Goal: Task Accomplishment & Management: Use online tool/utility

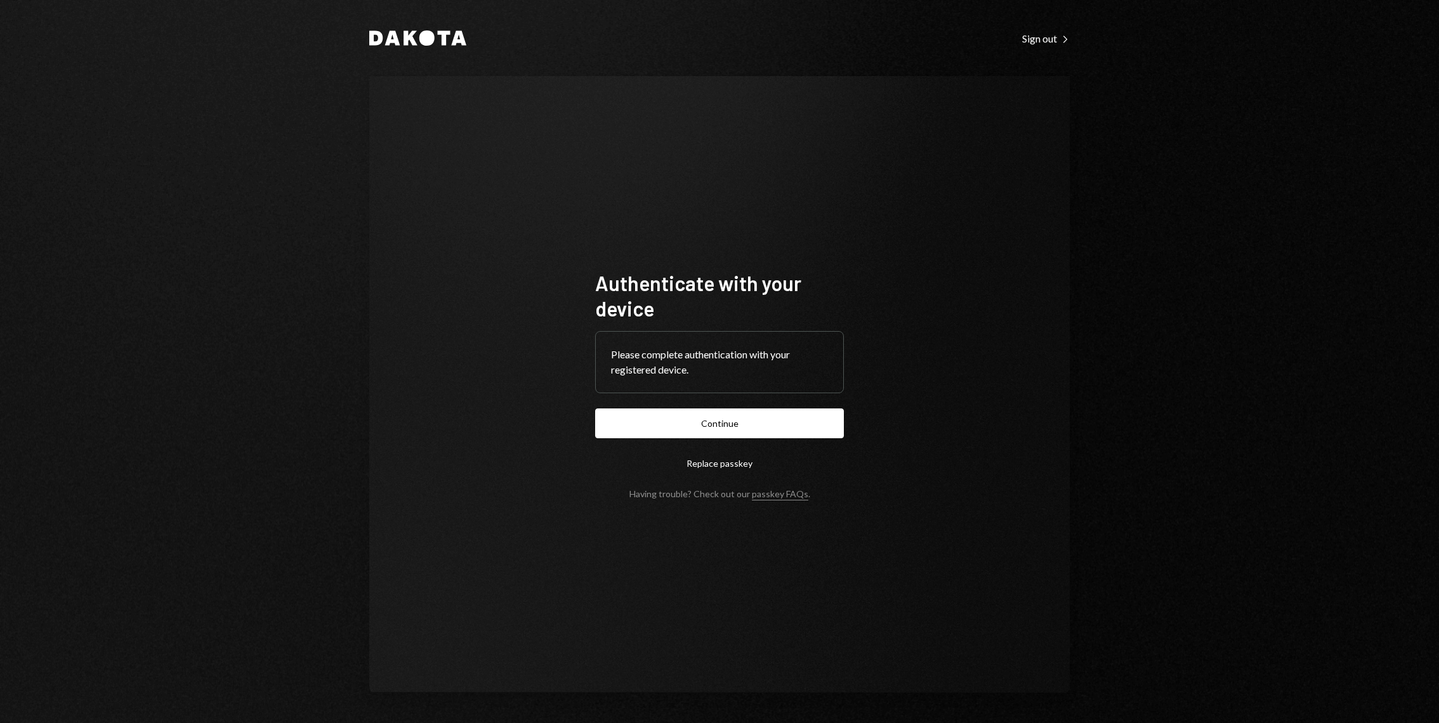
click at [654, 447] on form "Authenticate with your device Please complete authentication with your register…" at bounding box center [719, 384] width 249 height 229
click at [648, 430] on button "Continue" at bounding box center [719, 423] width 249 height 30
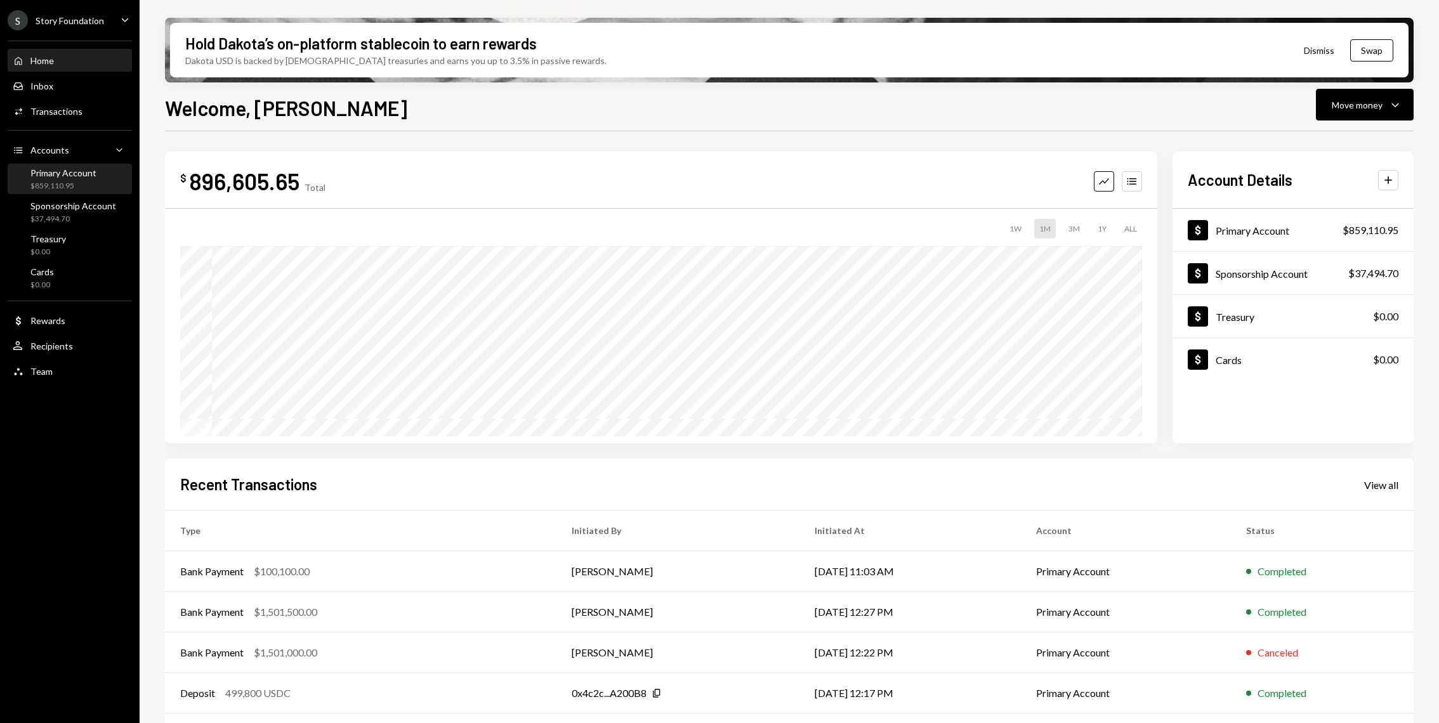
click at [72, 179] on div "Primary Account $859,110.95" at bounding box center [63, 179] width 66 height 24
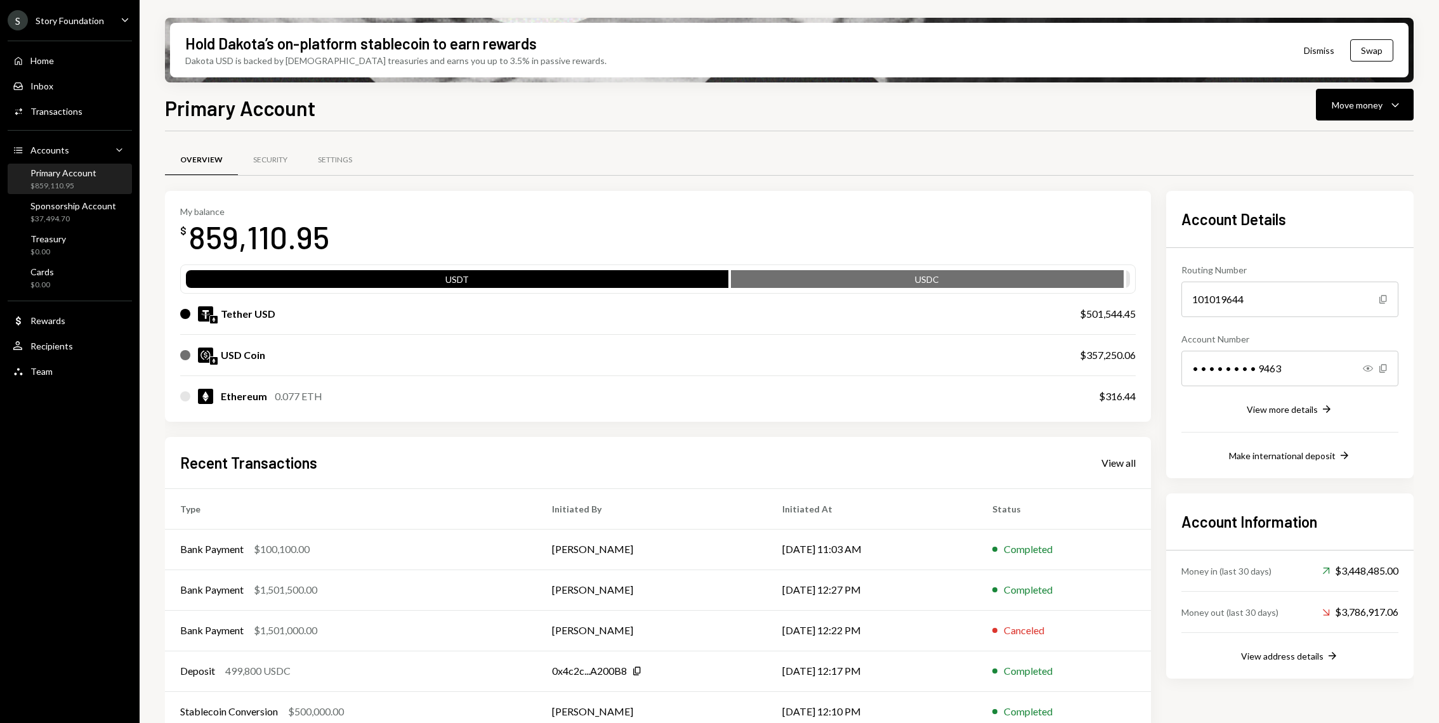
scroll to position [18, 0]
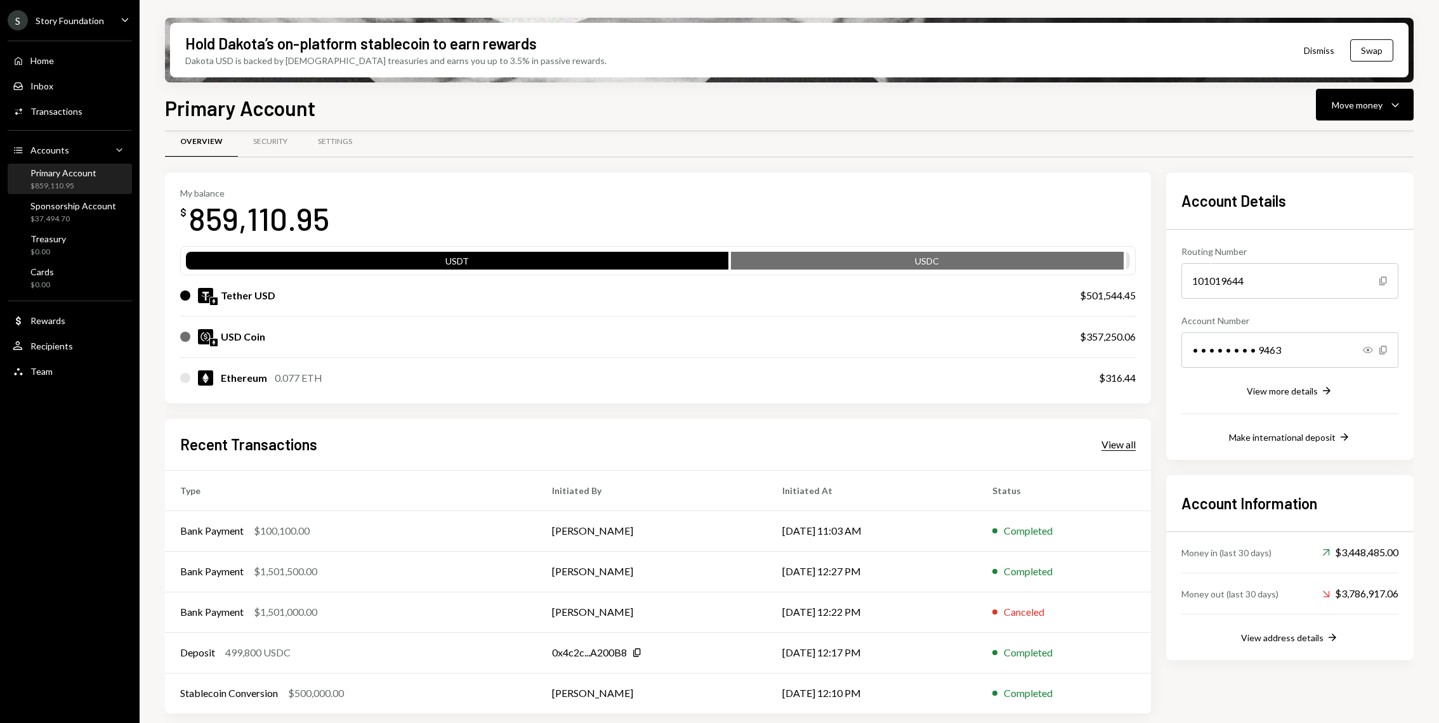
click at [1116, 450] on div "View all" at bounding box center [1118, 444] width 34 height 13
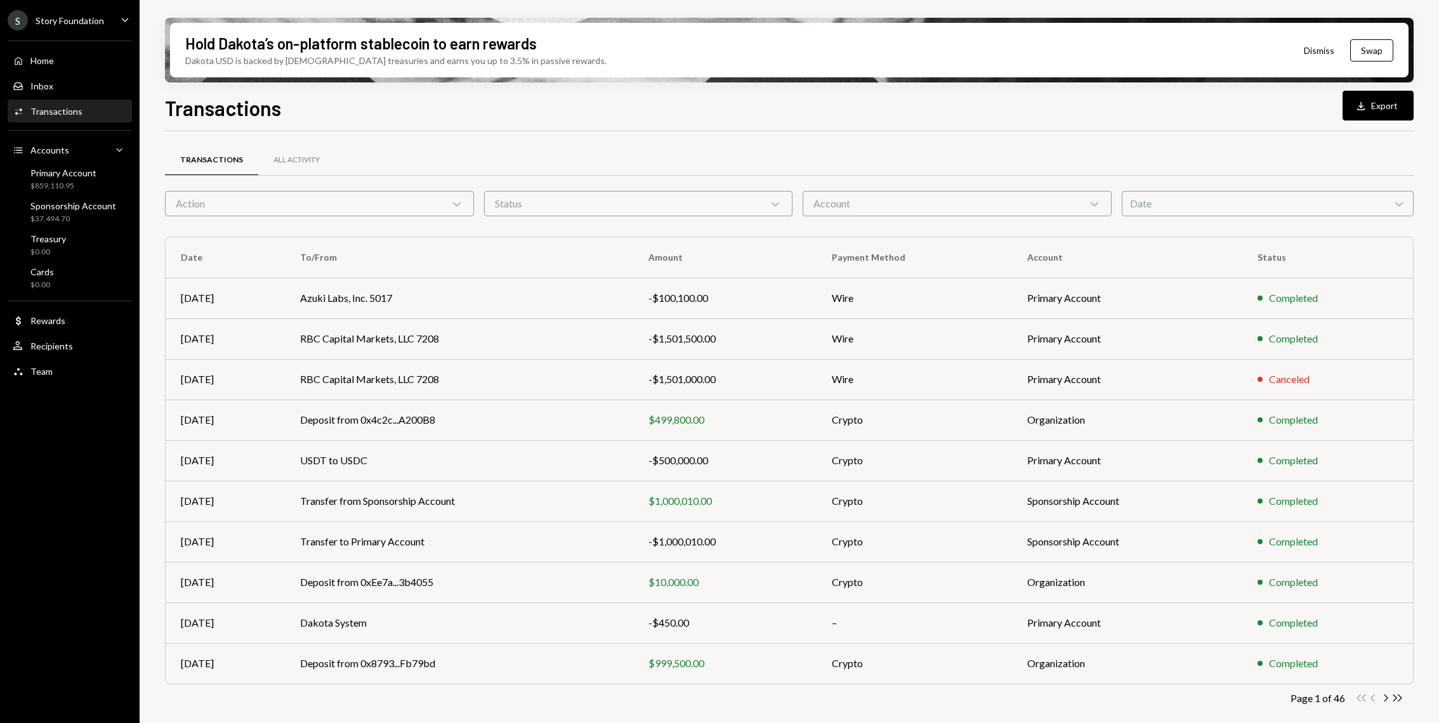
click at [386, 199] on div "Action Chevron Down" at bounding box center [319, 203] width 309 height 25
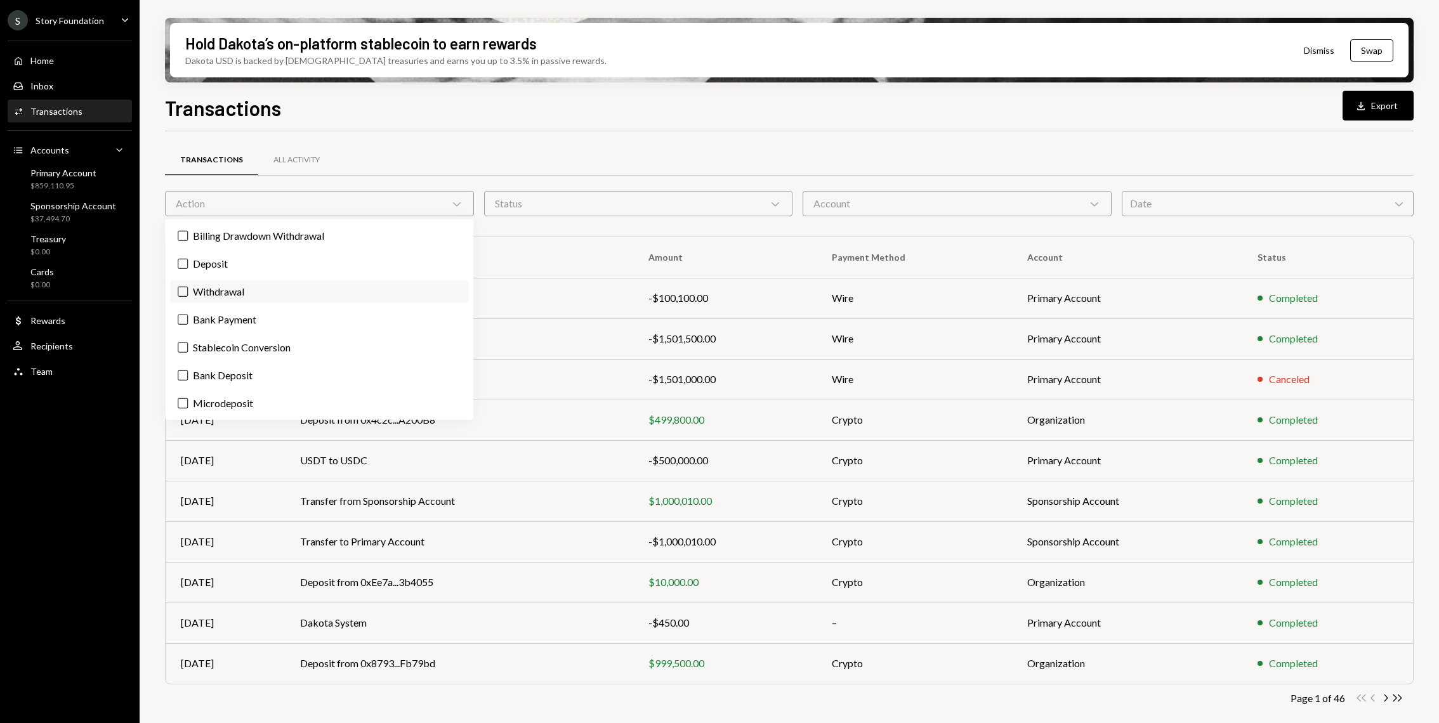
click at [186, 284] on label "Withdrawal" at bounding box center [319, 291] width 298 height 23
click at [186, 287] on button "Withdrawal" at bounding box center [183, 292] width 10 height 10
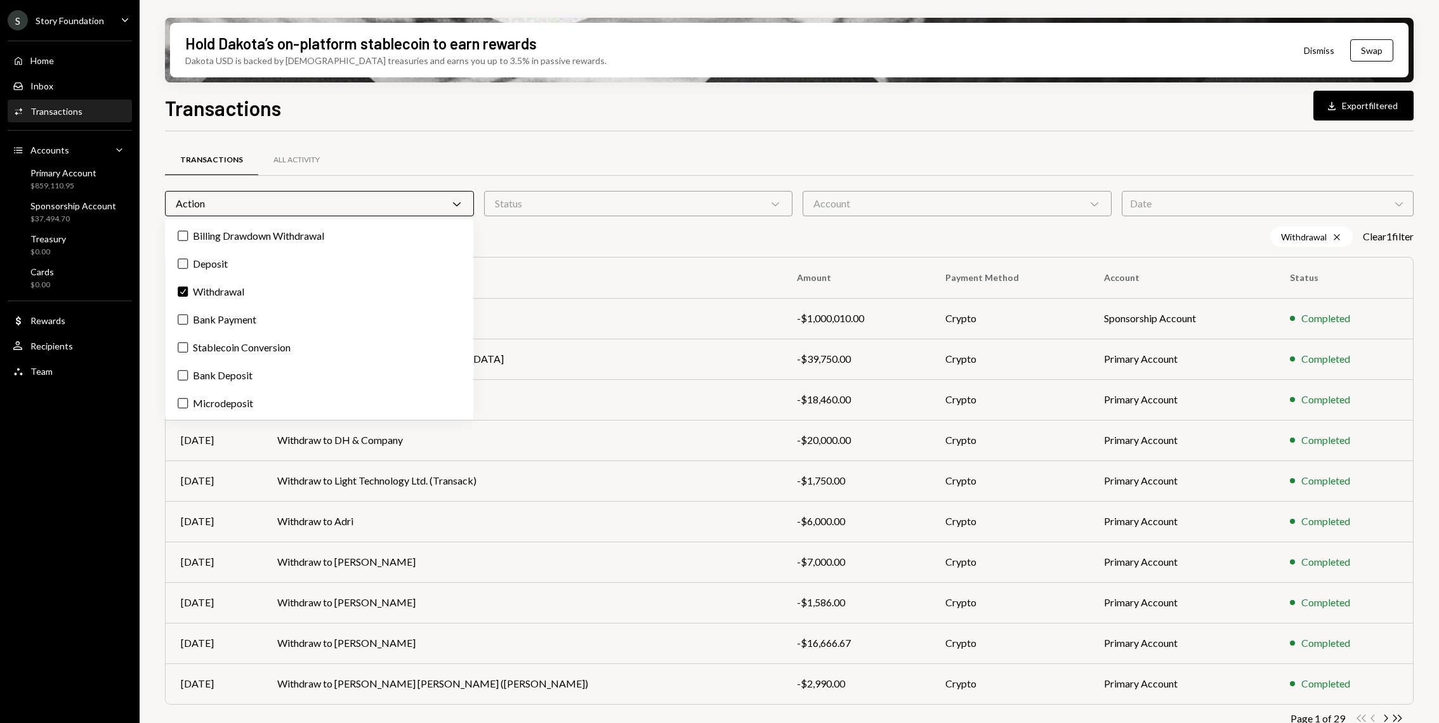
click at [688, 144] on div "Transactions All Activity" at bounding box center [789, 160] width 1248 height 32
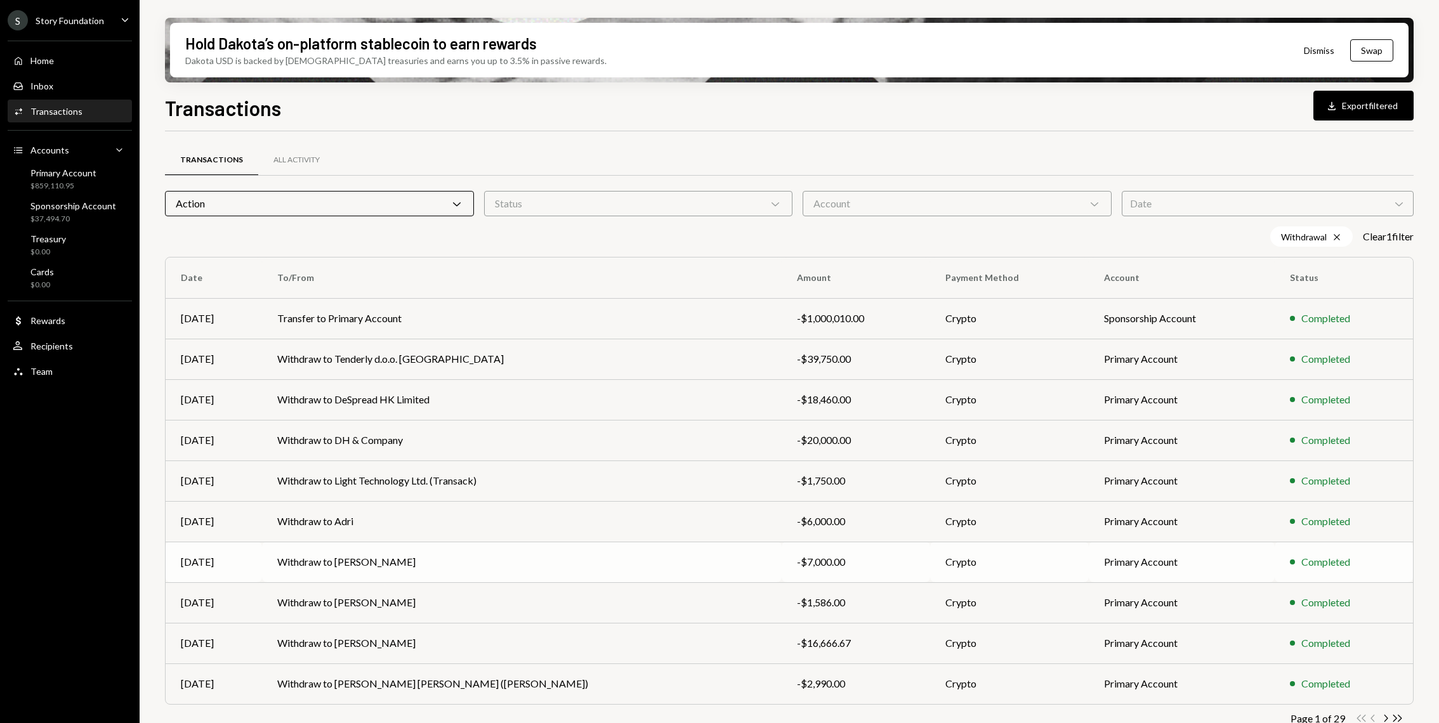
scroll to position [19, 0]
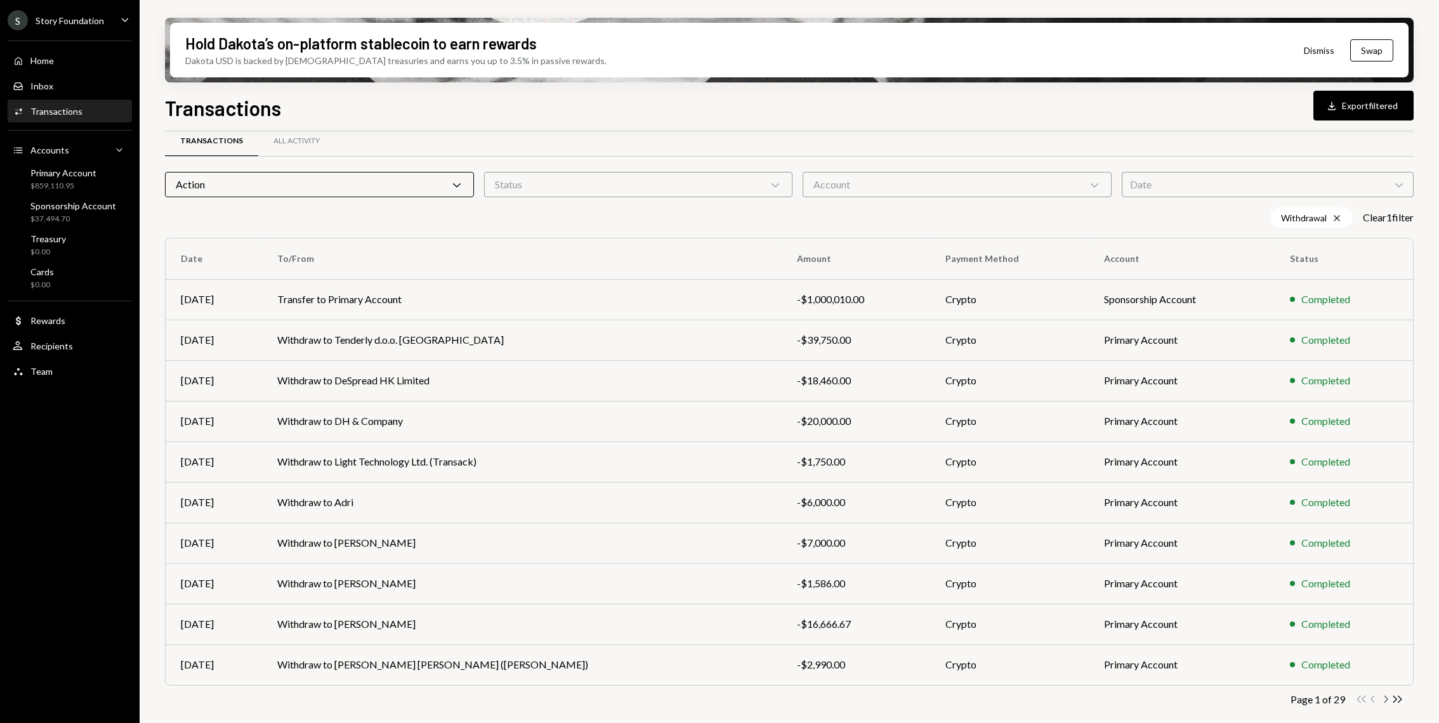
click at [1383, 695] on icon "Chevron Right" at bounding box center [1385, 699] width 12 height 12
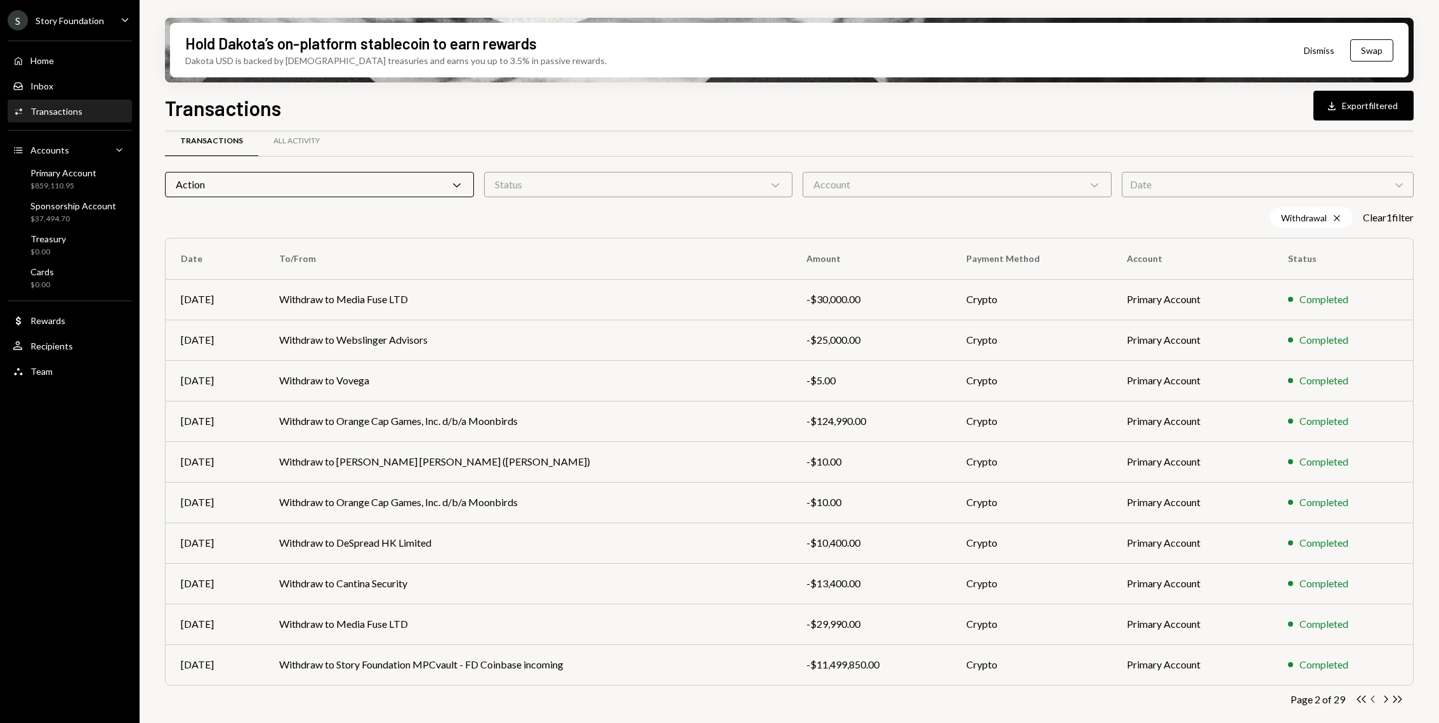
click at [1371, 702] on icon "Chevron Left" at bounding box center [1373, 699] width 12 height 12
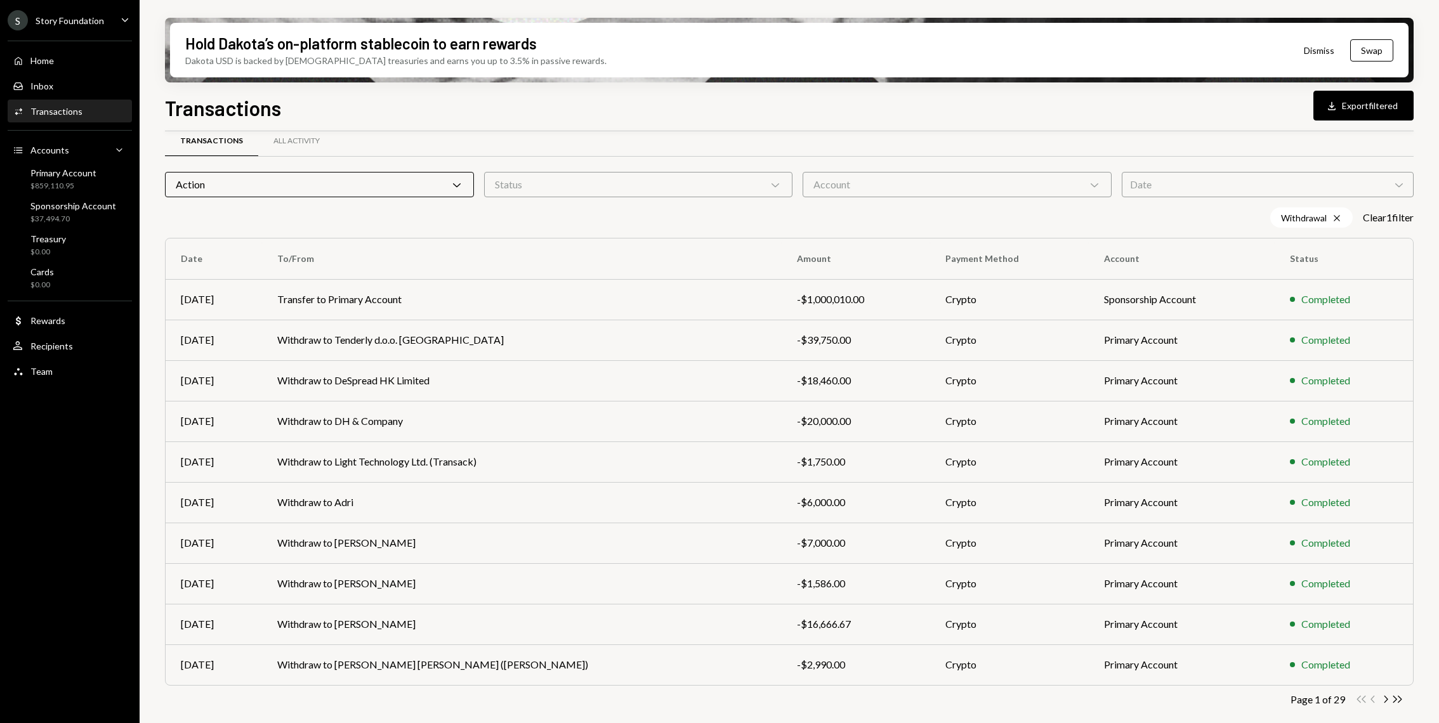
click at [366, 186] on div "Action Chevron Down" at bounding box center [319, 184] width 309 height 25
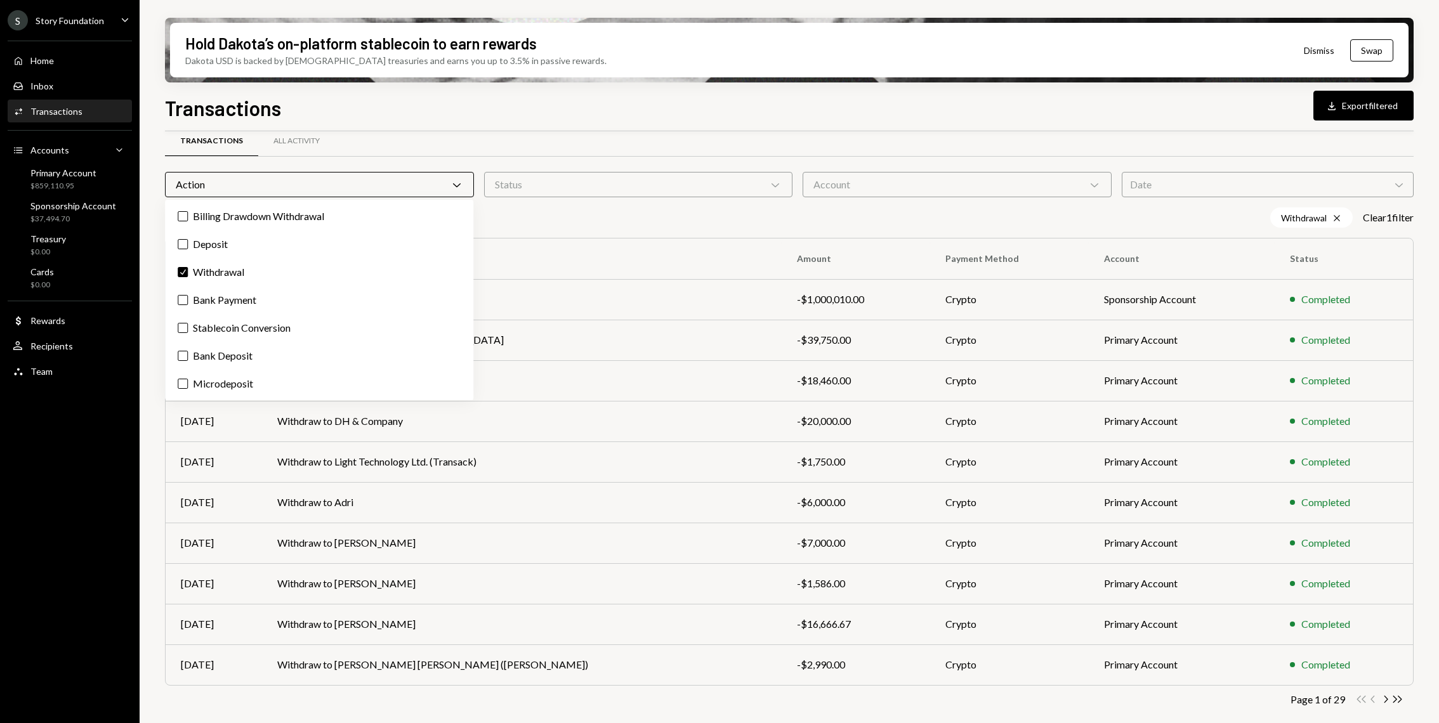
click at [366, 186] on div "Action Chevron Down" at bounding box center [319, 184] width 309 height 25
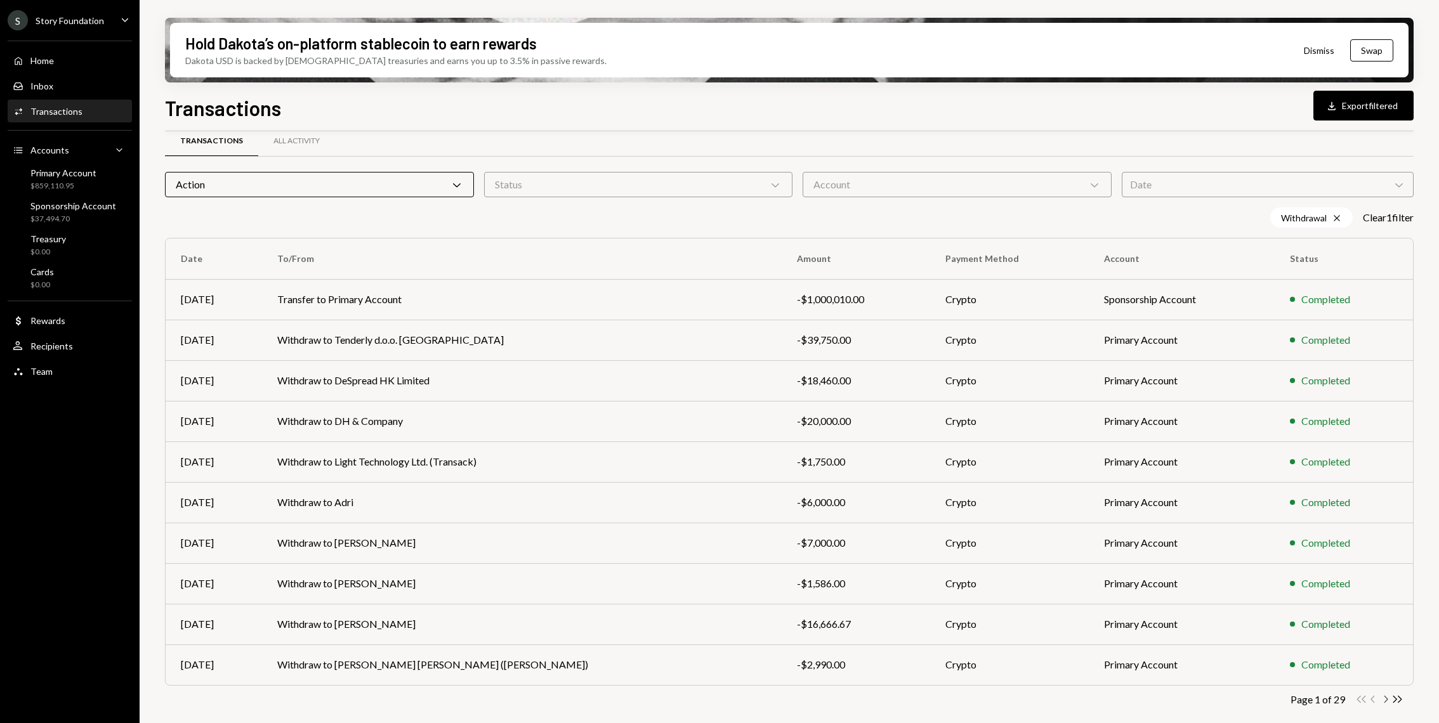
click at [1383, 703] on icon "Chevron Right" at bounding box center [1385, 699] width 12 height 12
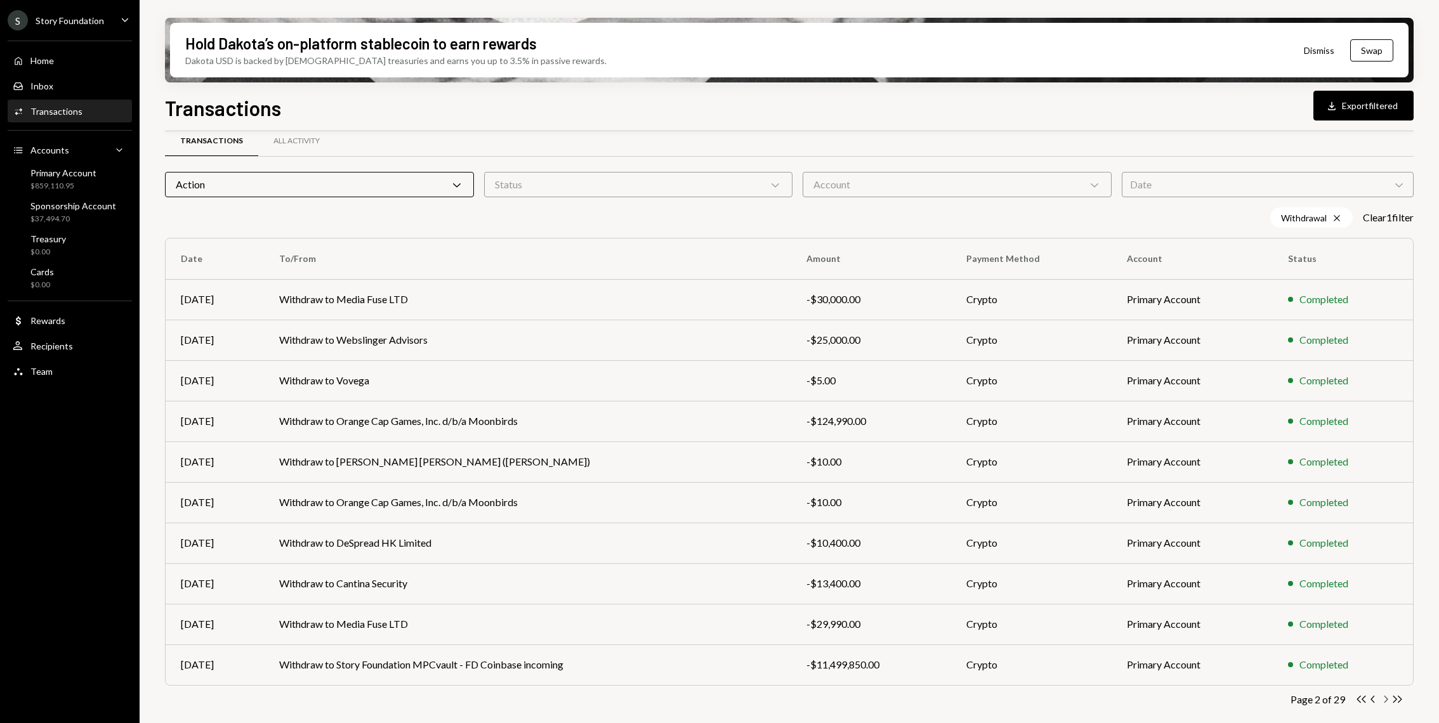
click at [1381, 702] on icon "Chevron Right" at bounding box center [1385, 699] width 12 height 12
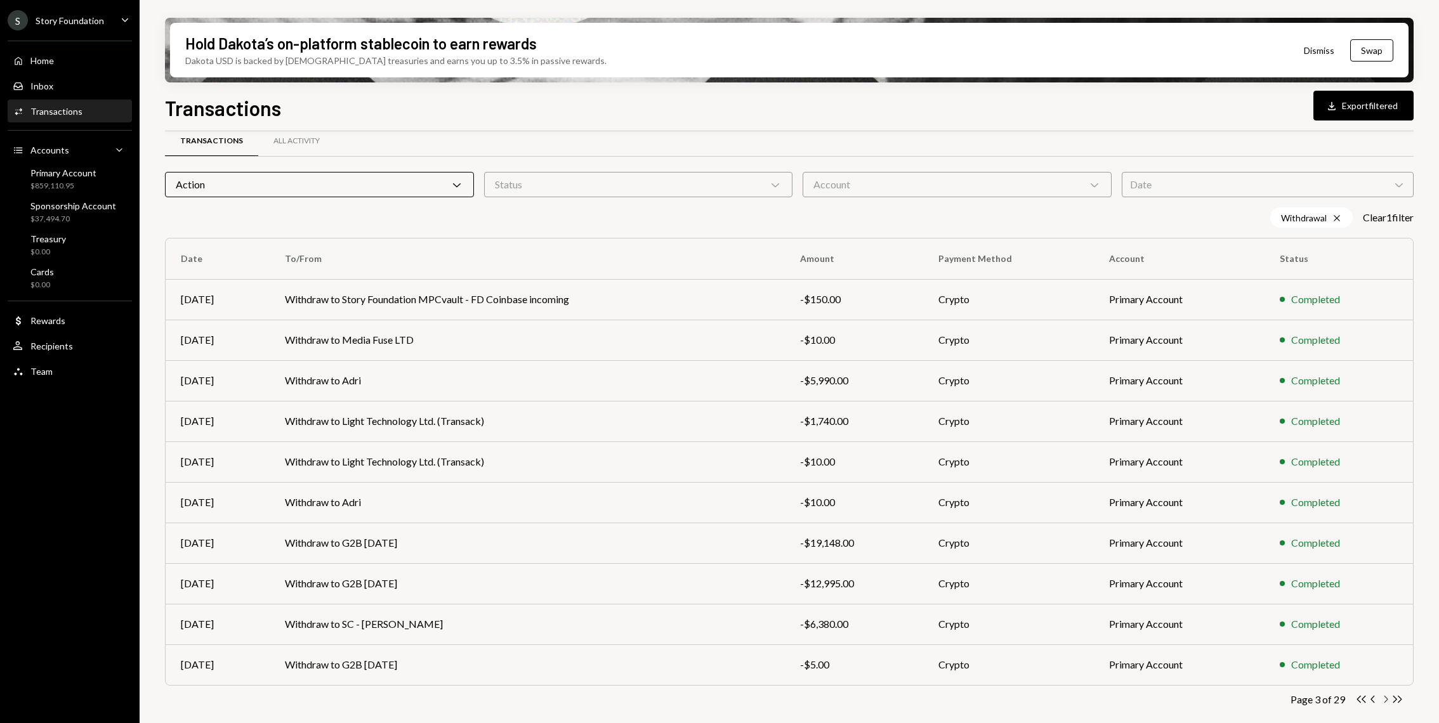
click at [1384, 696] on icon "Chevron Right" at bounding box center [1385, 699] width 12 height 12
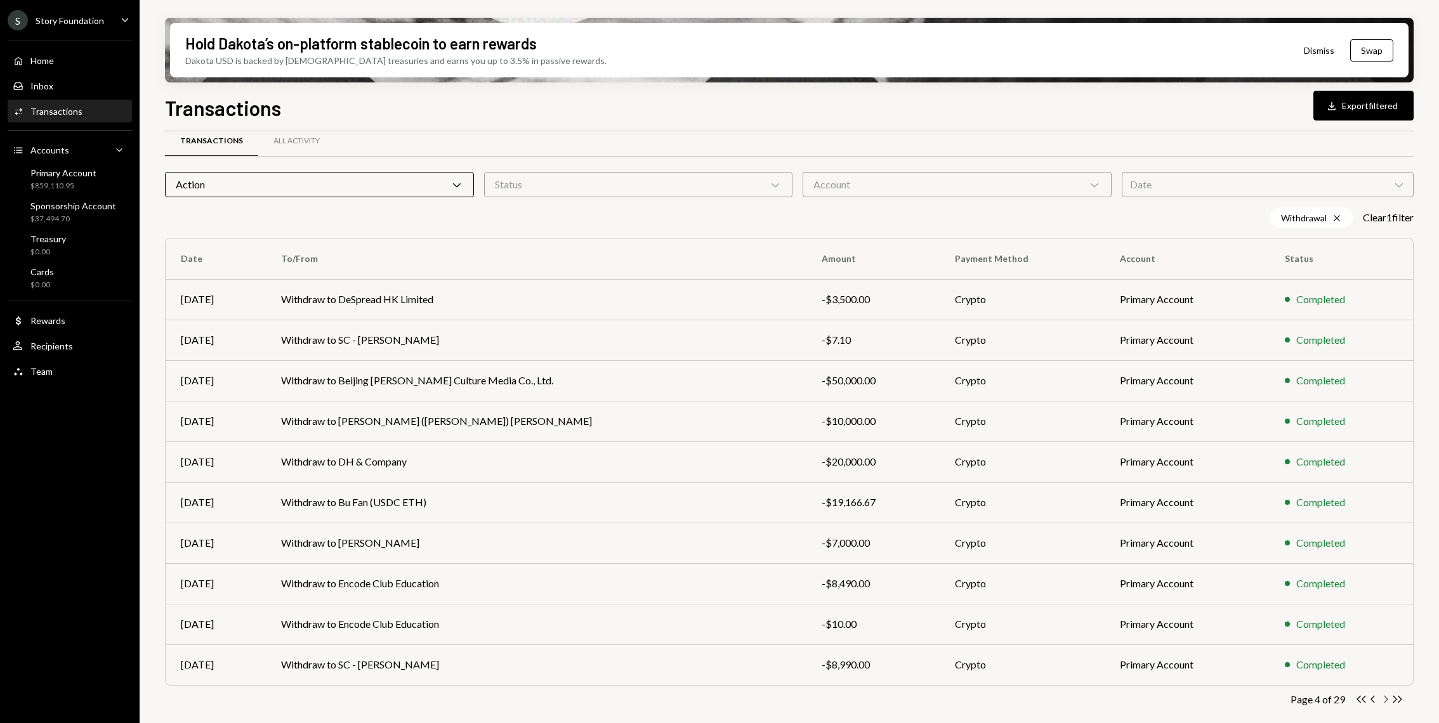
click at [1387, 699] on icon "Chevron Right" at bounding box center [1385, 699] width 12 height 12
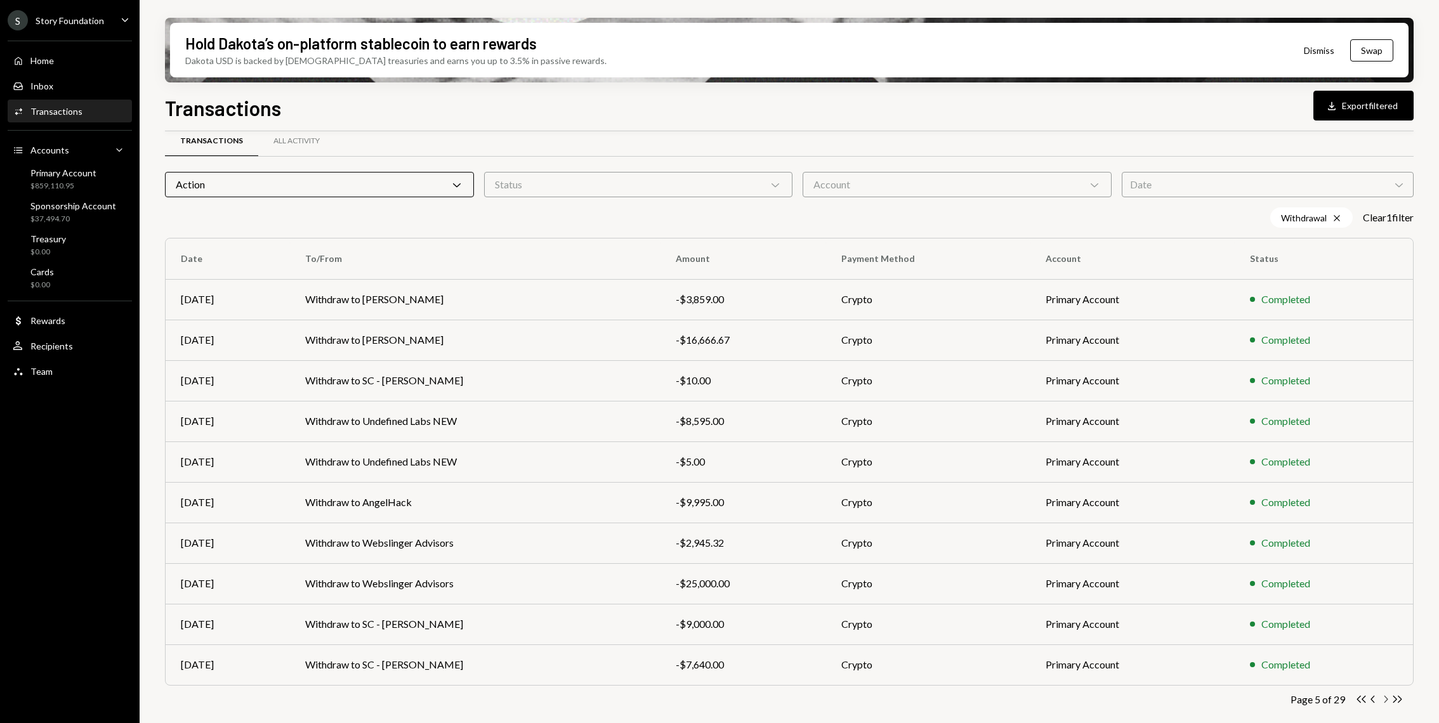
click at [1381, 695] on icon "Chevron Right" at bounding box center [1385, 699] width 12 height 12
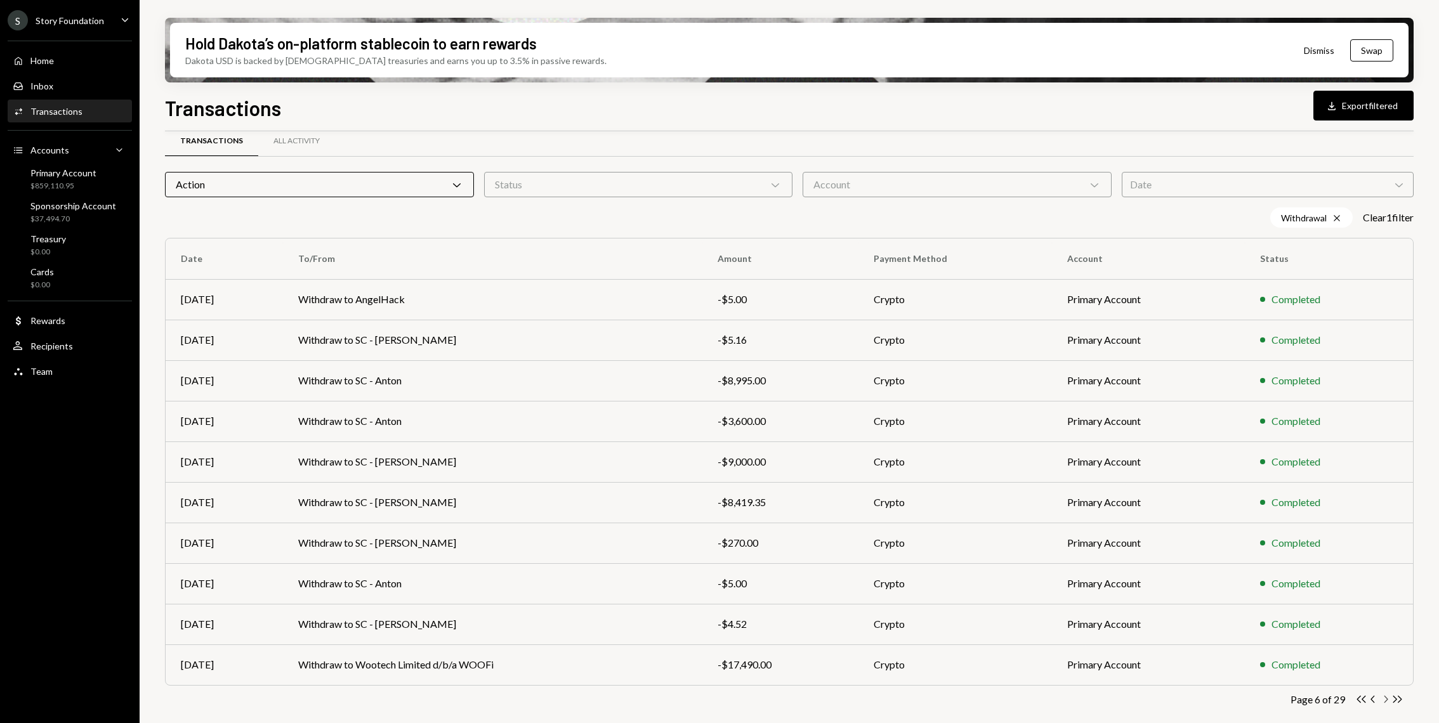
click at [1383, 698] on icon "Chevron Right" at bounding box center [1385, 699] width 12 height 12
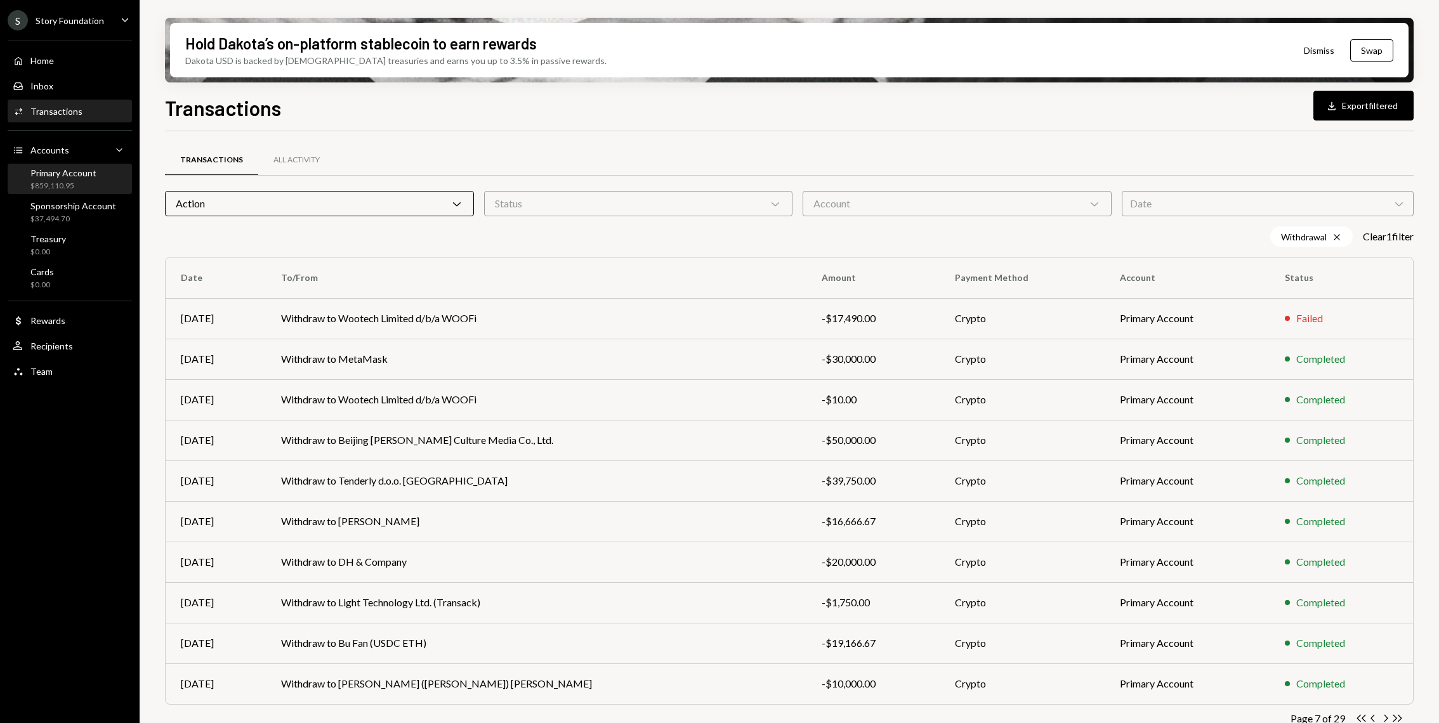
click at [85, 183] on div "$859,110.95" at bounding box center [63, 186] width 66 height 11
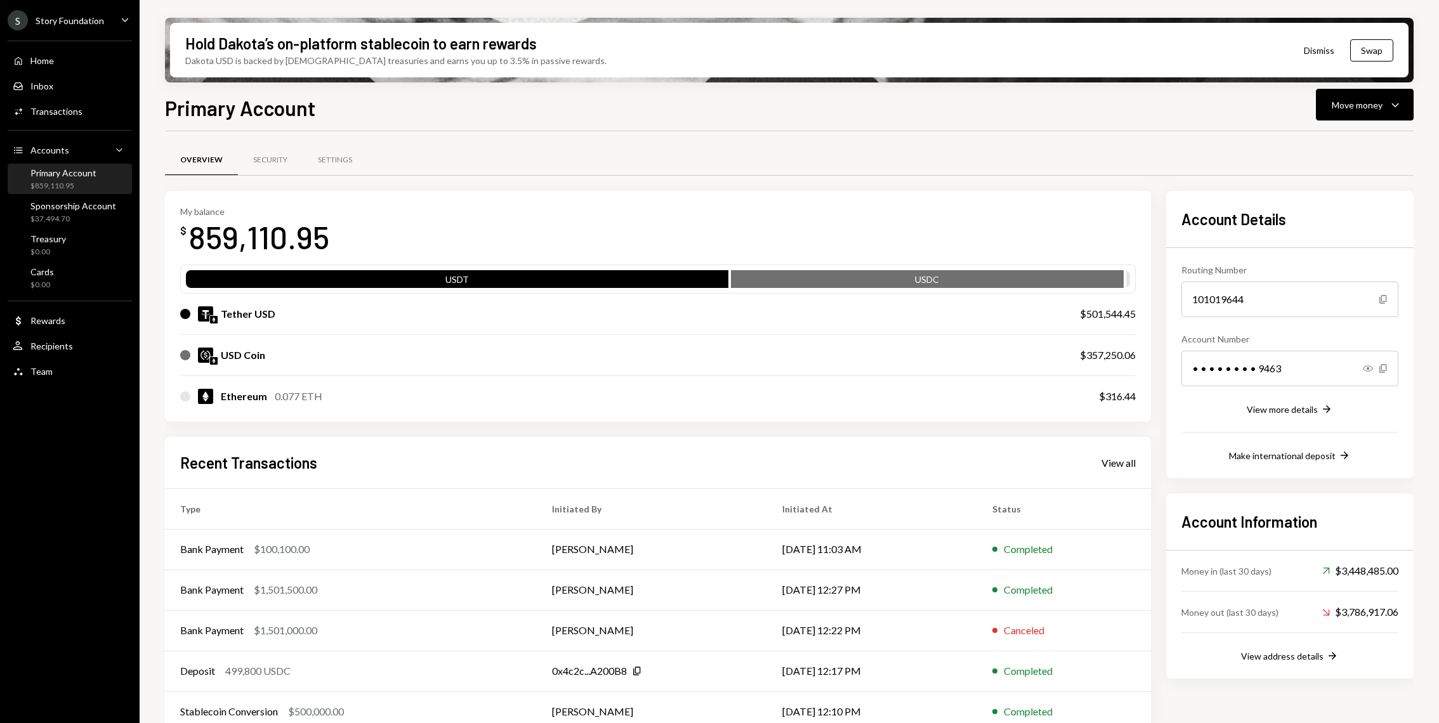
scroll to position [18, 0]
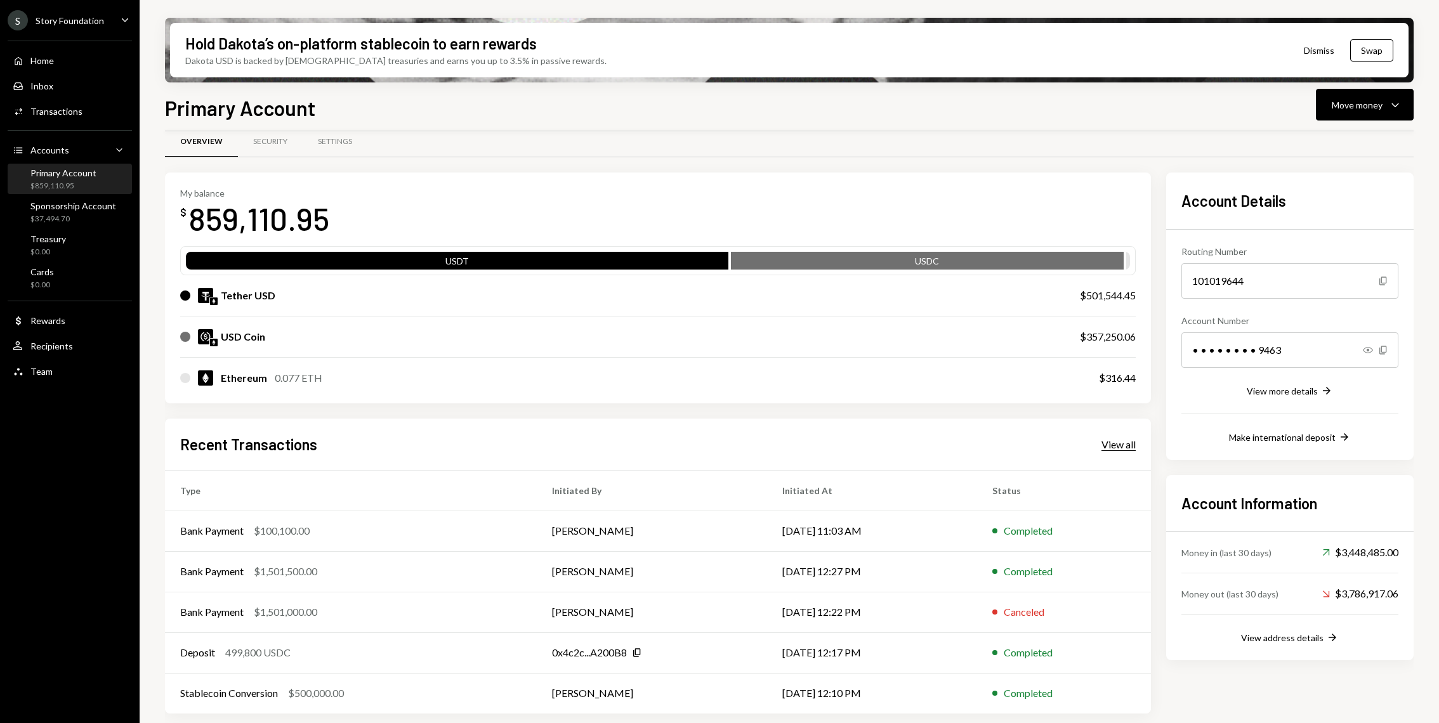
click at [1111, 438] on div "View all" at bounding box center [1118, 444] width 34 height 13
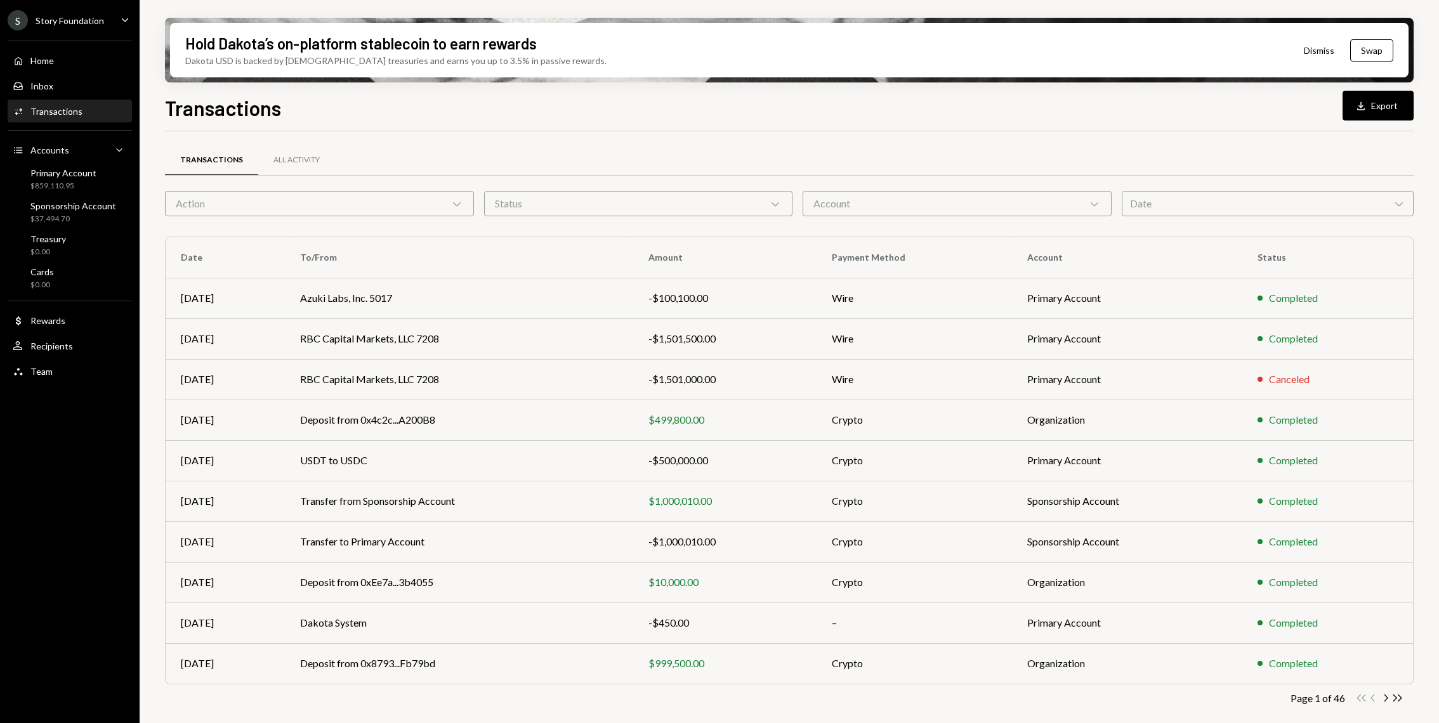
click at [334, 201] on div "Action Chevron Down" at bounding box center [319, 203] width 309 height 25
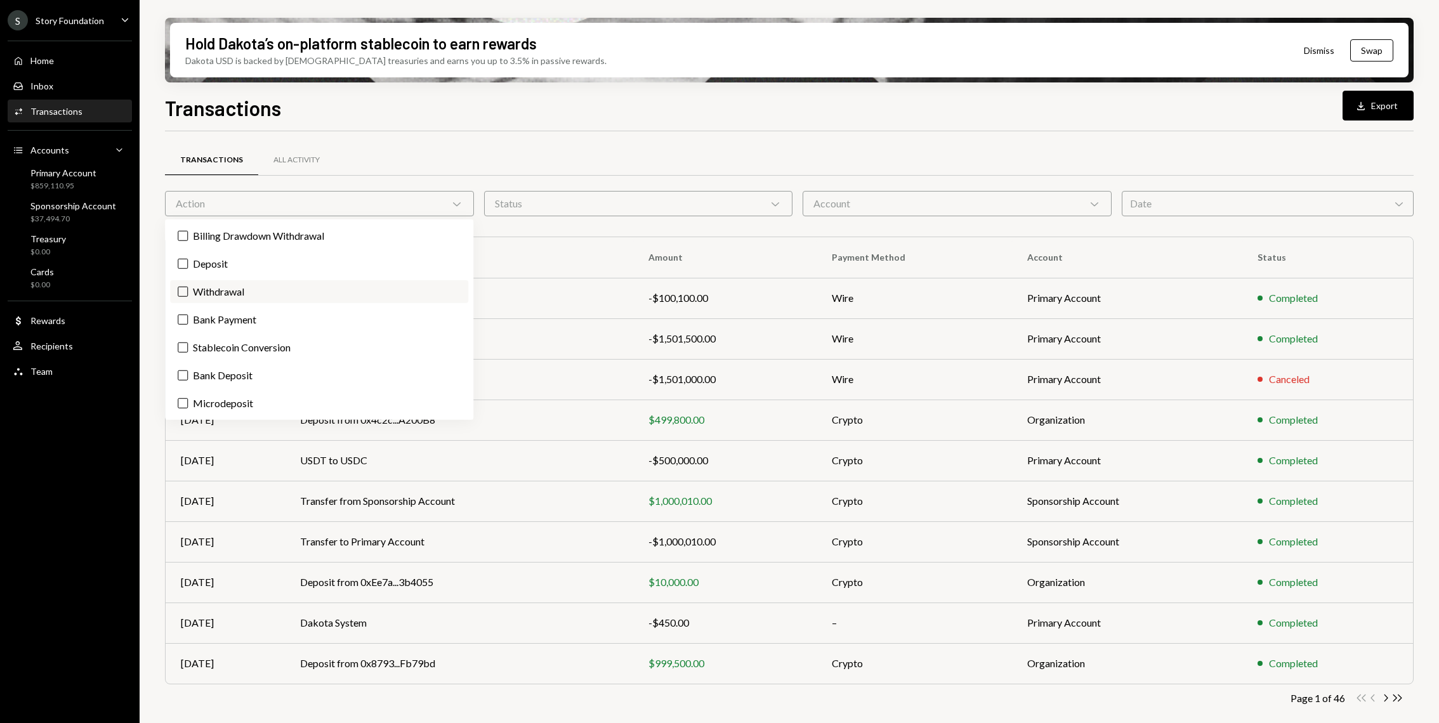
click at [202, 286] on label "Withdrawal" at bounding box center [319, 291] width 298 height 23
click at [188, 287] on button "Withdrawal" at bounding box center [183, 292] width 10 height 10
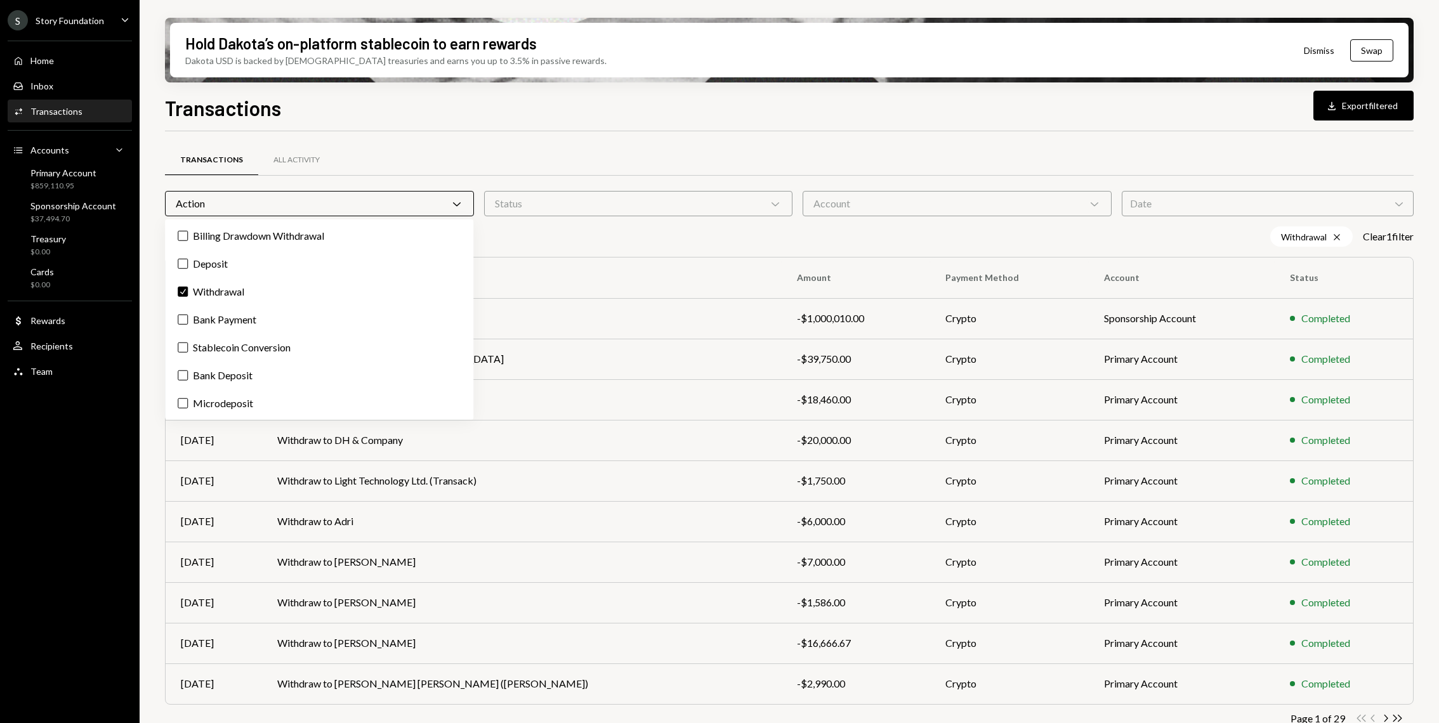
click at [141, 285] on div "Hold Dakota’s on-platform stablecoin to earn rewards Dakota USD is backed by U.…" at bounding box center [789, 361] width 1299 height 723
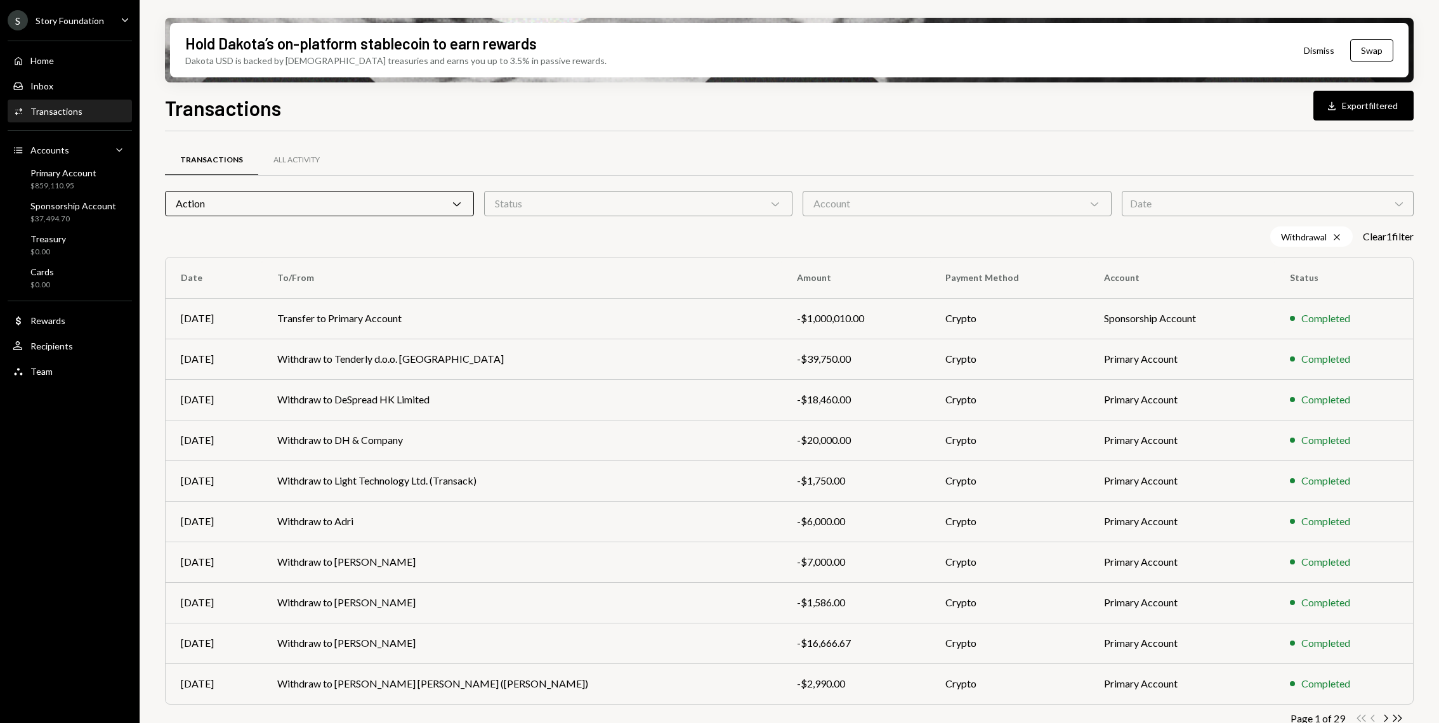
click at [915, 213] on div "Account Chevron Down" at bounding box center [956, 203] width 309 height 25
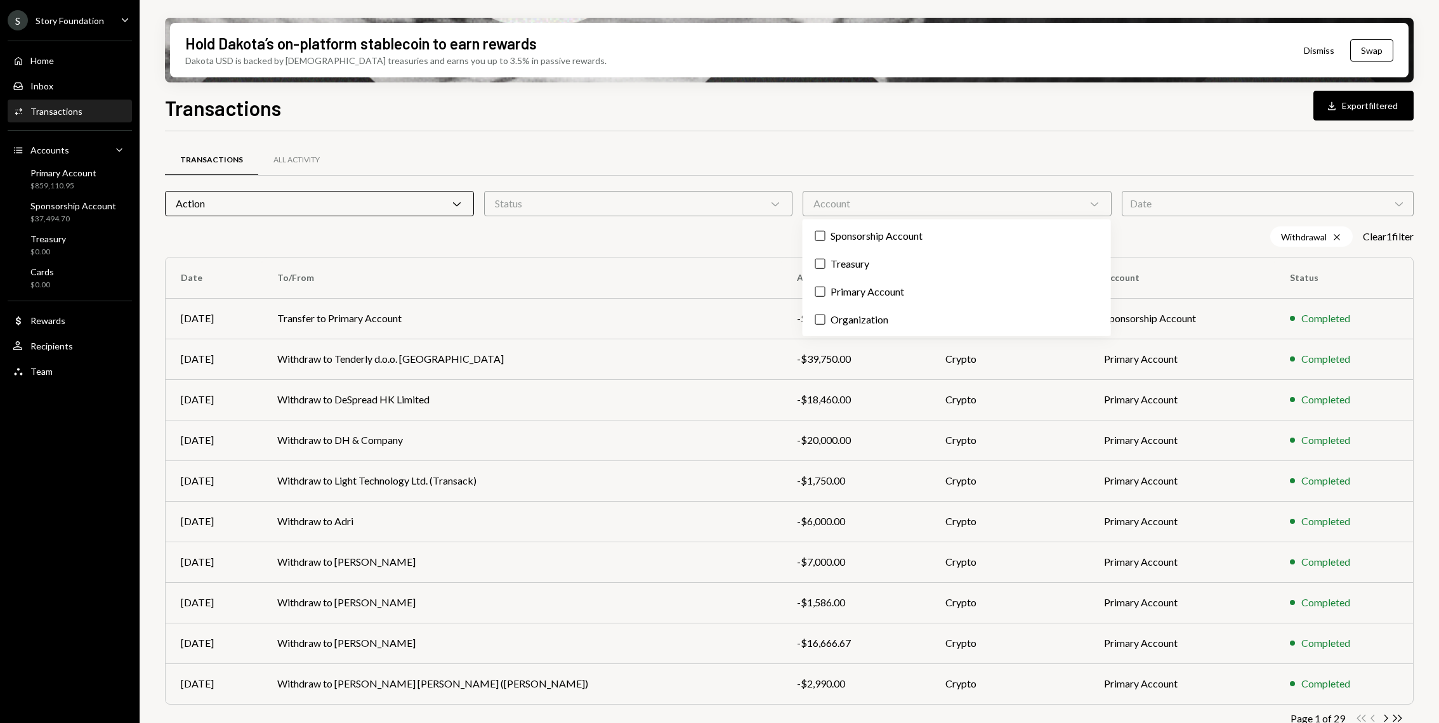
click at [754, 201] on div "Status Chevron Down" at bounding box center [638, 203] width 309 height 25
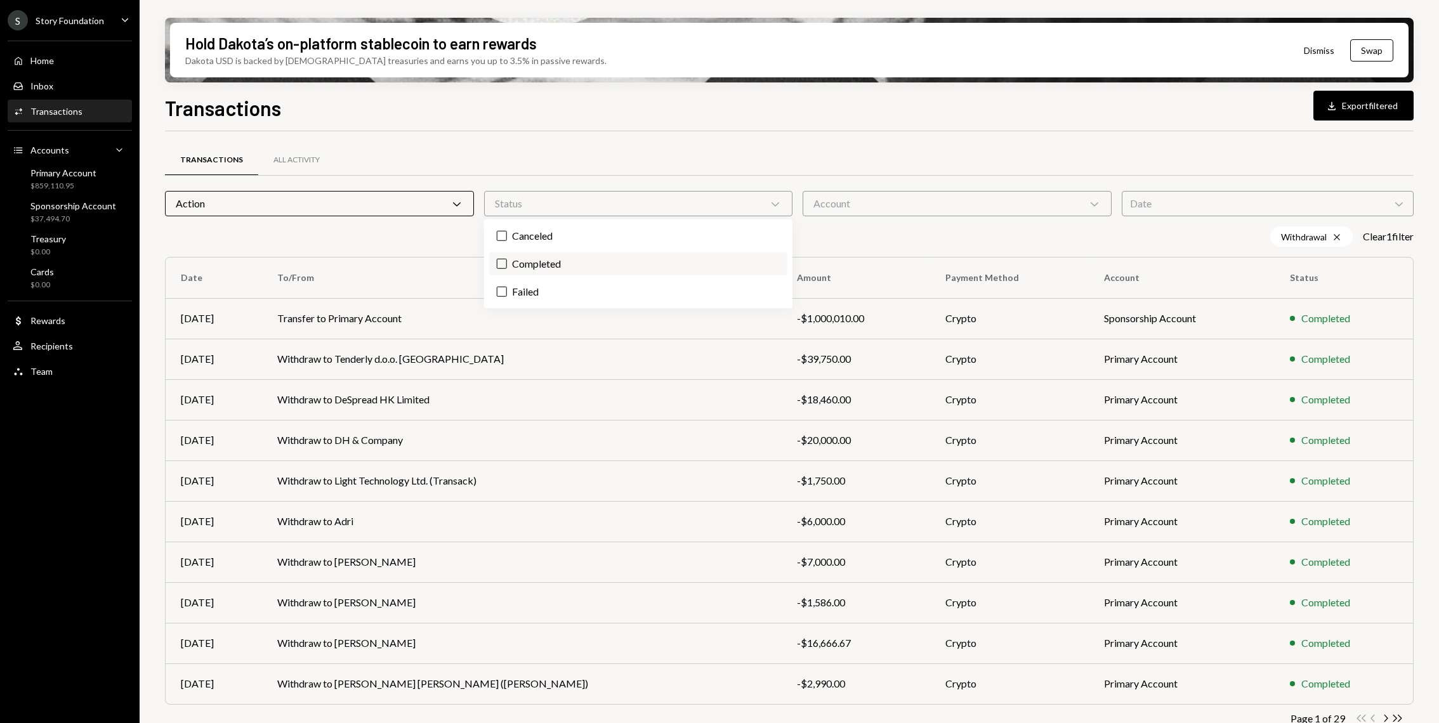
click at [530, 265] on label "Completed" at bounding box center [638, 263] width 298 height 23
click at [507, 265] on button "Completed" at bounding box center [502, 264] width 10 height 10
click at [254, 247] on div "Transactions All Activity Action Chevron Down Status Chevron Down Account Chevr…" at bounding box center [789, 455] width 1248 height 606
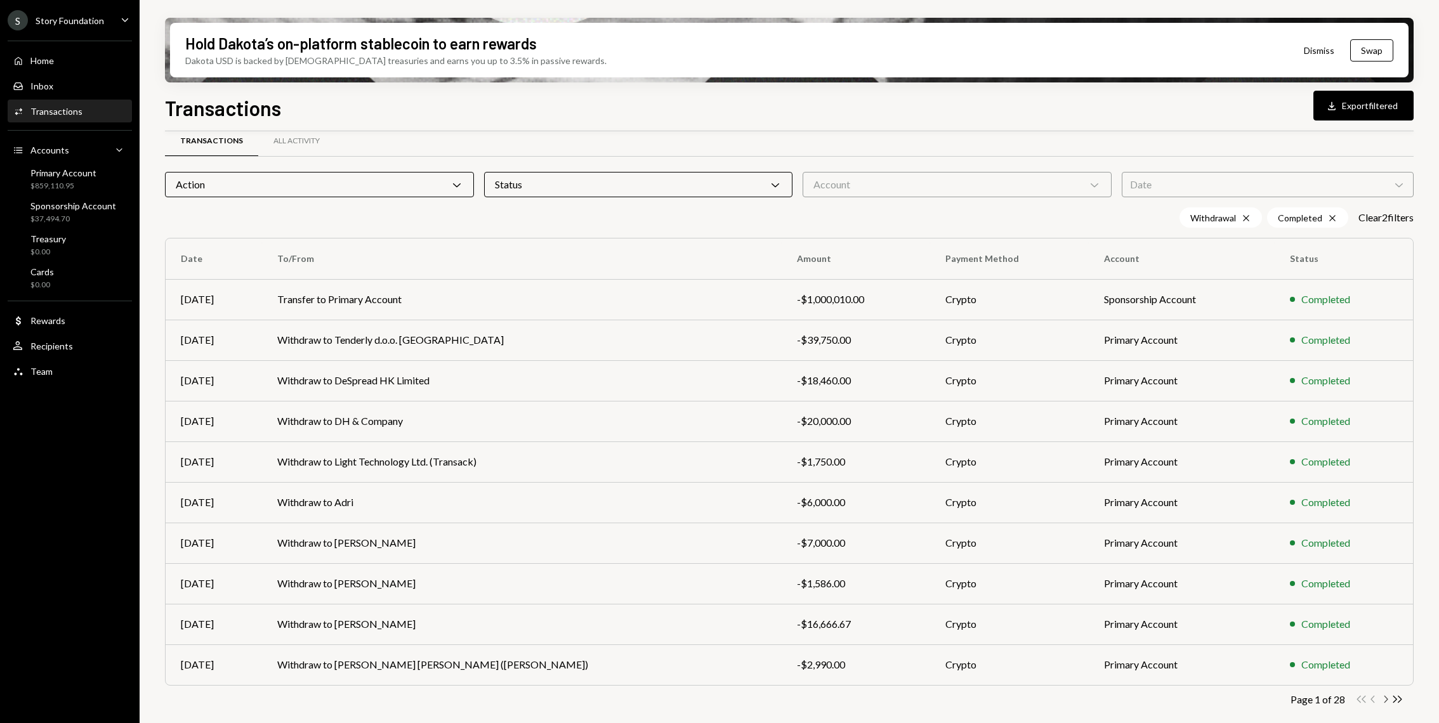
click at [1382, 698] on icon "Chevron Right" at bounding box center [1385, 699] width 12 height 12
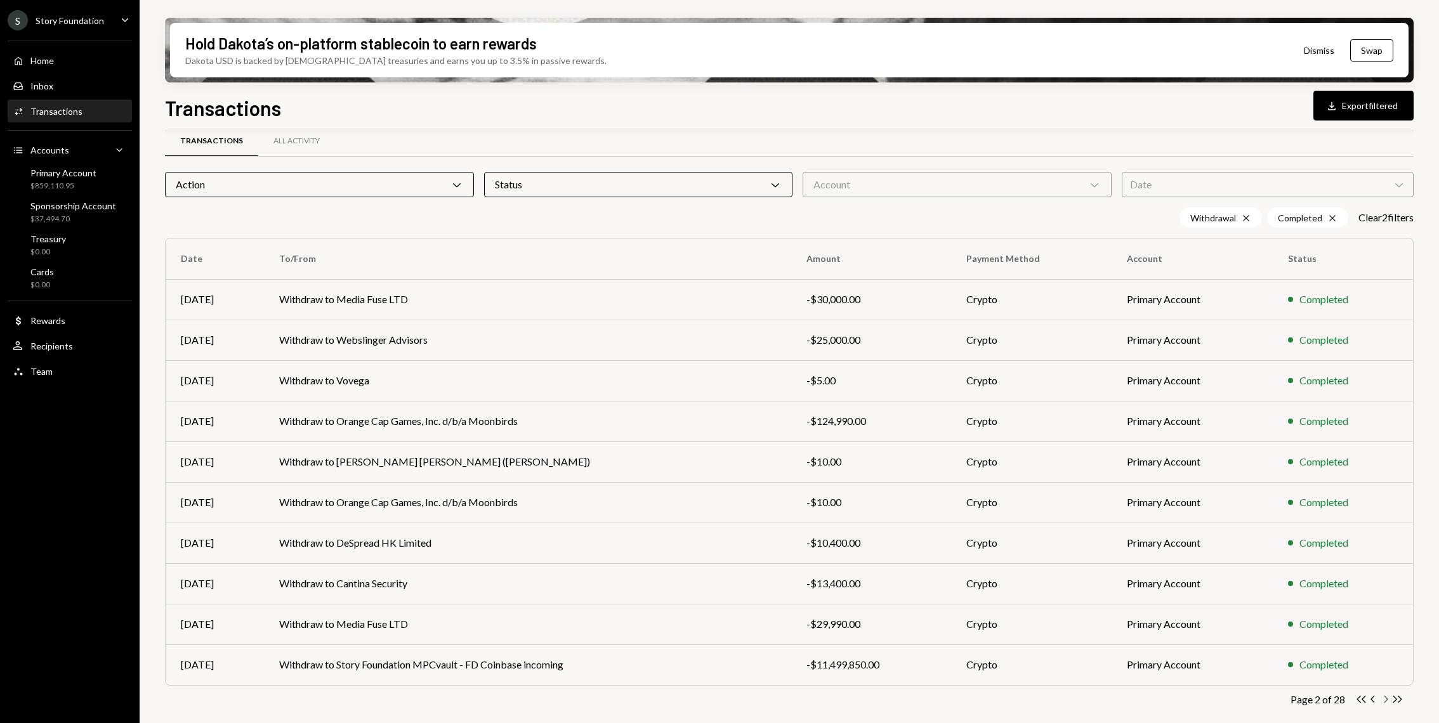
click at [1383, 703] on icon "Chevron Right" at bounding box center [1385, 699] width 12 height 12
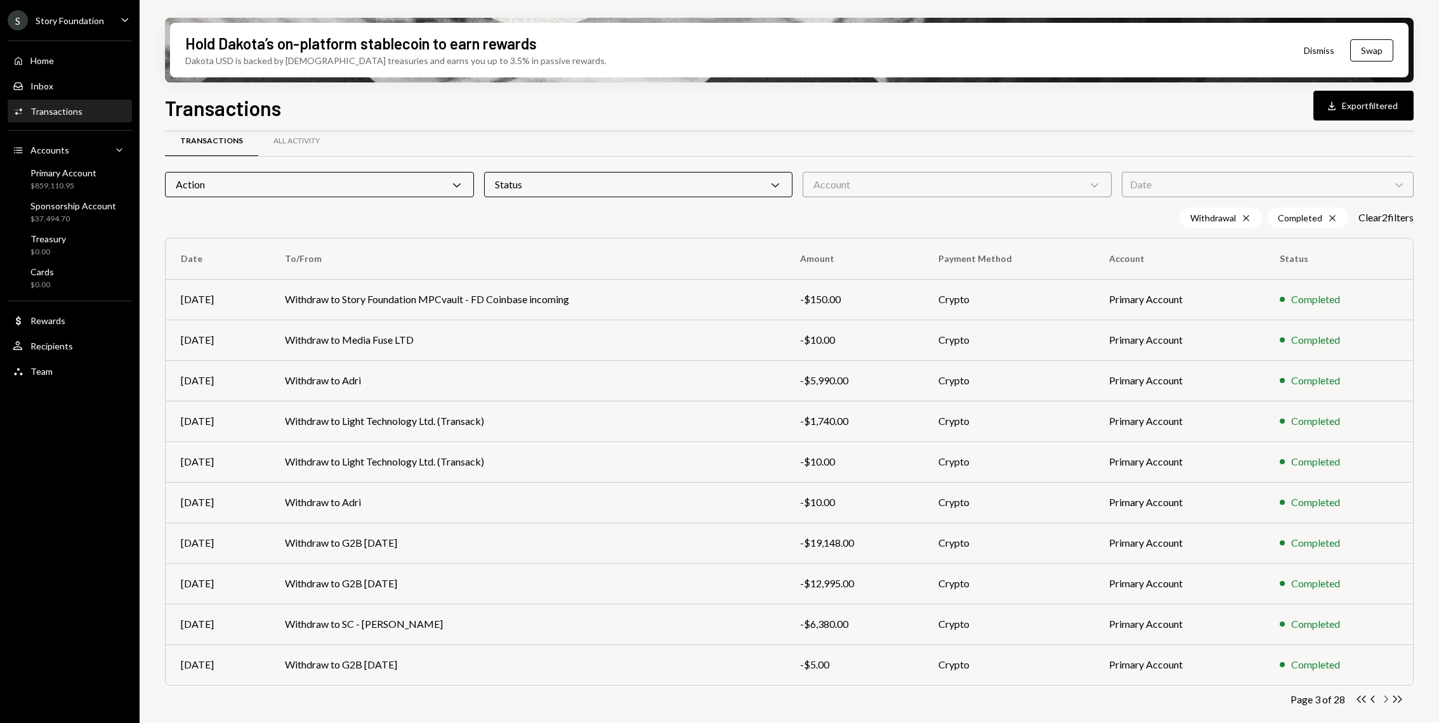
click at [1387, 696] on icon "Chevron Right" at bounding box center [1385, 699] width 12 height 12
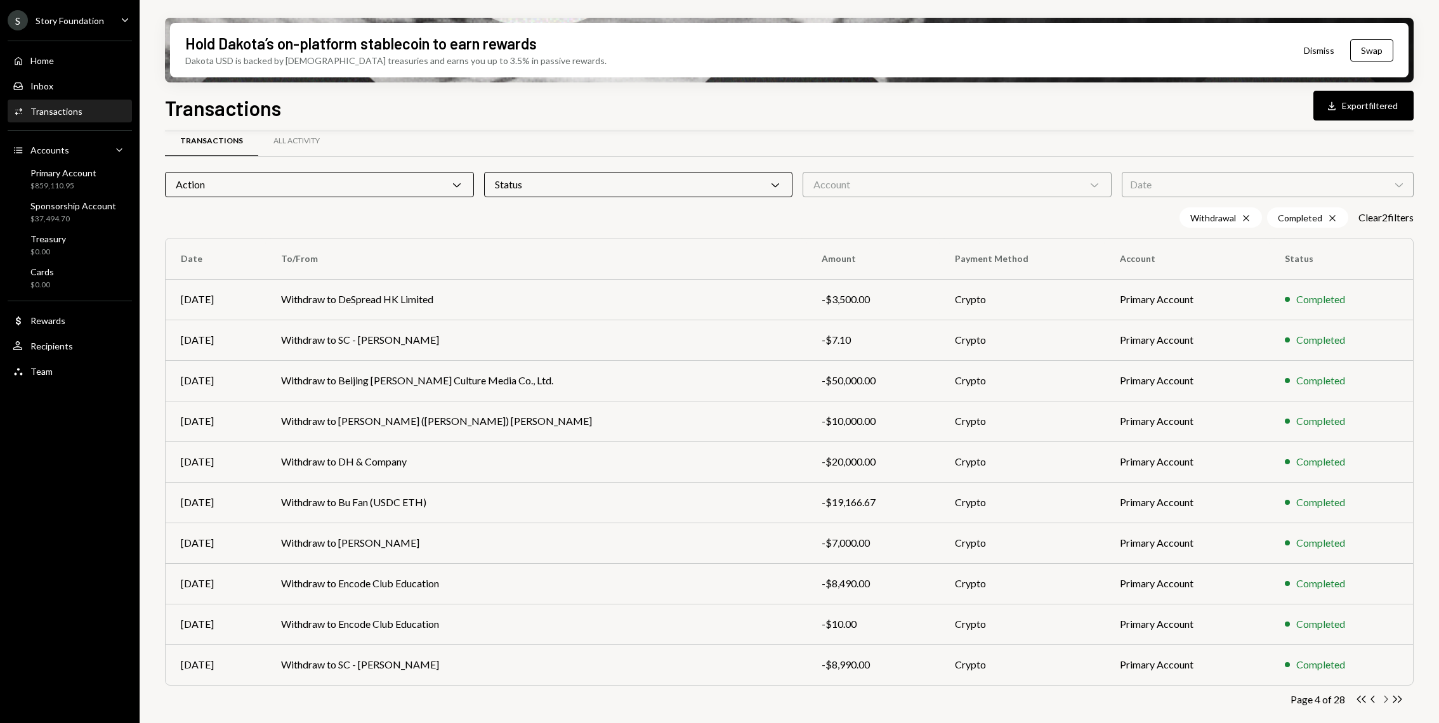
click at [1387, 698] on icon "Chevron Right" at bounding box center [1385, 699] width 12 height 12
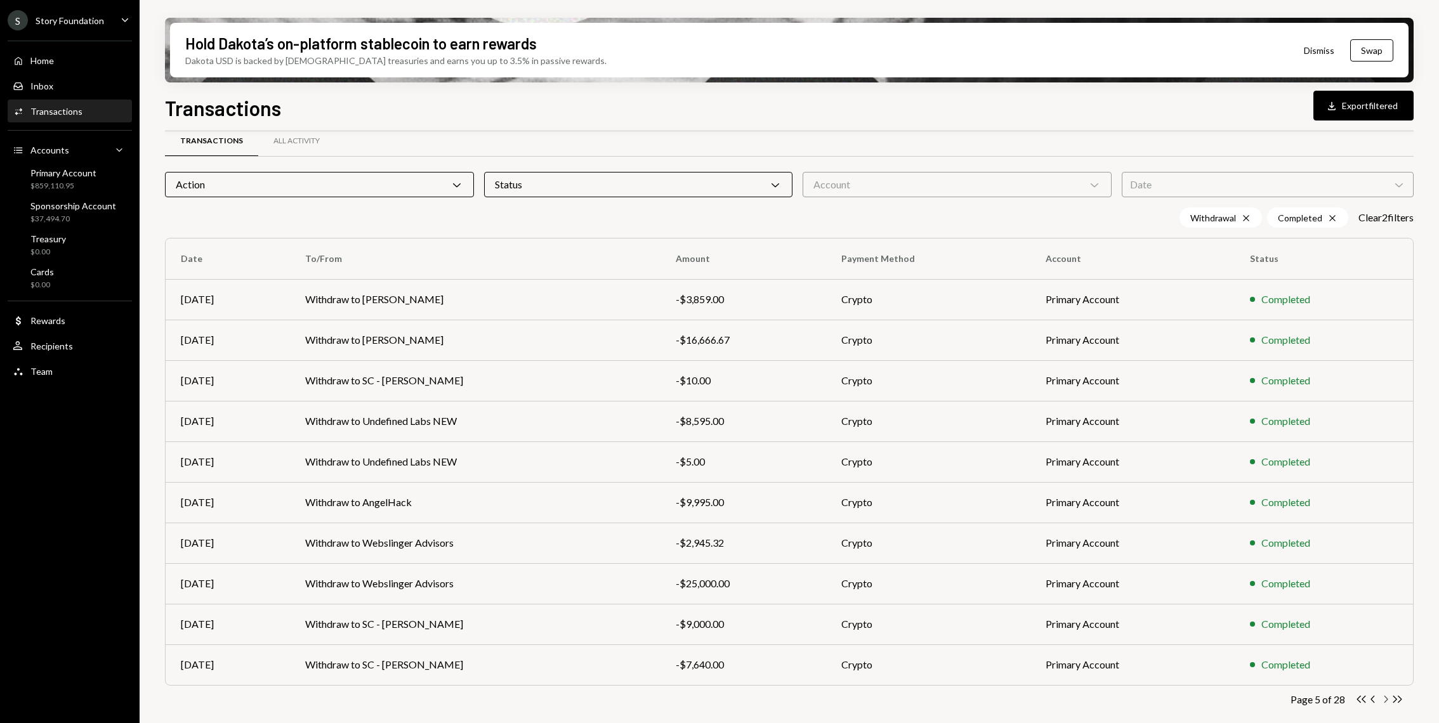
click at [1383, 704] on icon "Chevron Right" at bounding box center [1385, 699] width 12 height 12
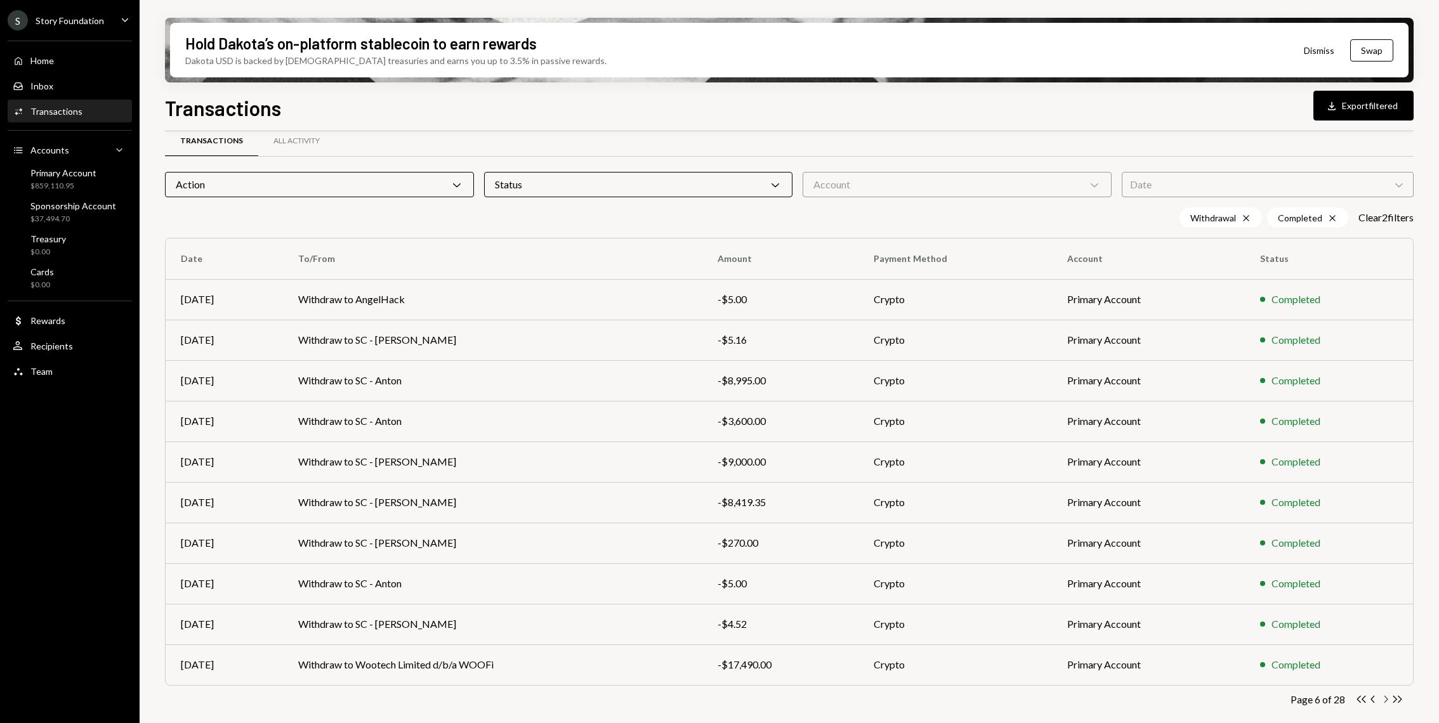
click at [1384, 700] on icon "Chevron Right" at bounding box center [1385, 699] width 12 height 12
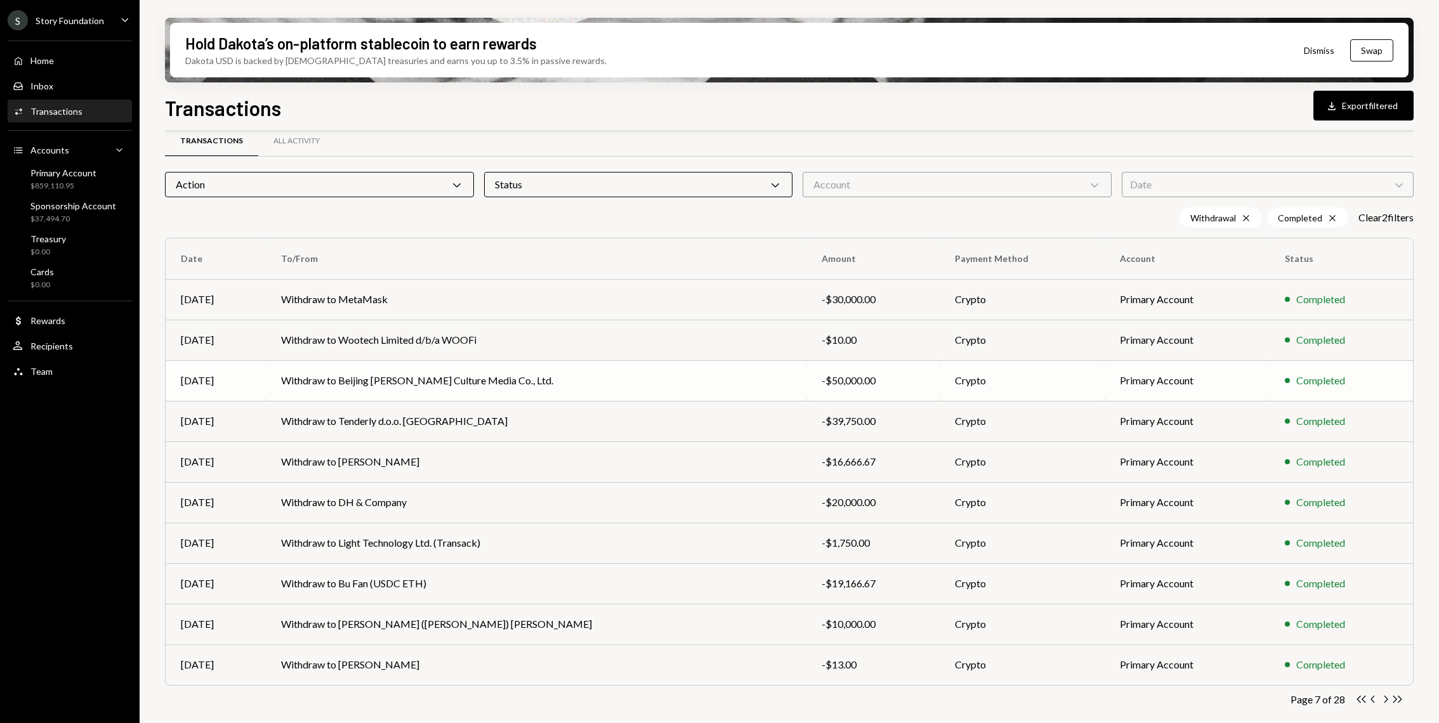
click at [595, 377] on td "Withdraw to Beijing [PERSON_NAME] Culture Media Co., Ltd." at bounding box center [536, 380] width 540 height 41
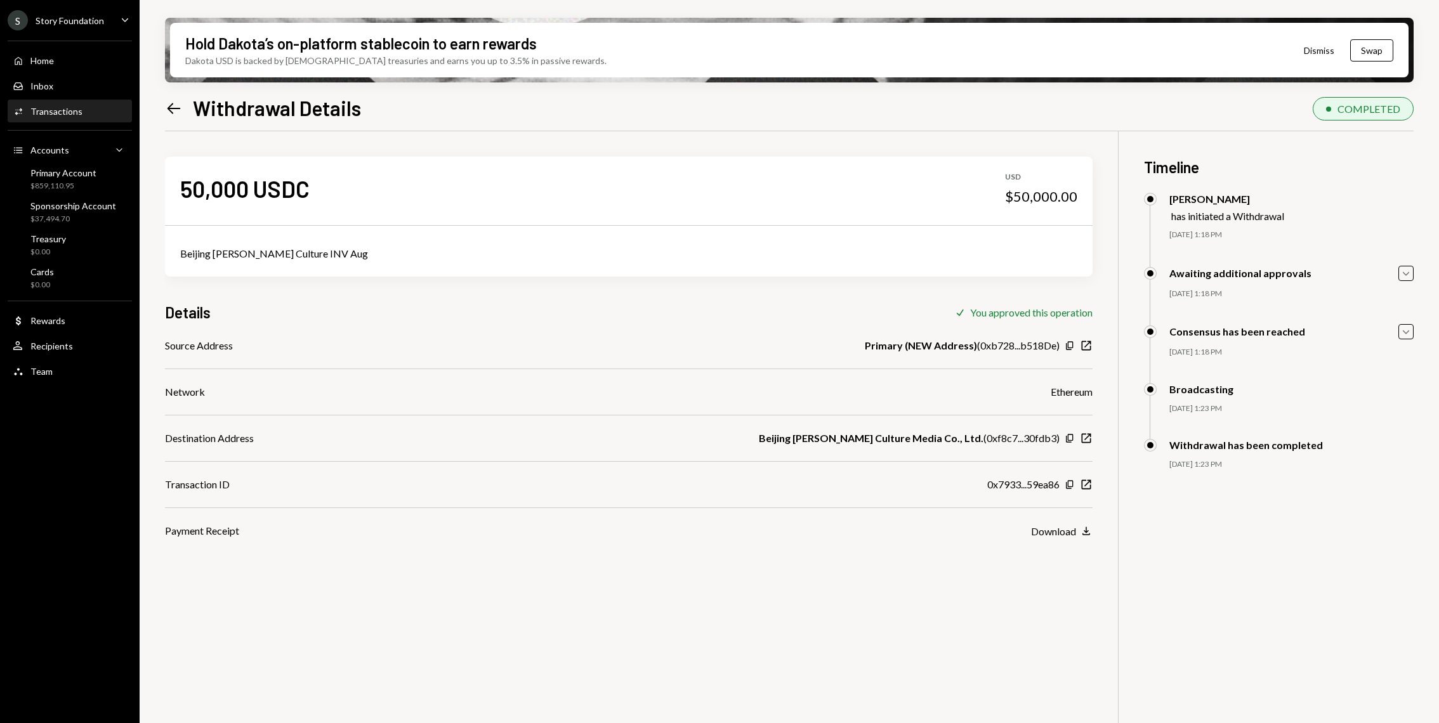
click at [261, 251] on div "Beijing [PERSON_NAME] Culture INV Aug" at bounding box center [628, 253] width 897 height 15
copy div "Beijing [PERSON_NAME] Culture INV Aug"
click at [174, 109] on icon "Left Arrow" at bounding box center [174, 109] width 18 height 18
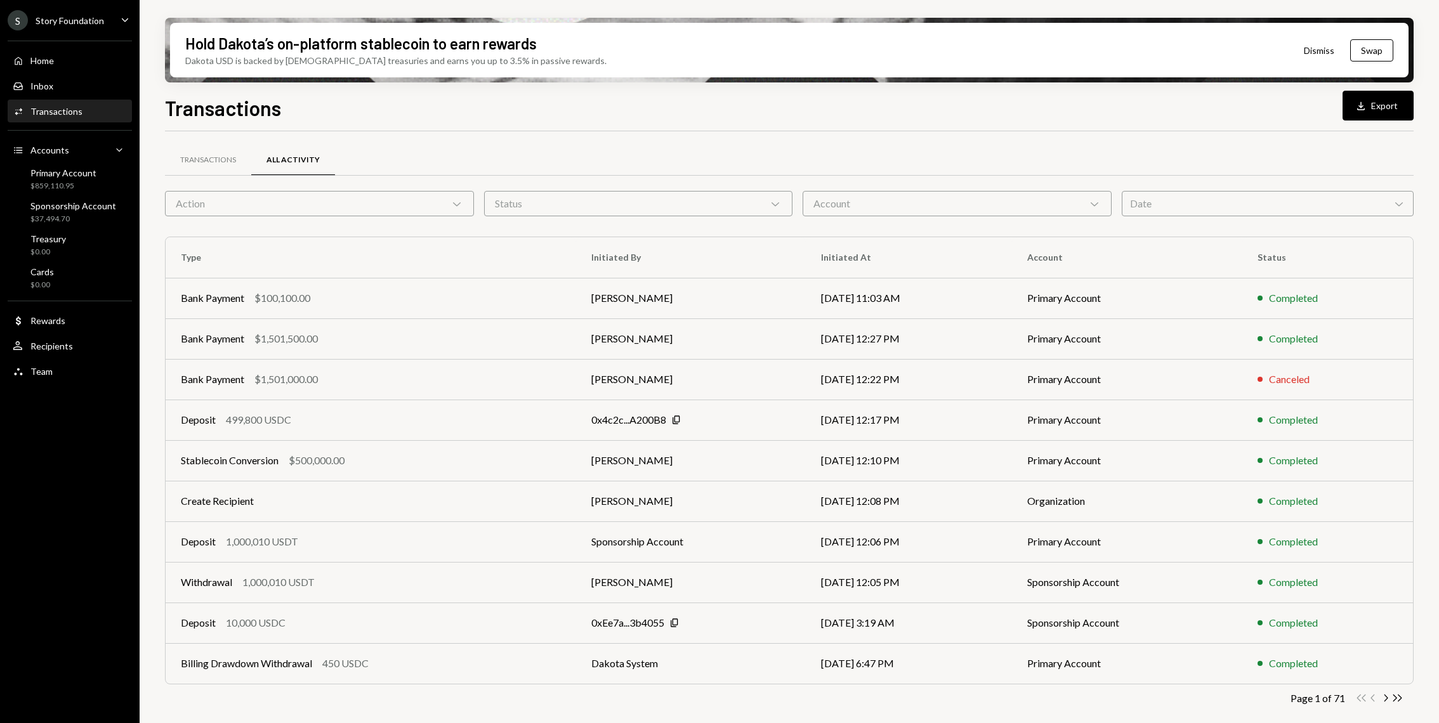
click at [385, 202] on div "Action Chevron Down" at bounding box center [319, 203] width 309 height 25
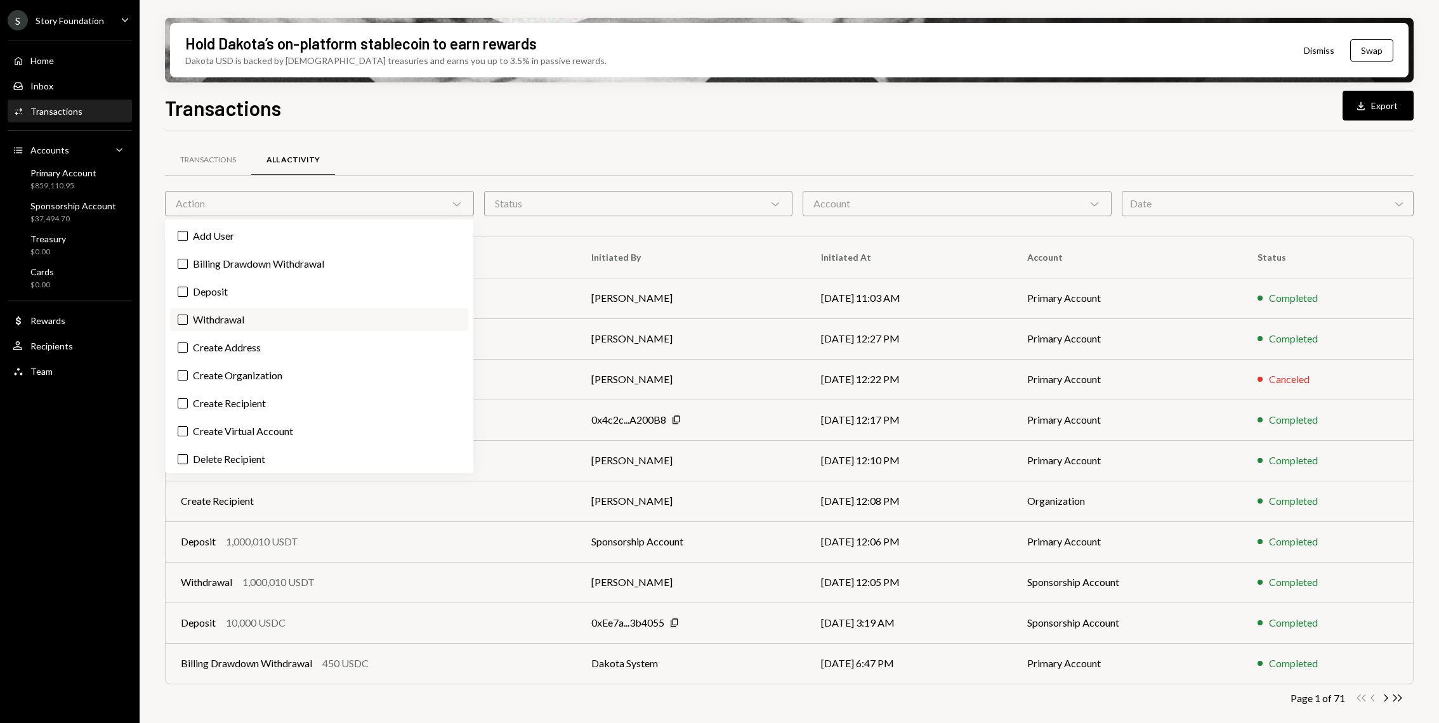
click at [180, 320] on button "Withdrawal" at bounding box center [183, 320] width 10 height 10
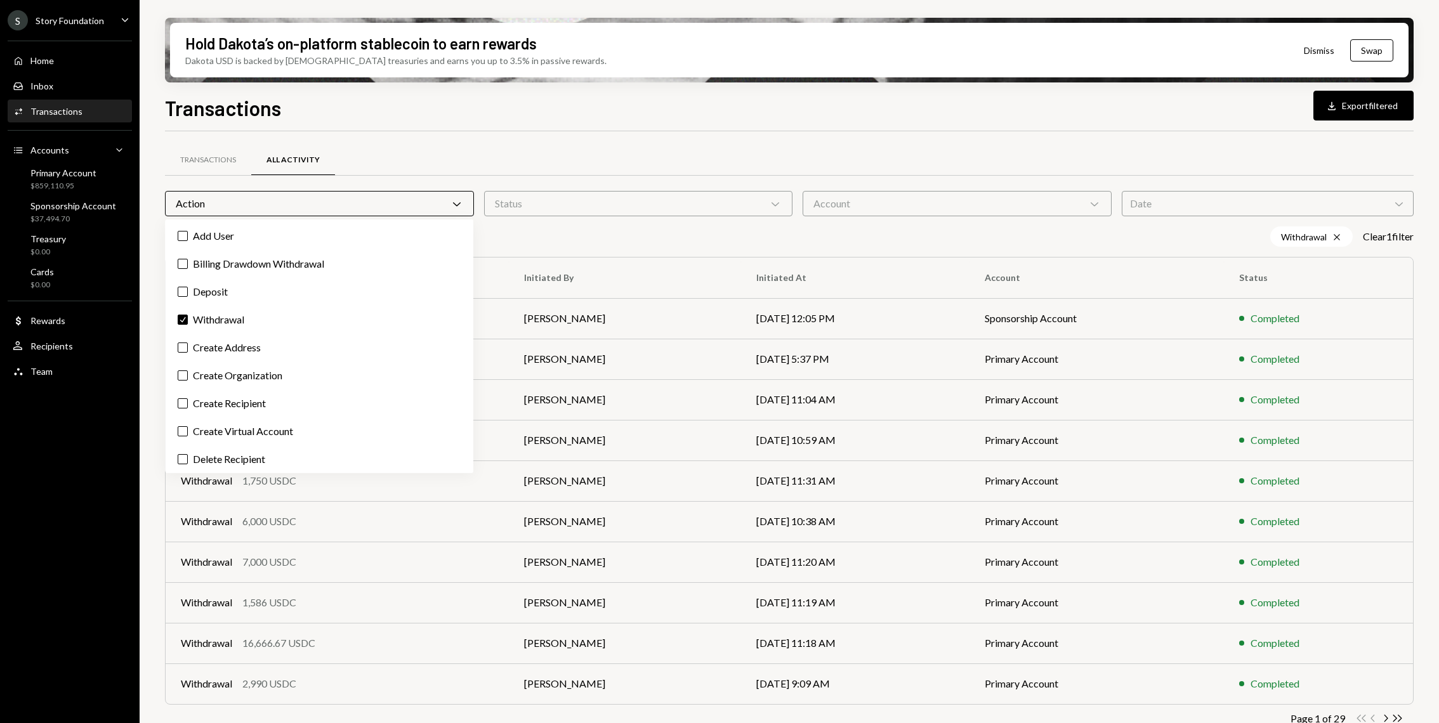
click at [158, 262] on div "Hold Dakota’s on-platform stablecoin to earn rewards Dakota USD is backed by U.…" at bounding box center [789, 361] width 1299 height 723
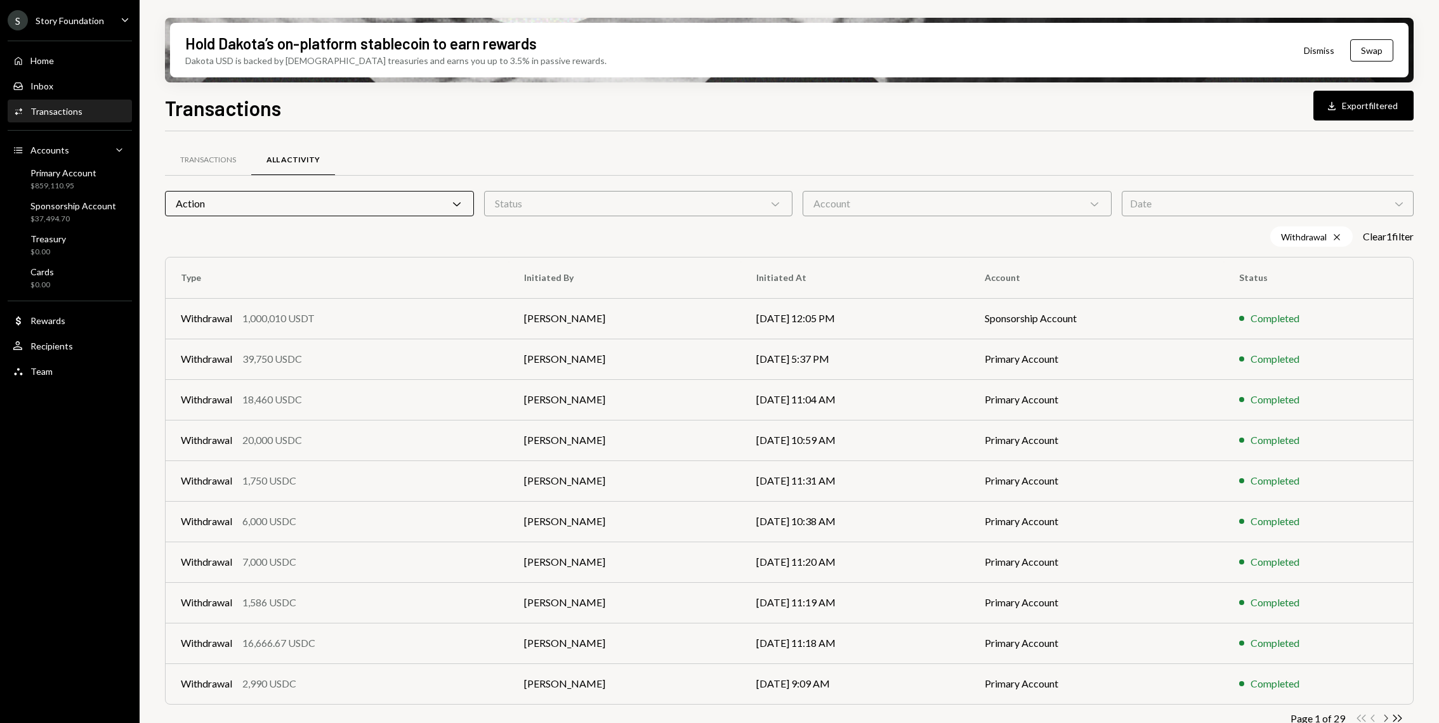
click at [1381, 718] on icon "Chevron Right" at bounding box center [1385, 718] width 12 height 12
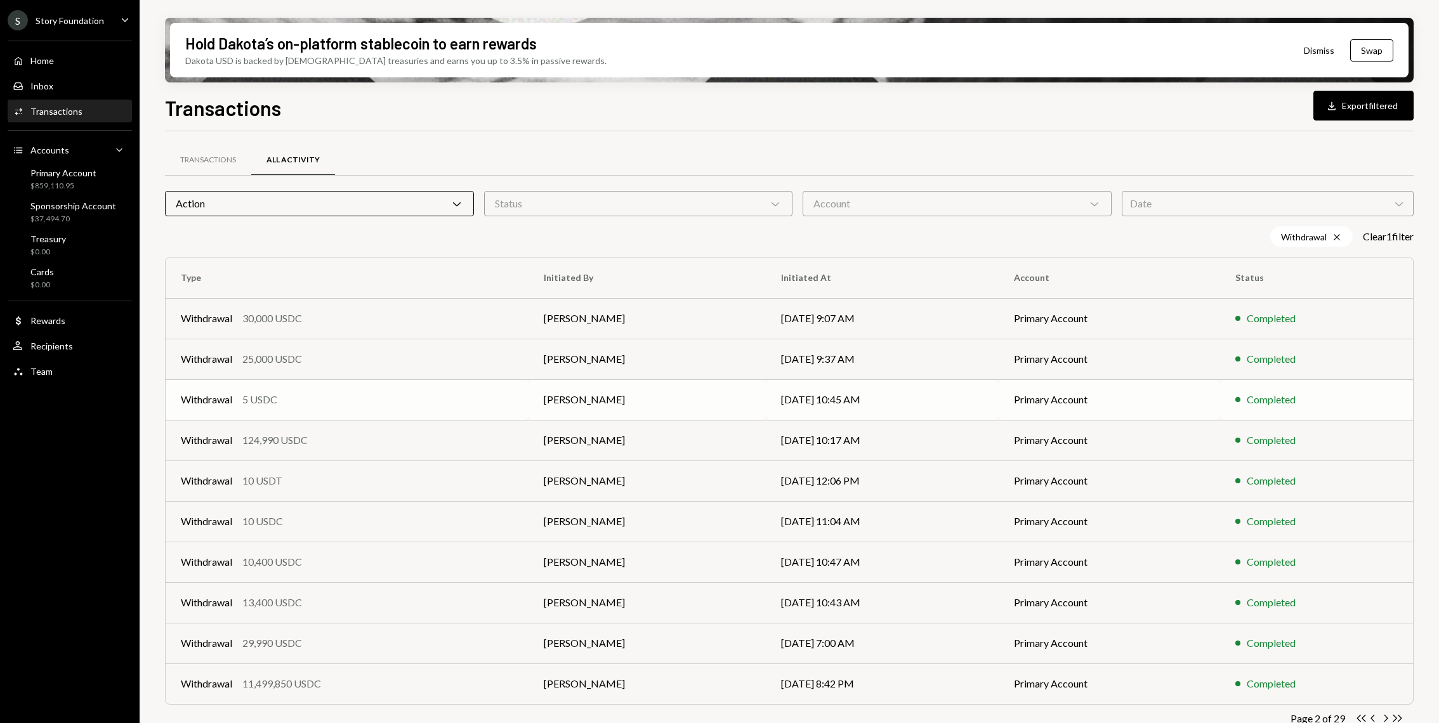
scroll to position [19, 0]
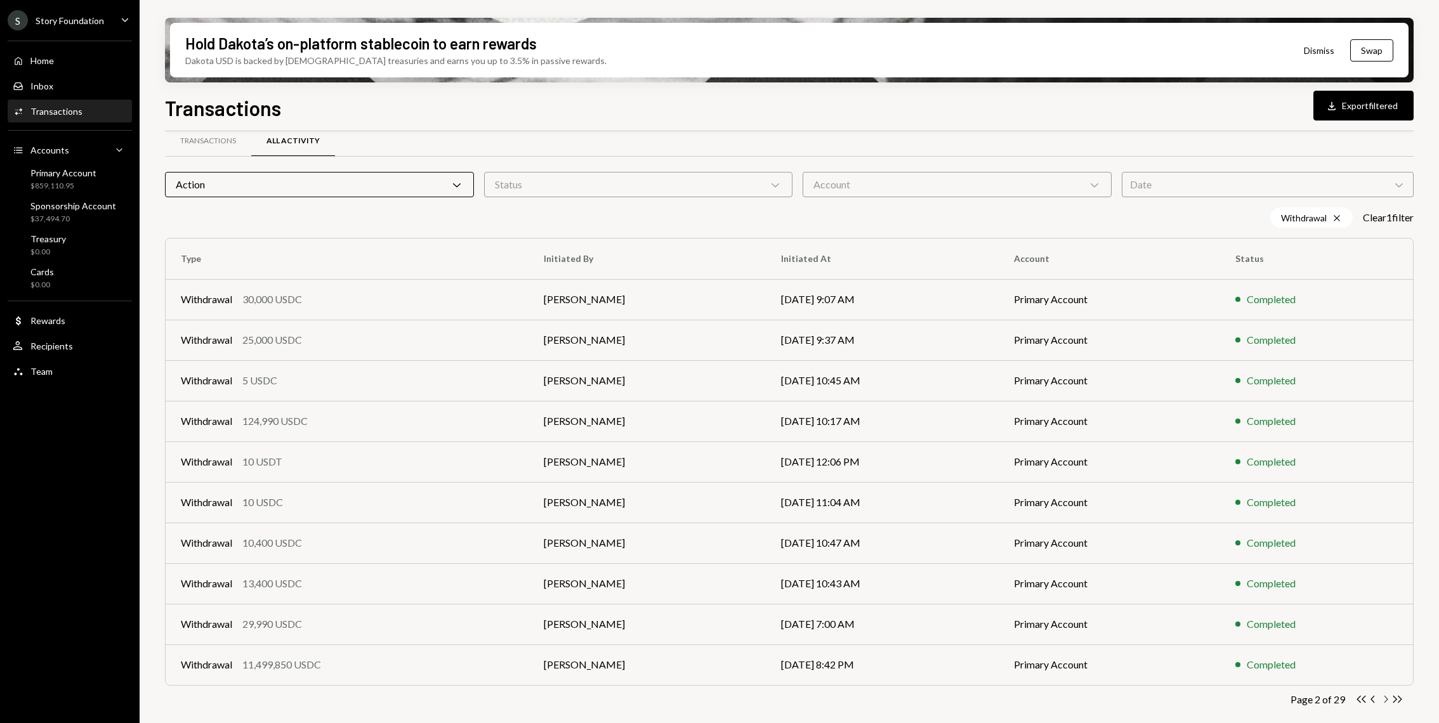
click at [1387, 702] on icon "Chevron Right" at bounding box center [1385, 699] width 12 height 12
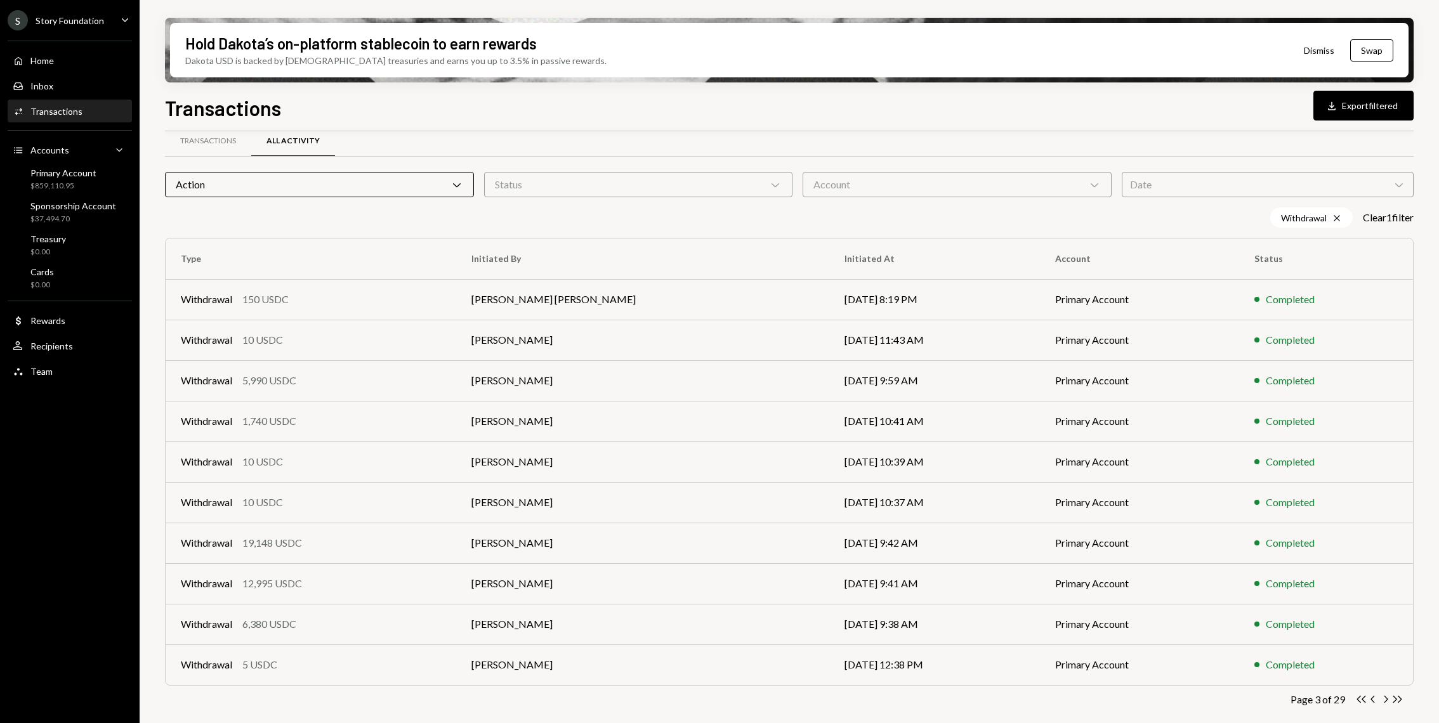
click at [141, 213] on div "Hold Dakota’s on-platform stablecoin to earn rewards Dakota USD is backed by U.…" at bounding box center [789, 361] width 1299 height 723
click at [100, 193] on div "Primary Account $859,110.95" at bounding box center [70, 179] width 114 height 29
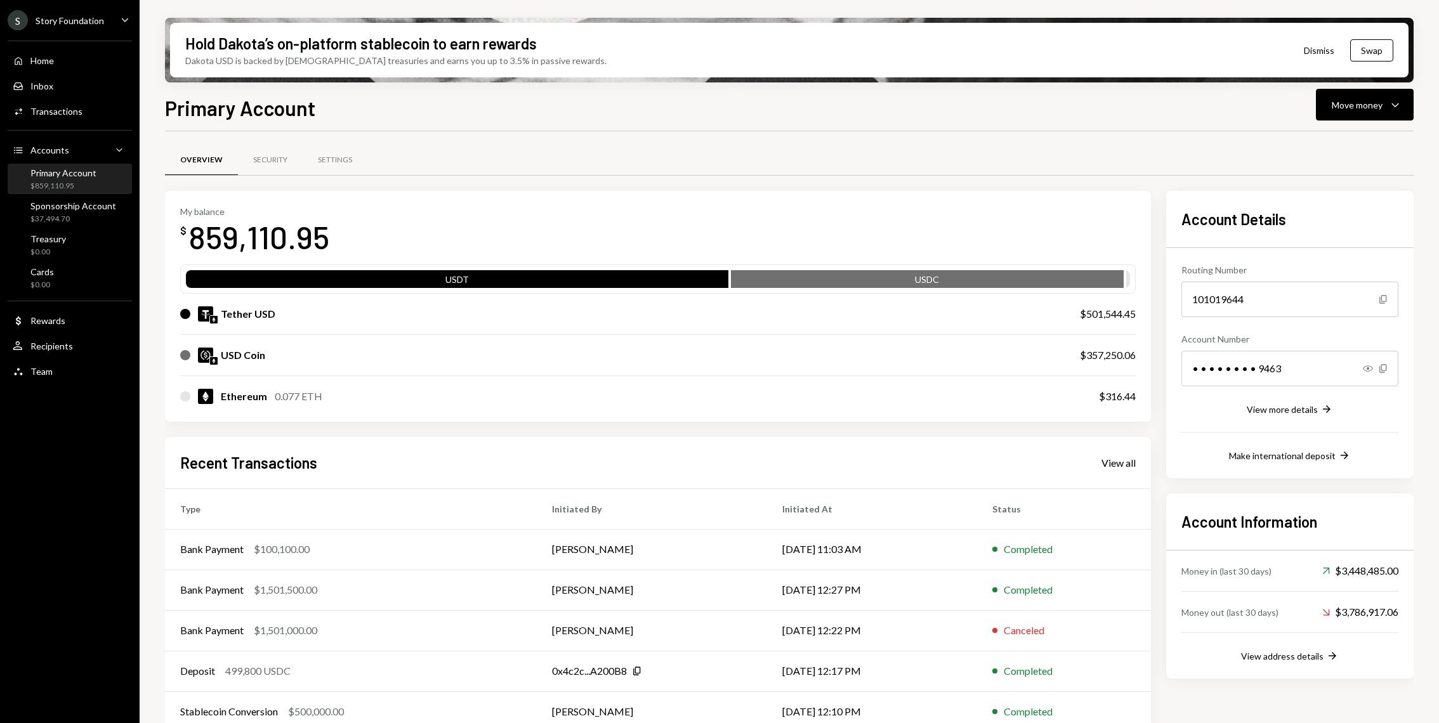
scroll to position [18, 0]
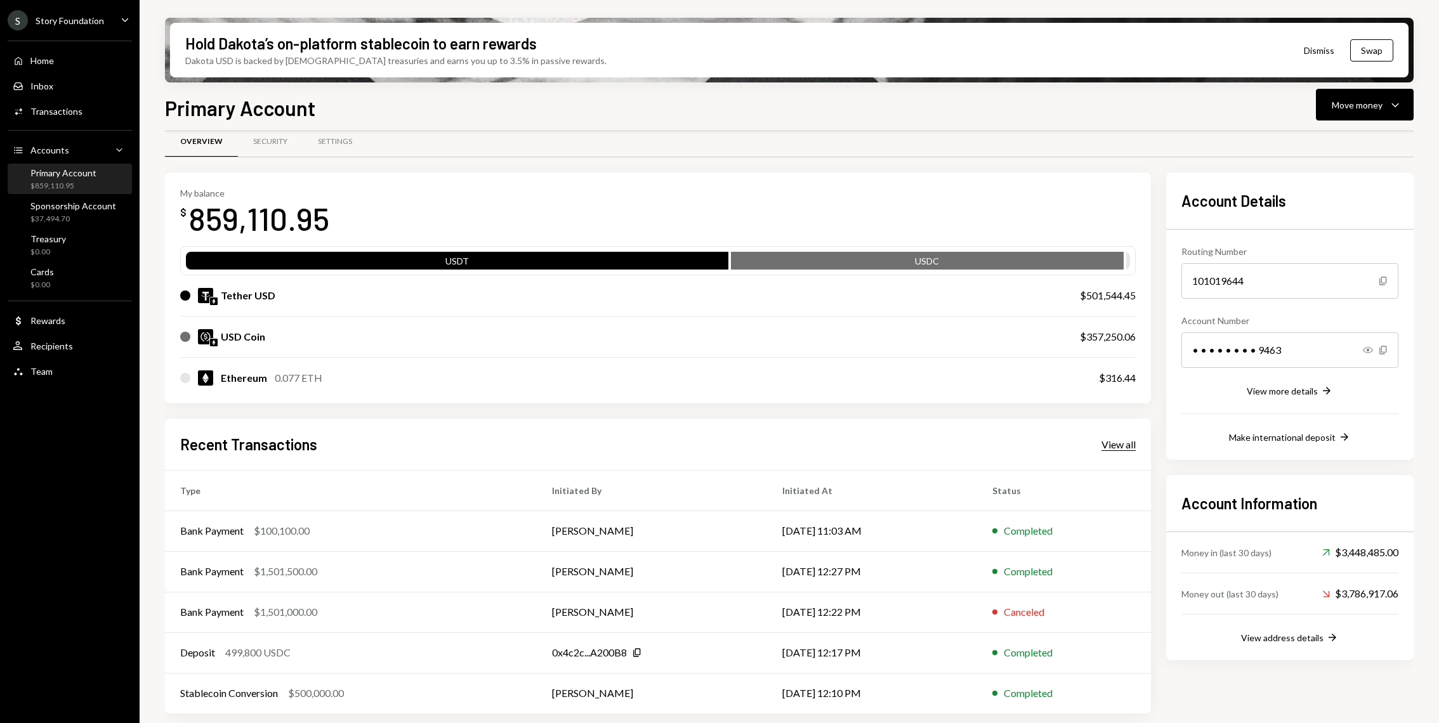
click at [1111, 445] on div "View all" at bounding box center [1118, 444] width 34 height 13
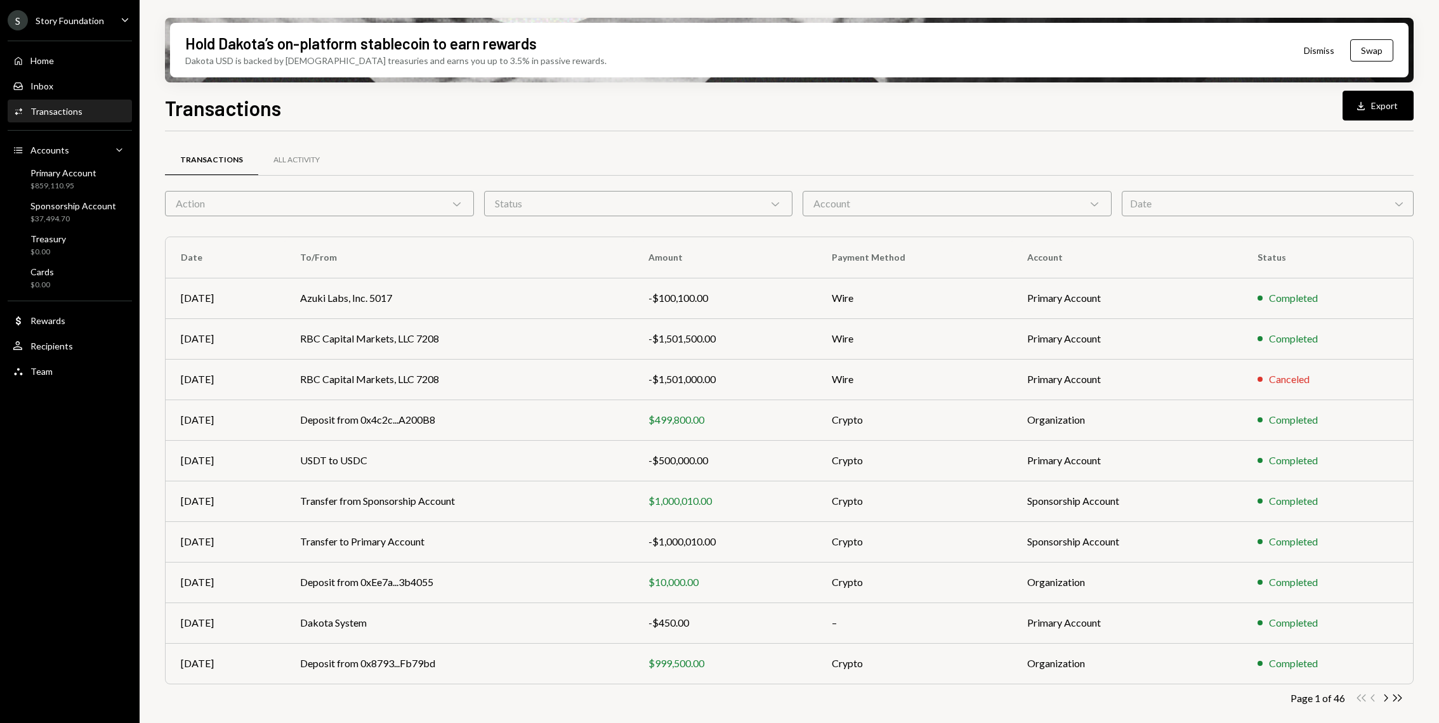
click at [349, 204] on div "Action Chevron Down" at bounding box center [319, 203] width 309 height 25
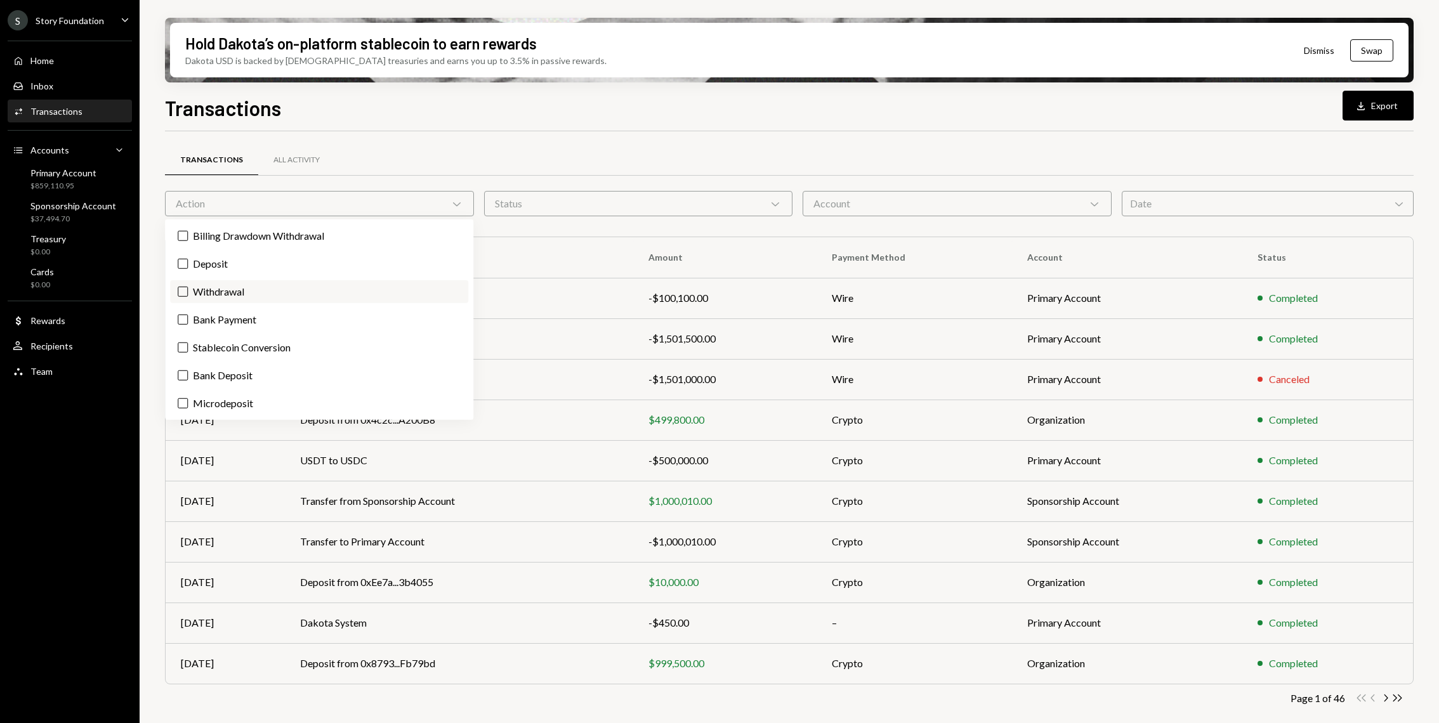
click at [186, 292] on button "Withdrawal" at bounding box center [183, 292] width 10 height 10
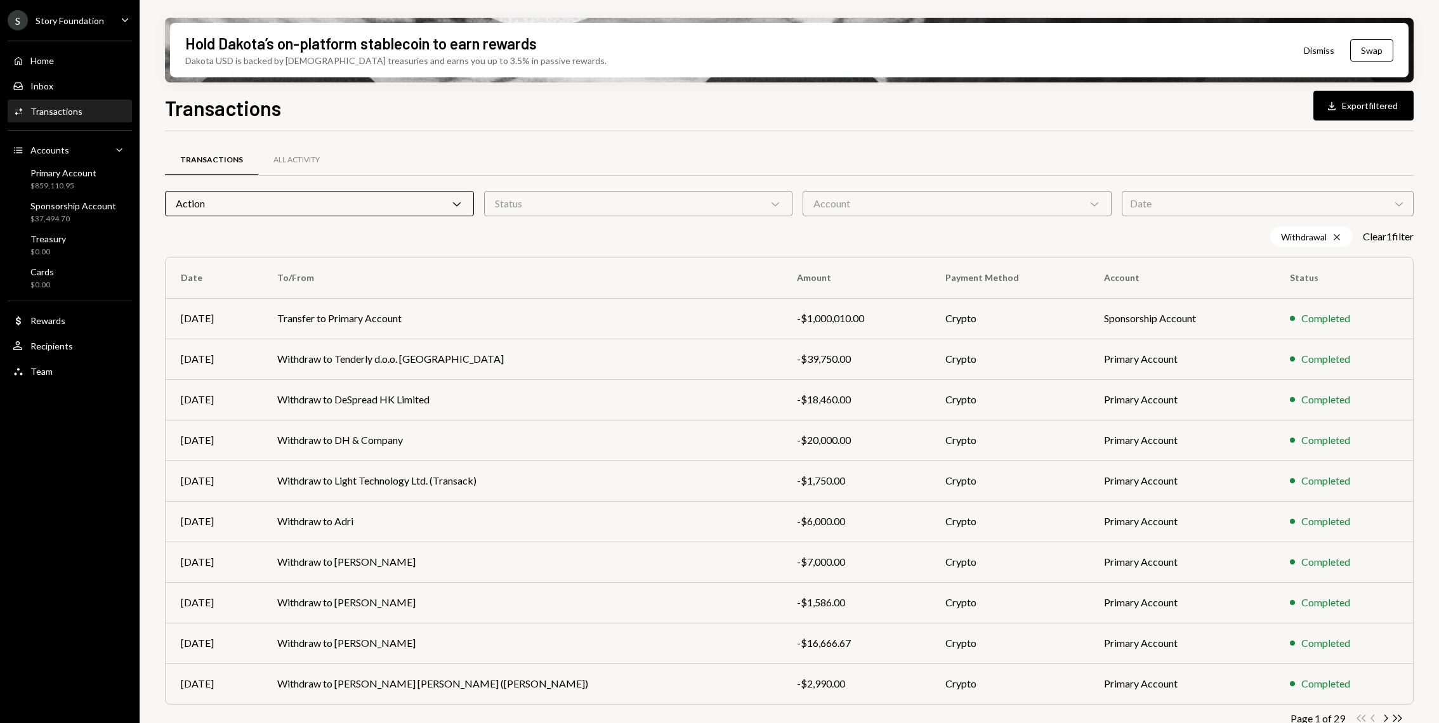
click at [138, 275] on div "Home Home Inbox Inbox Activities Transactions Accounts Accounts Caret Down Prim…" at bounding box center [70, 209] width 140 height 352
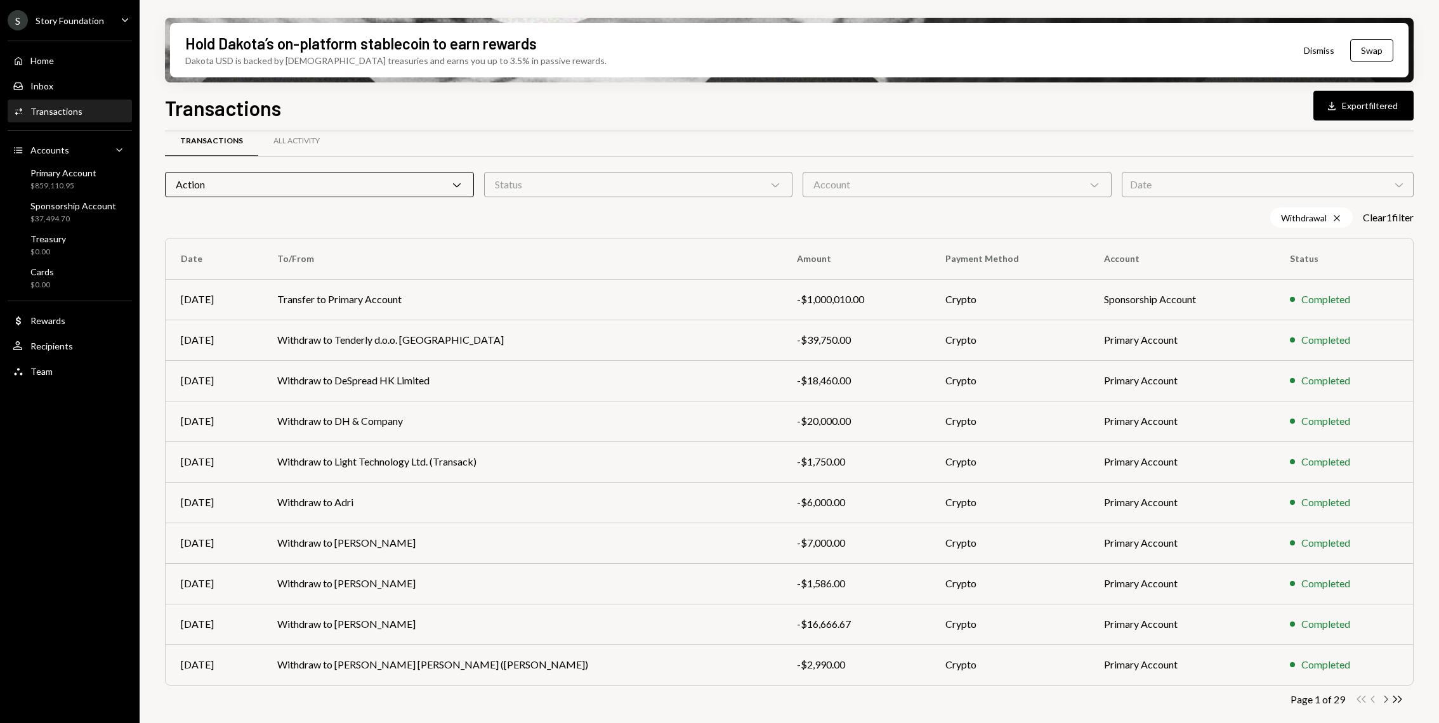
click at [1387, 702] on icon "Chevron Right" at bounding box center [1385, 699] width 12 height 12
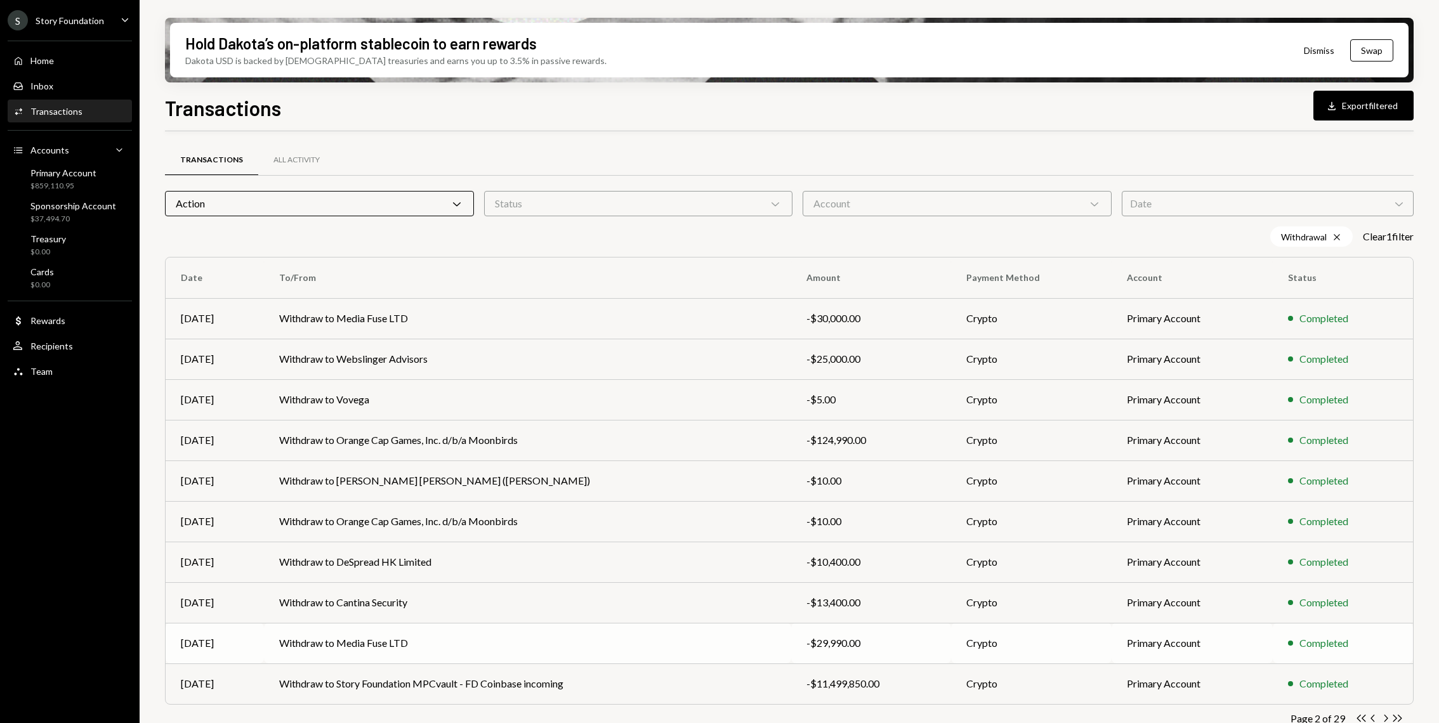
scroll to position [19, 0]
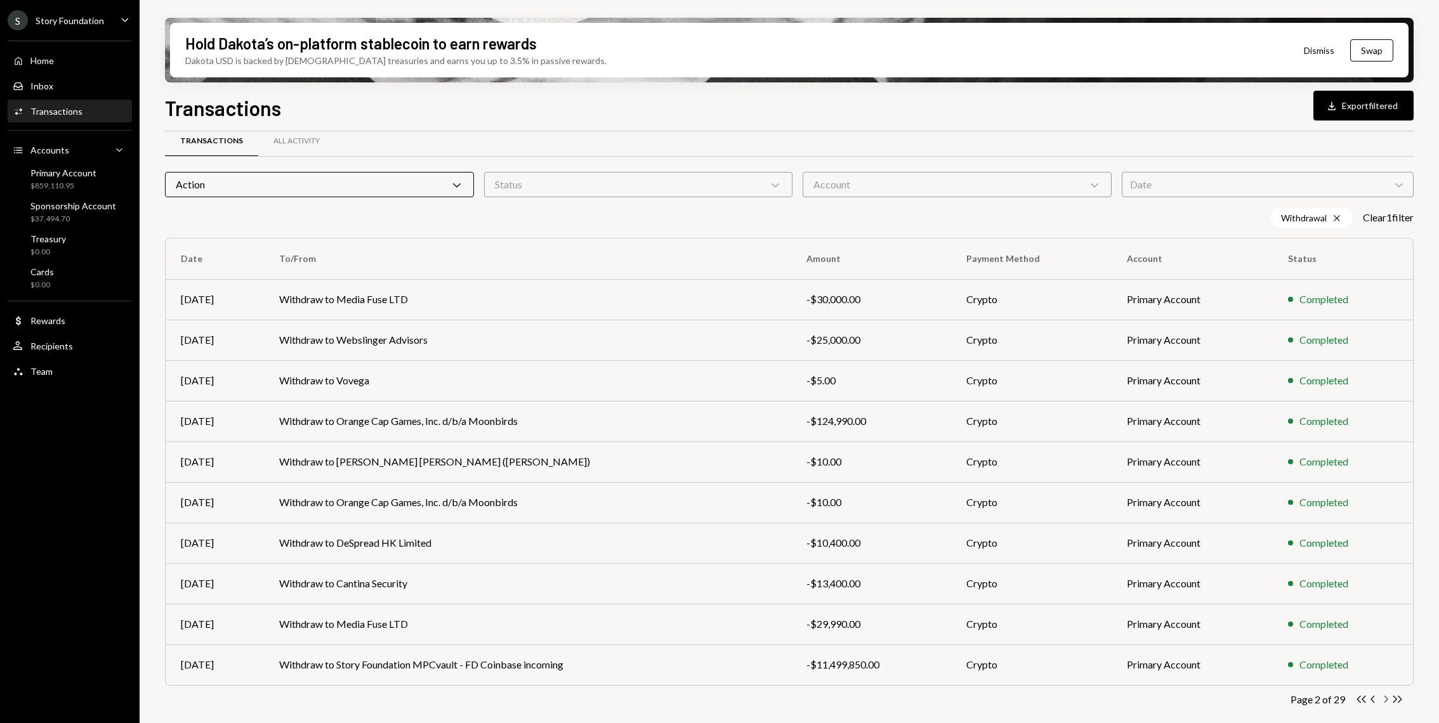
click at [1380, 700] on icon "Chevron Right" at bounding box center [1385, 699] width 12 height 12
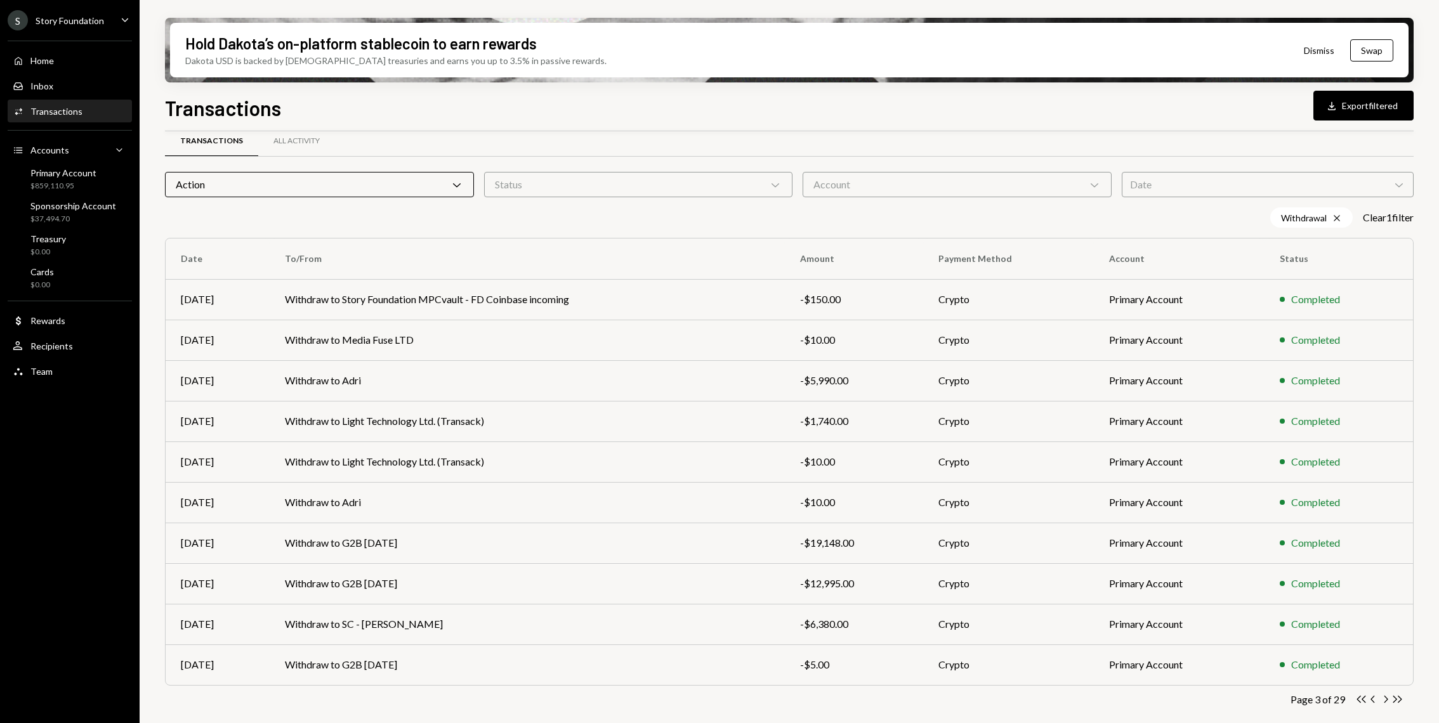
click at [56, 107] on div "Transactions" at bounding box center [56, 111] width 52 height 11
click at [84, 62] on div "Home Home" at bounding box center [70, 60] width 114 height 11
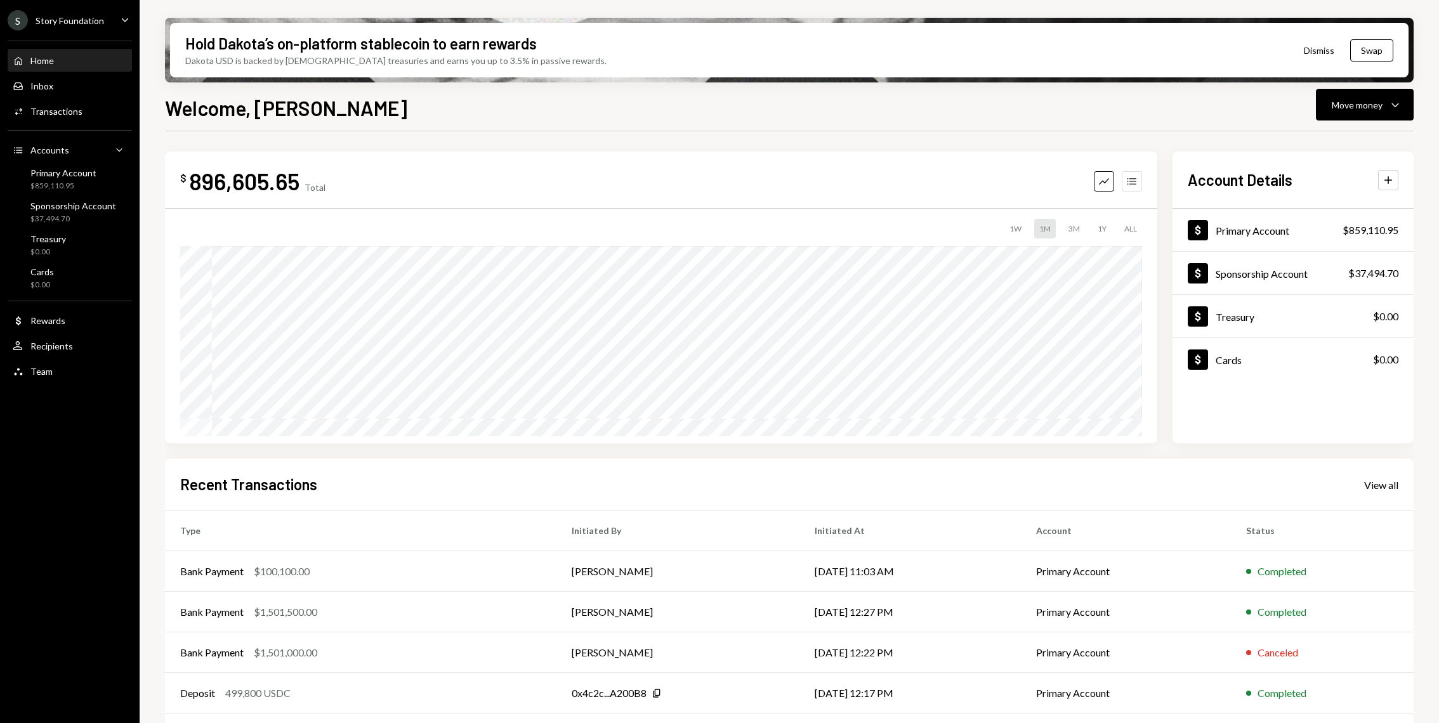
click at [1127, 184] on icon "Accounts" at bounding box center [1131, 181] width 13 height 13
click at [1403, 104] on button "Move money Caret Down" at bounding box center [1364, 105] width 98 height 32
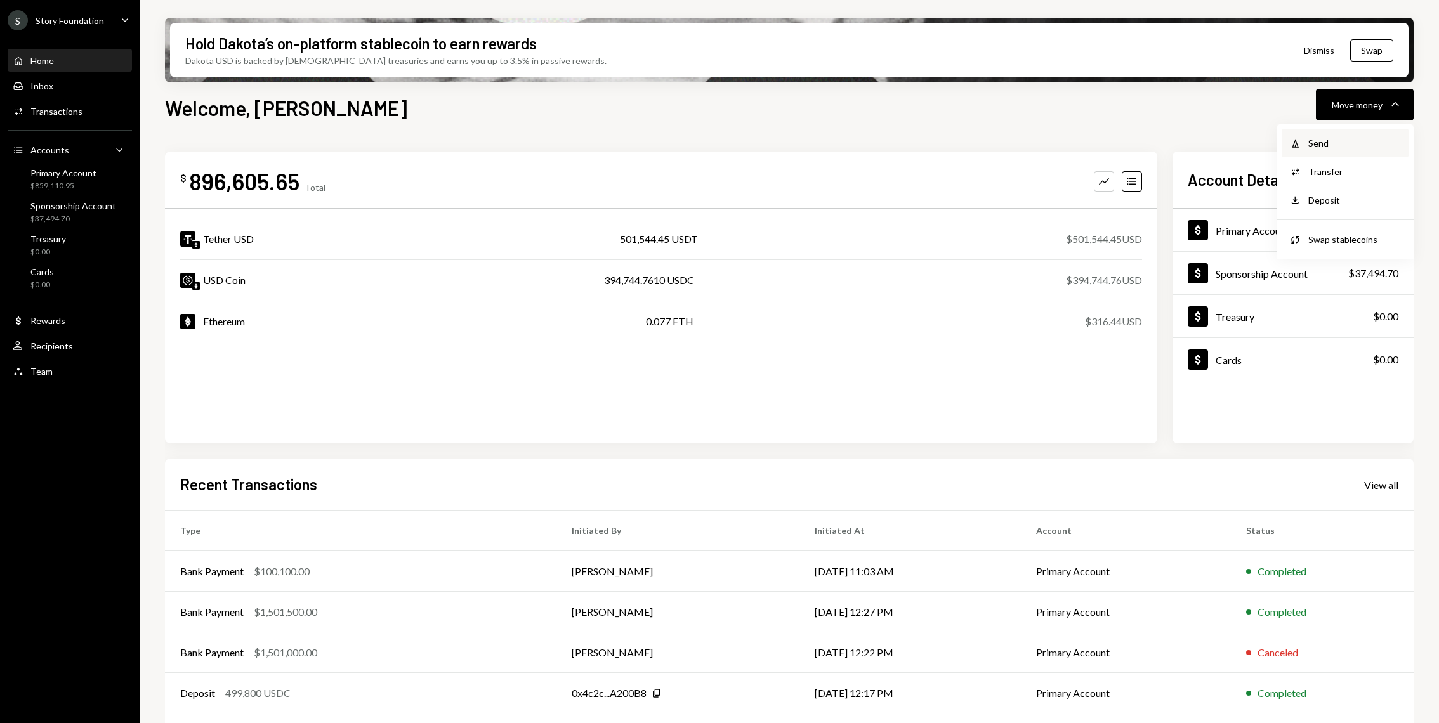
click at [1300, 147] on icon "Withdraw" at bounding box center [1294, 143] width 11 height 11
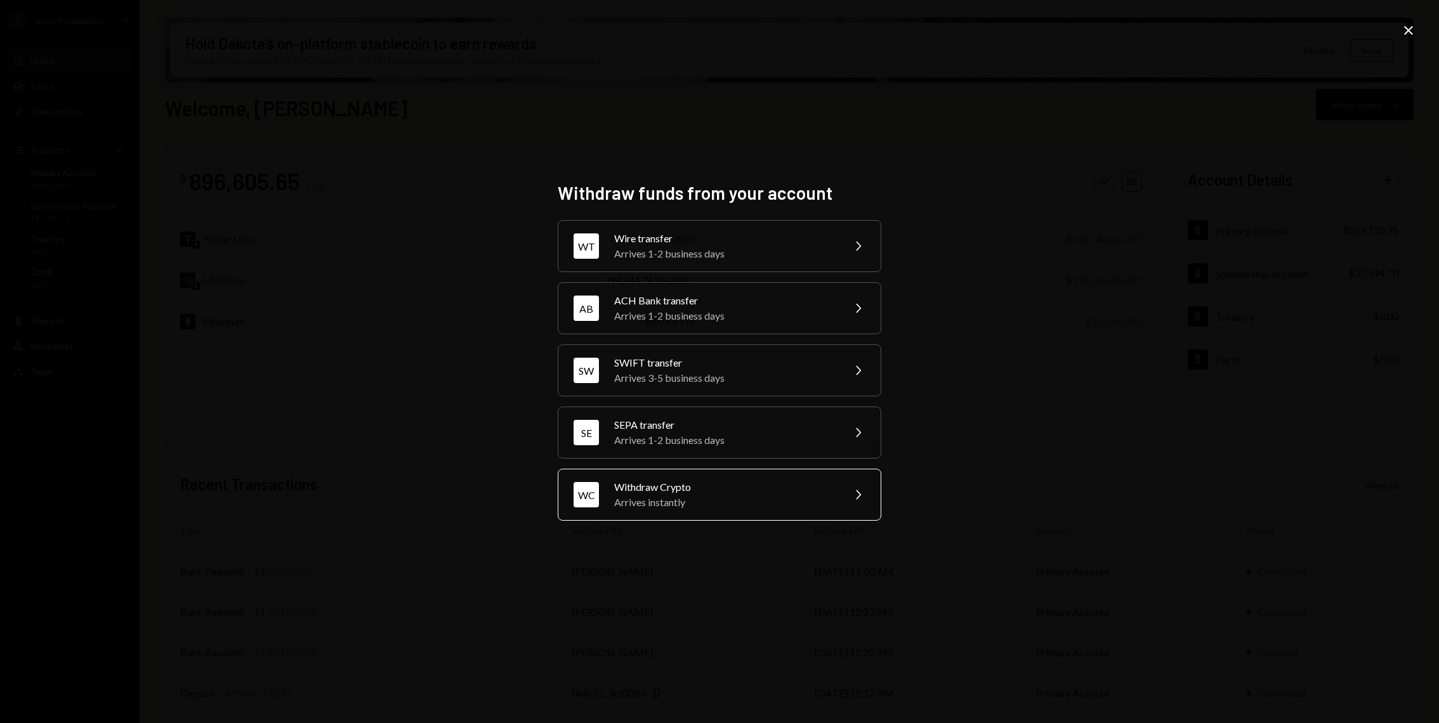
click at [671, 495] on div "Arrives instantly" at bounding box center [724, 502] width 221 height 15
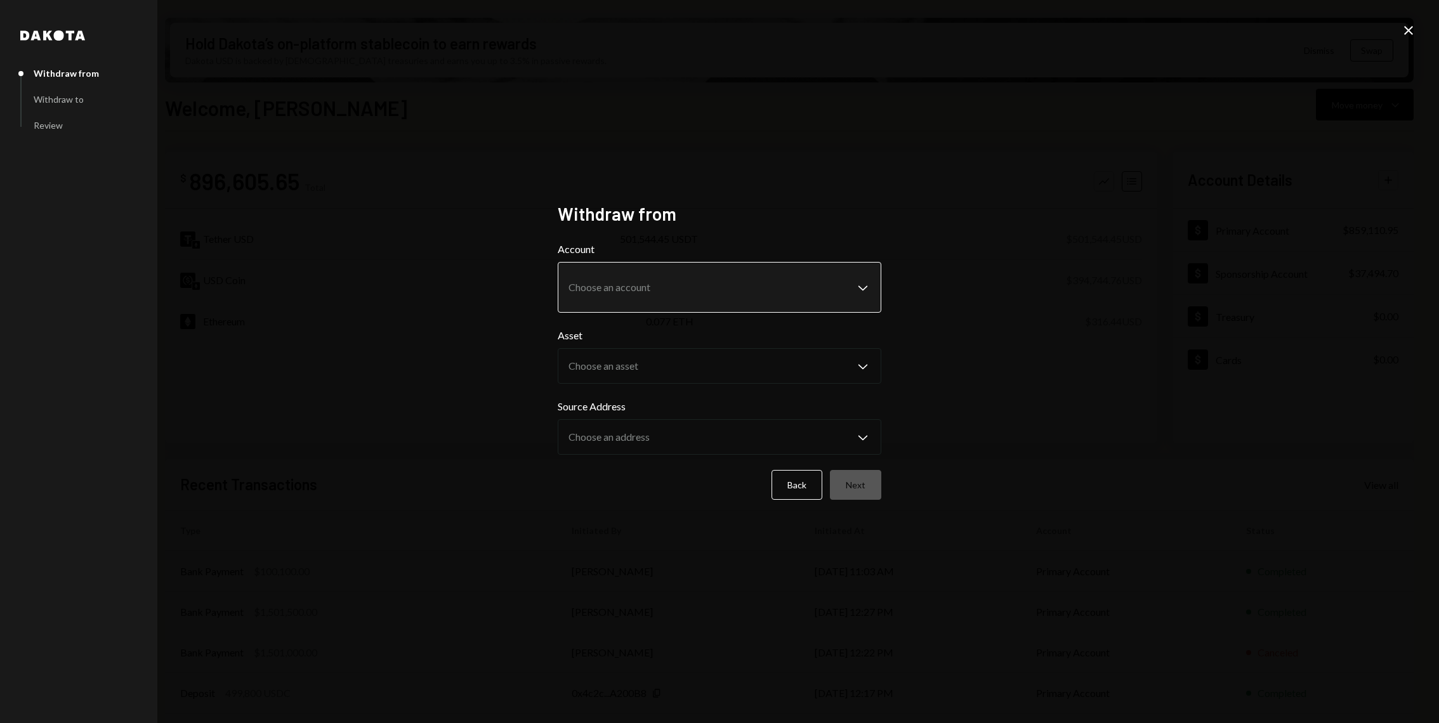
click at [655, 282] on body "S Story Foundation Caret Down Home Home Inbox Inbox Activities Transactions Acc…" at bounding box center [719, 361] width 1439 height 723
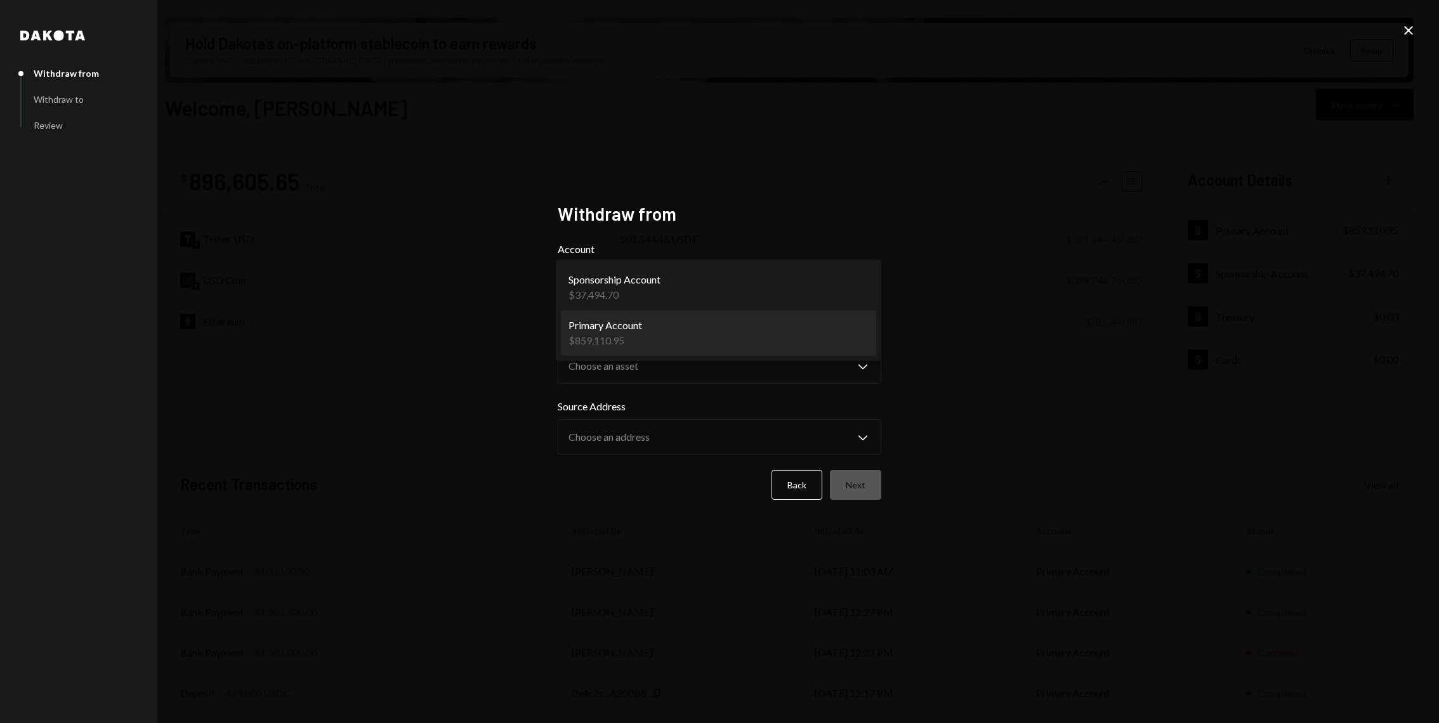
select select "**********"
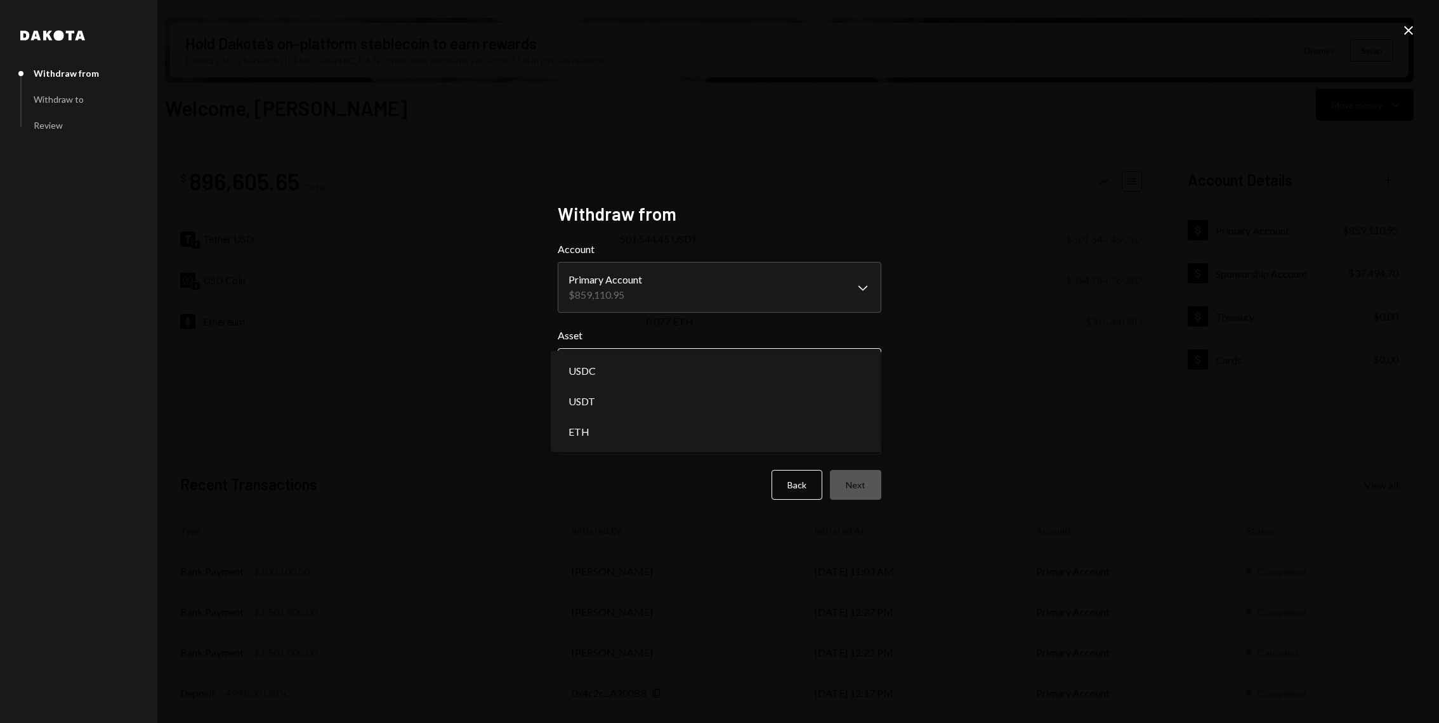
click at [620, 375] on body "S Story Foundation Caret Down Home Home Inbox Inbox Activities Transactions Acc…" at bounding box center [719, 361] width 1439 height 723
select select "****"
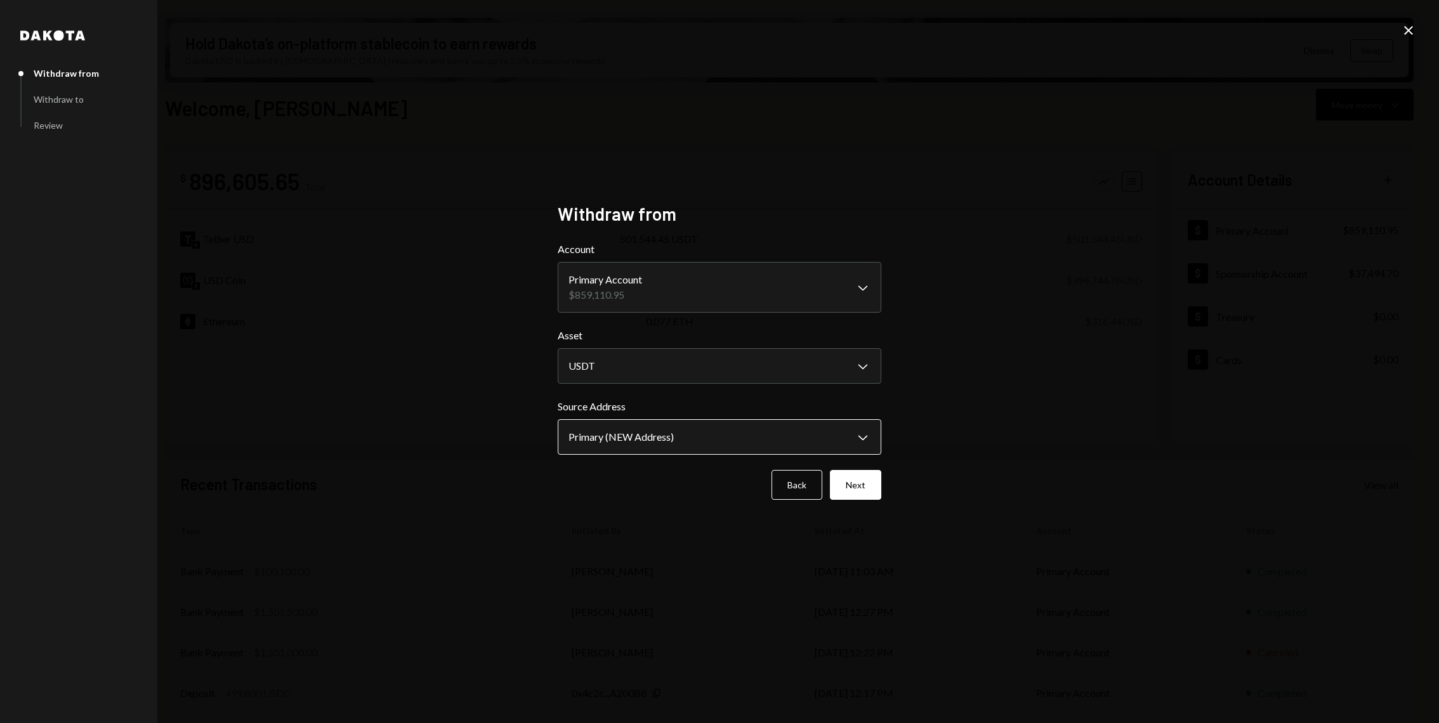
click at [618, 434] on body "S Story Foundation Caret Down Home Home Inbox Inbox Activities Transactions Acc…" at bounding box center [719, 361] width 1439 height 723
click at [863, 485] on button "Next" at bounding box center [855, 485] width 51 height 30
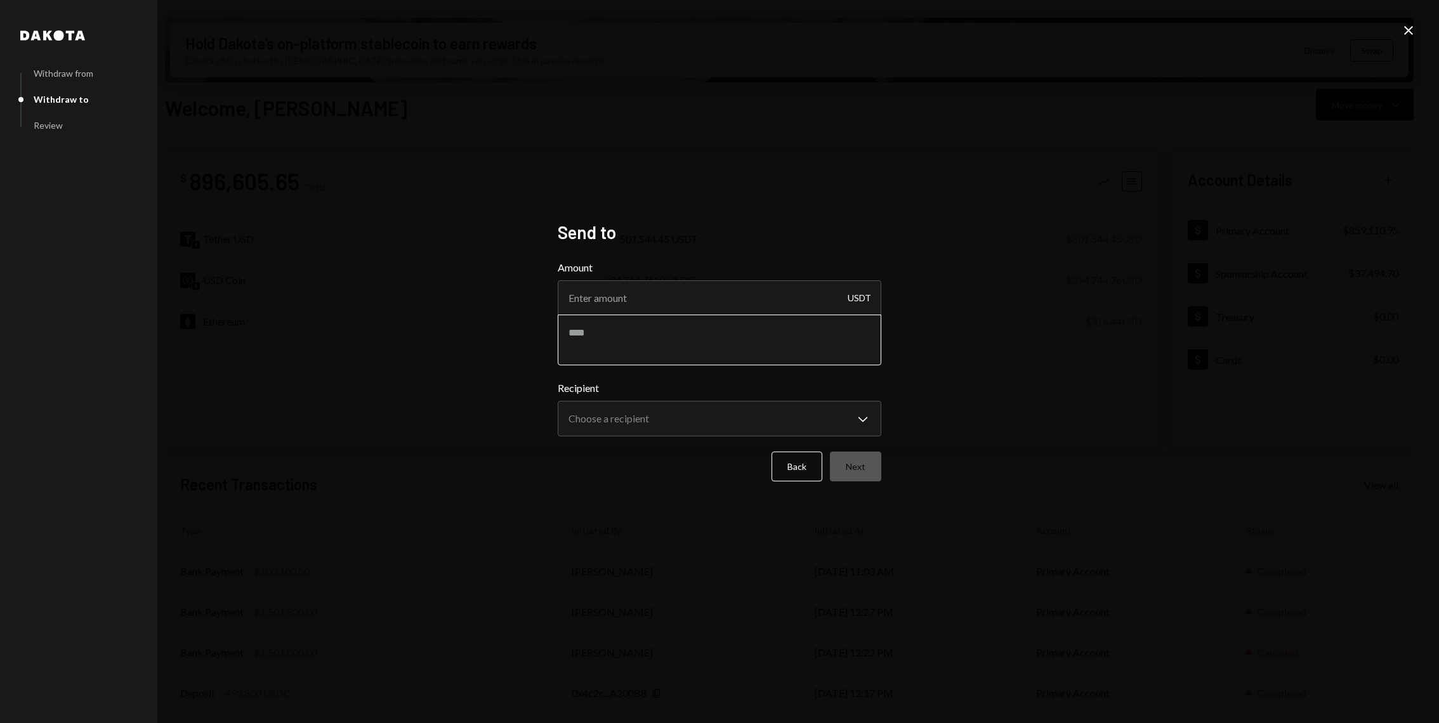
click at [645, 333] on textarea at bounding box center [719, 340] width 323 height 51
paste textarea "**********"
type textarea "**********"
click at [587, 294] on input "Amount" at bounding box center [719, 298] width 323 height 36
paste input "41000"
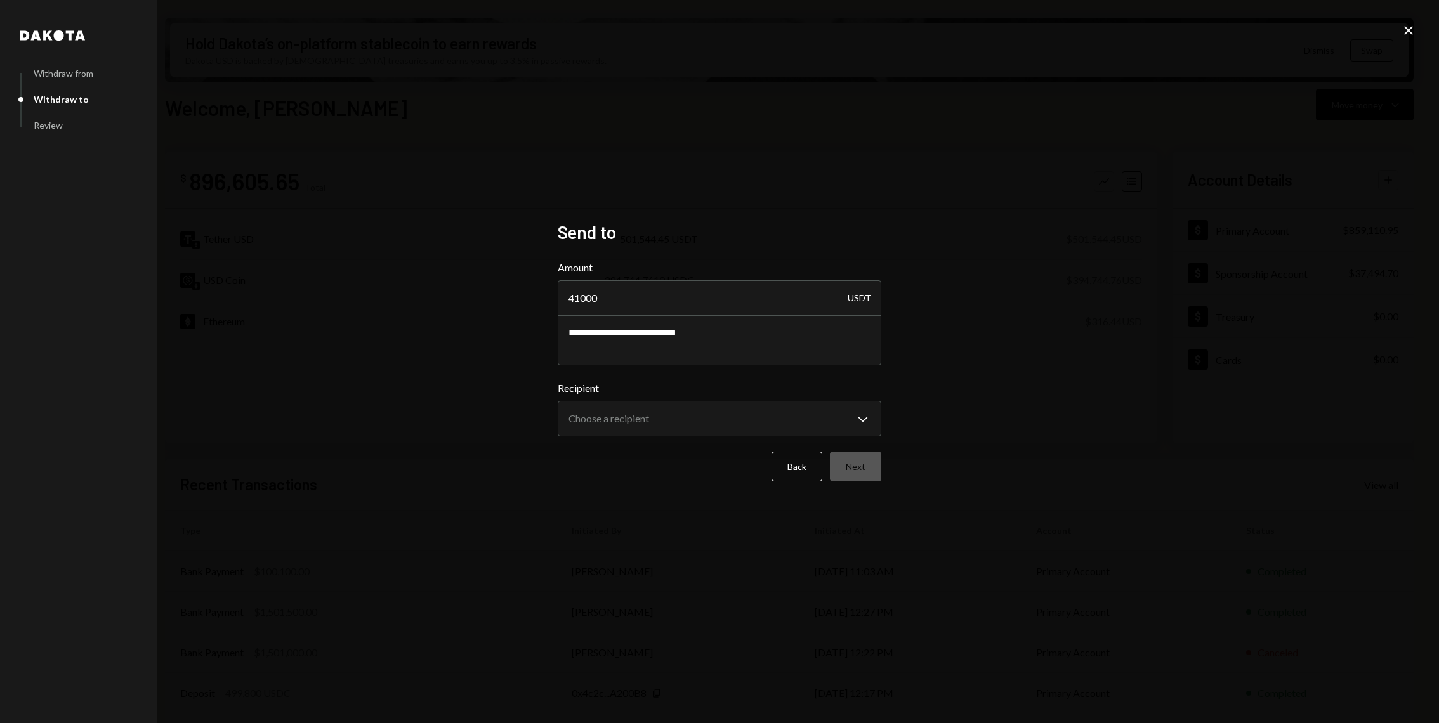
type input "41000"
click at [704, 418] on body "S Story Foundation Caret Down Home Home Inbox Inbox Activities Transactions Acc…" at bounding box center [719, 361] width 1439 height 723
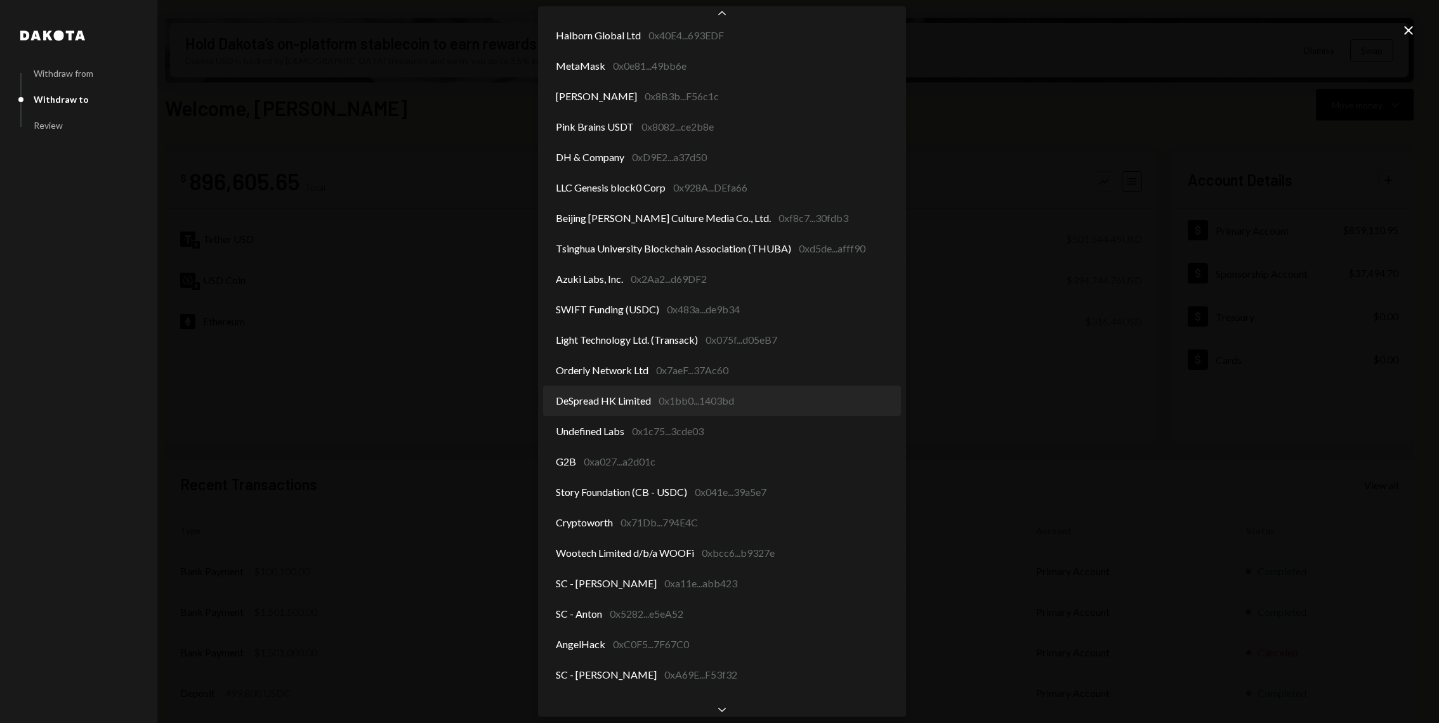
scroll to position [1494, 0]
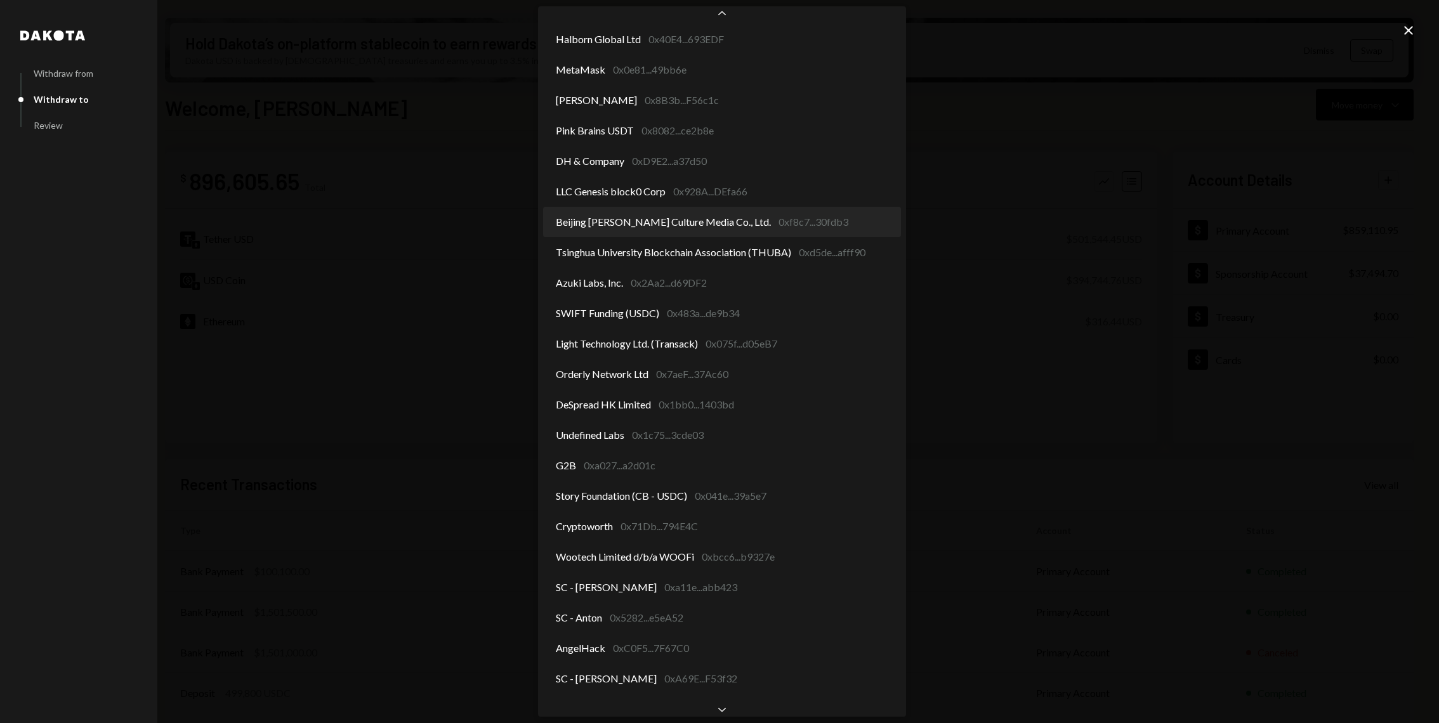
select select "**********"
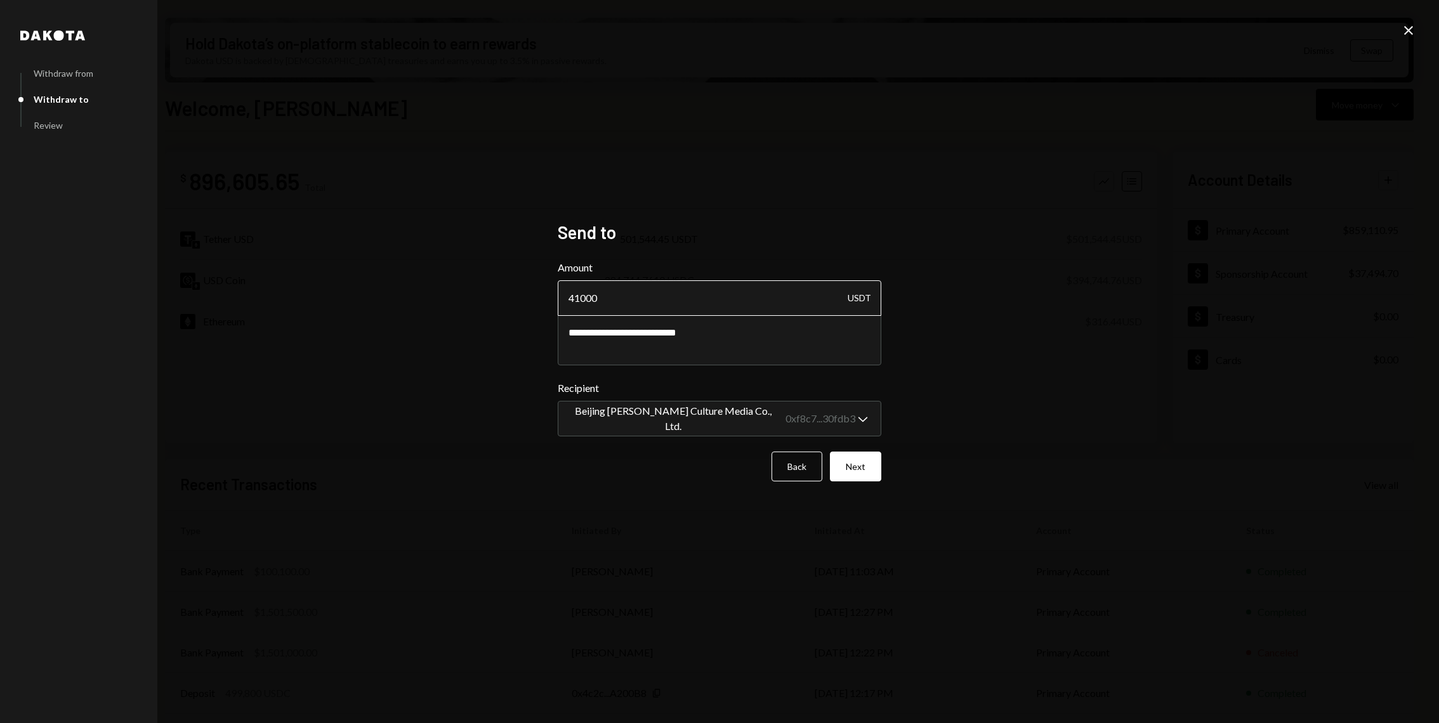
click at [644, 297] on input "41000" at bounding box center [719, 298] width 323 height 36
click at [866, 467] on button "Next" at bounding box center [855, 467] width 51 height 30
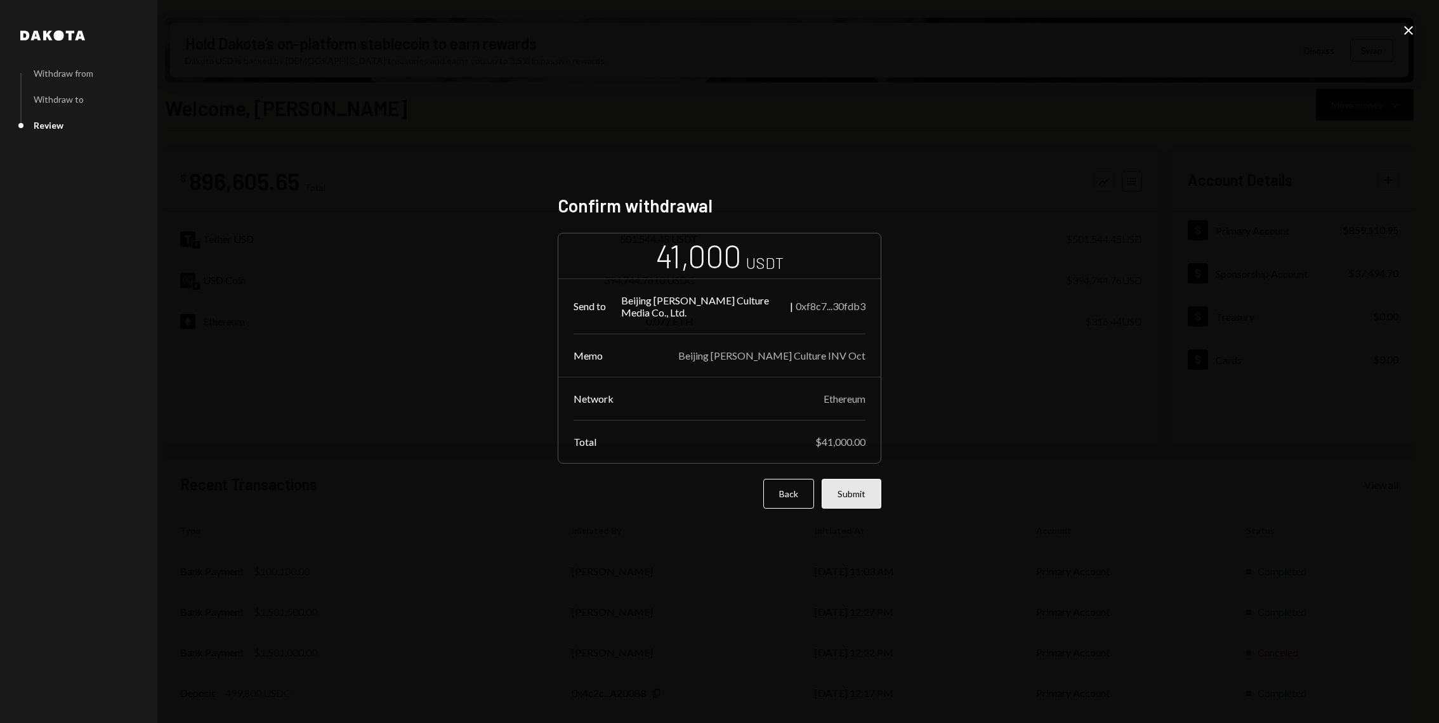
click at [864, 500] on button "Submit" at bounding box center [851, 494] width 60 height 30
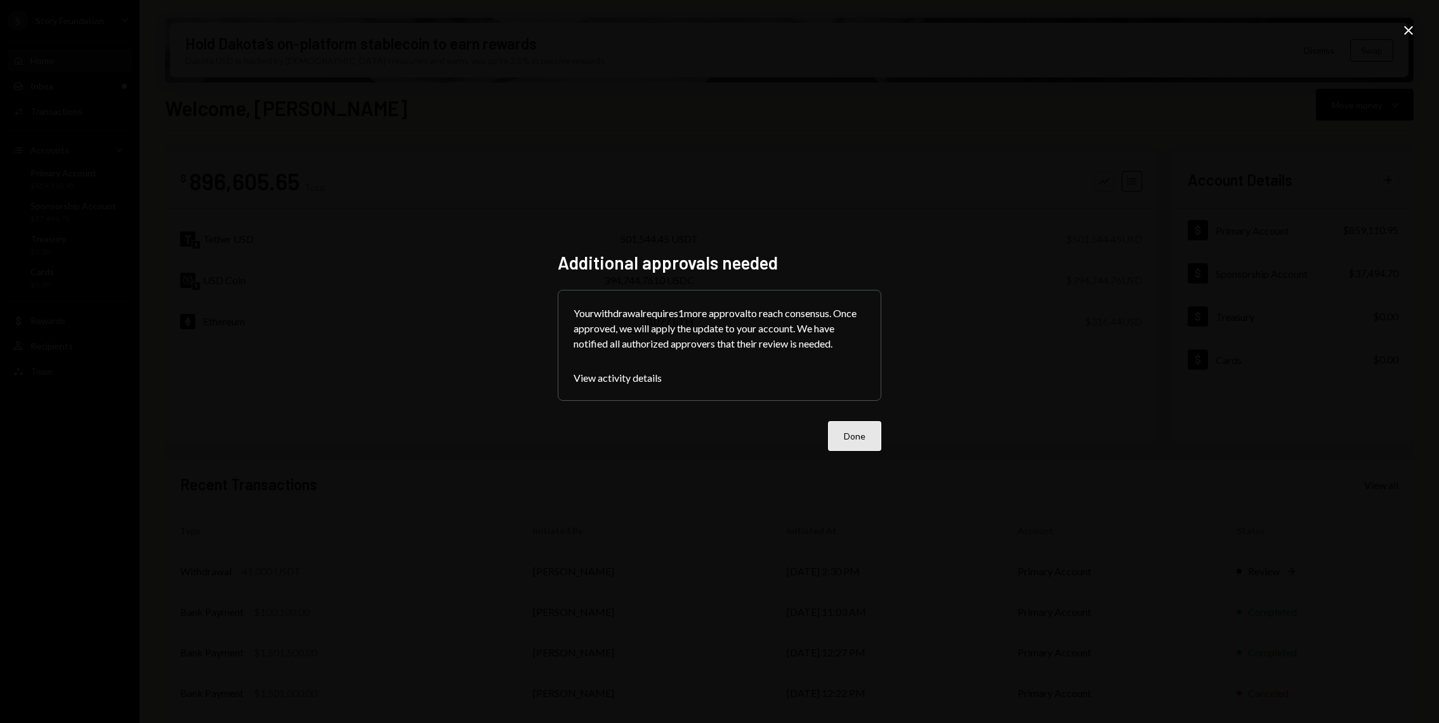
click at [838, 431] on button "Done" at bounding box center [854, 436] width 53 height 30
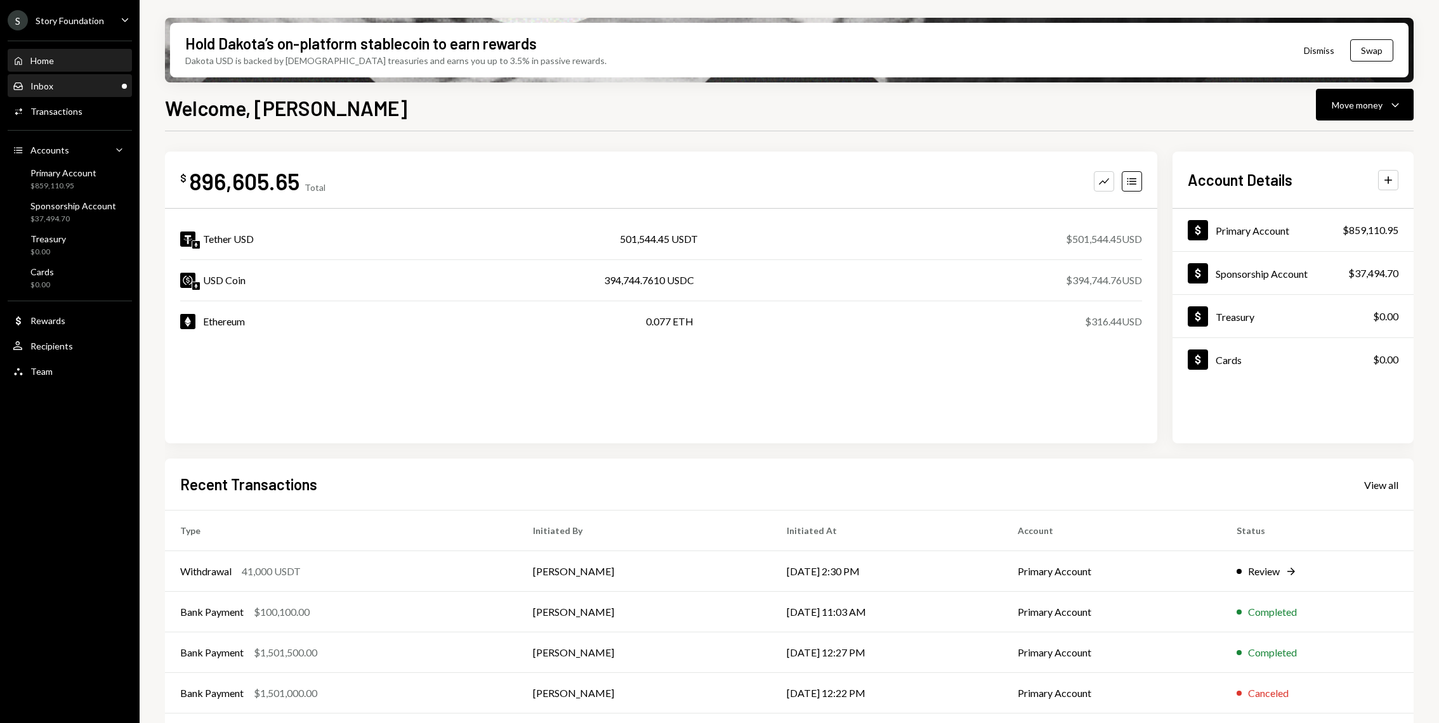
click at [94, 81] on div "Inbox Inbox" at bounding box center [70, 86] width 114 height 11
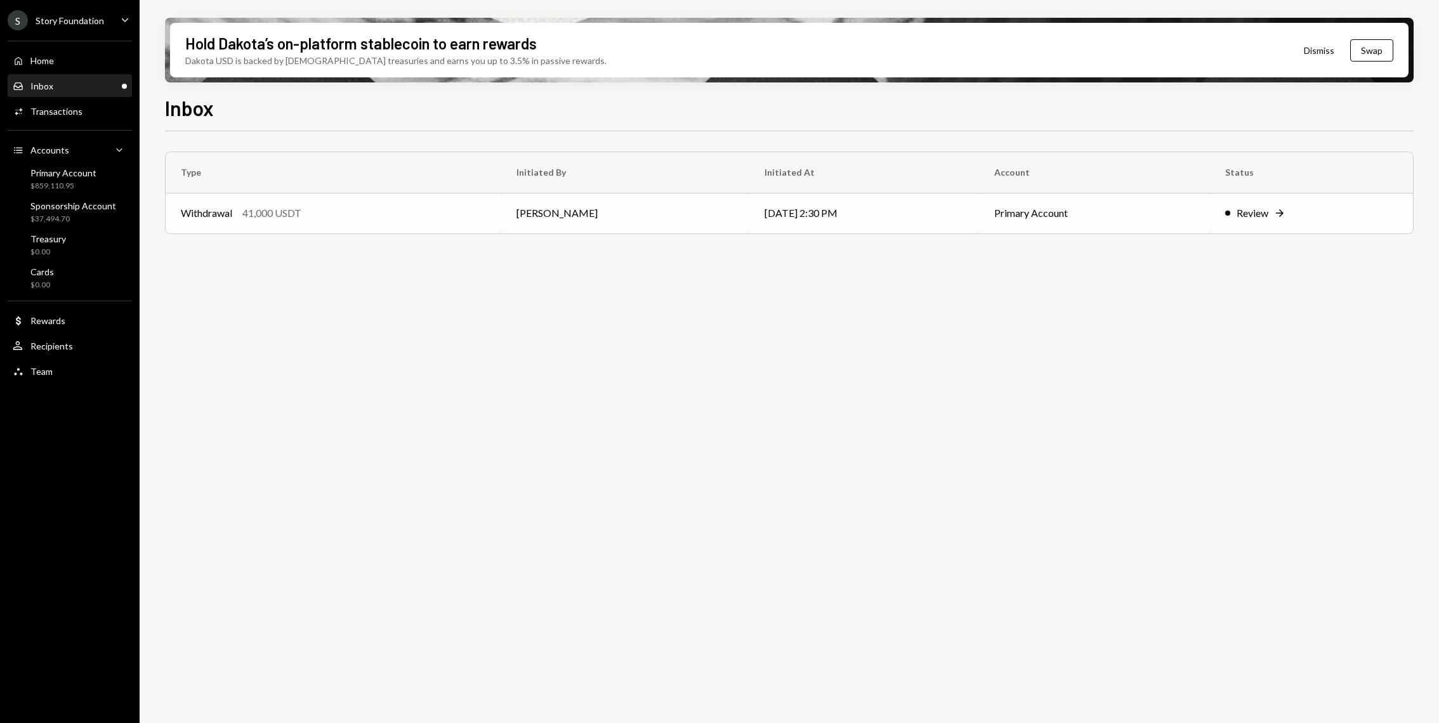
click at [325, 200] on td "Withdrawal 41,000 USDT" at bounding box center [334, 213] width 336 height 41
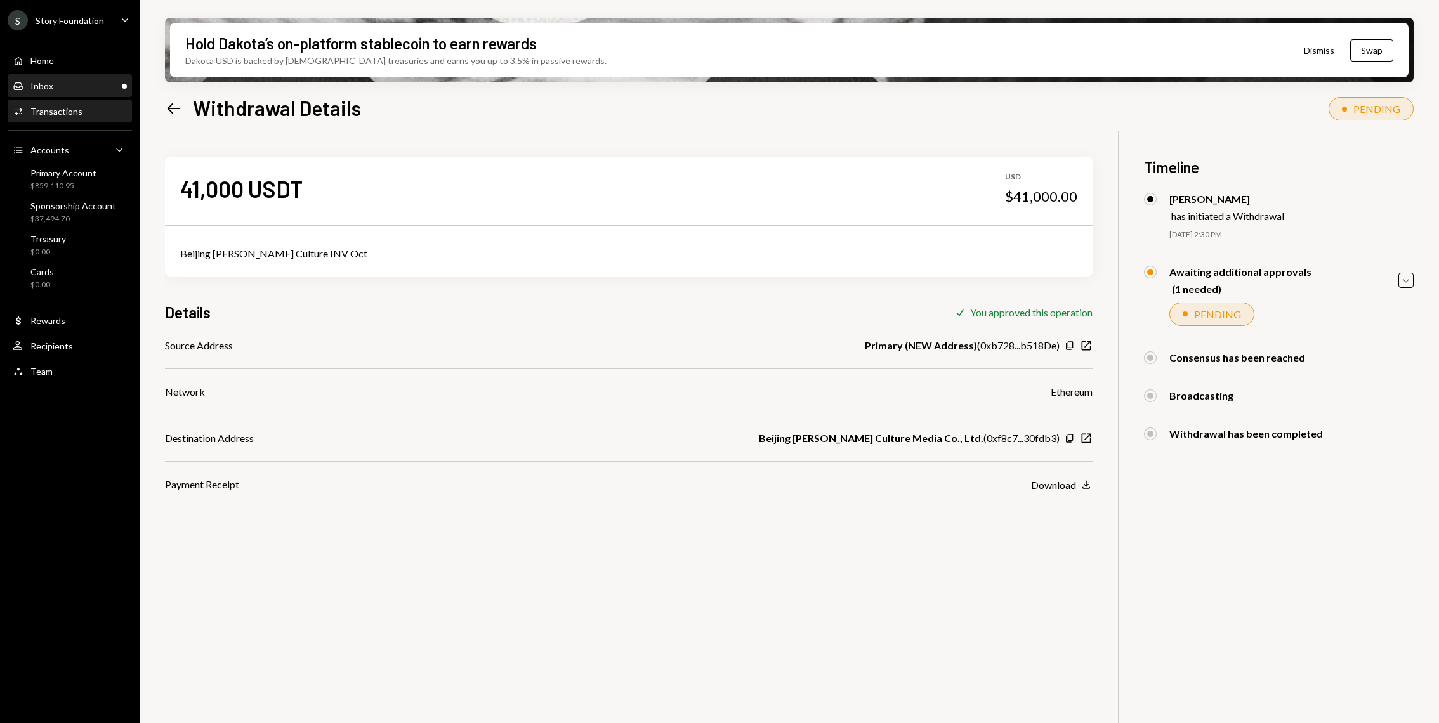
click at [39, 88] on div "Inbox" at bounding box center [41, 86] width 23 height 11
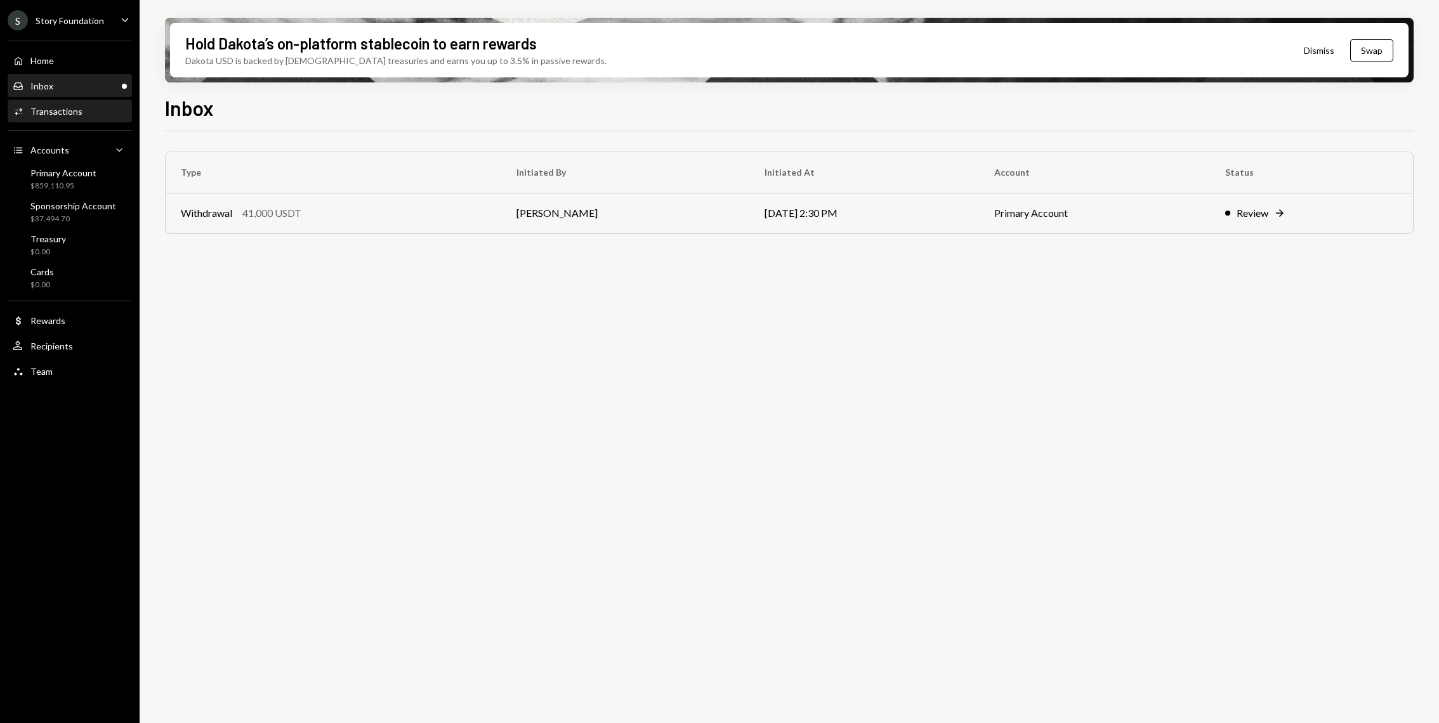
click at [71, 115] on div "Transactions" at bounding box center [56, 111] width 52 height 11
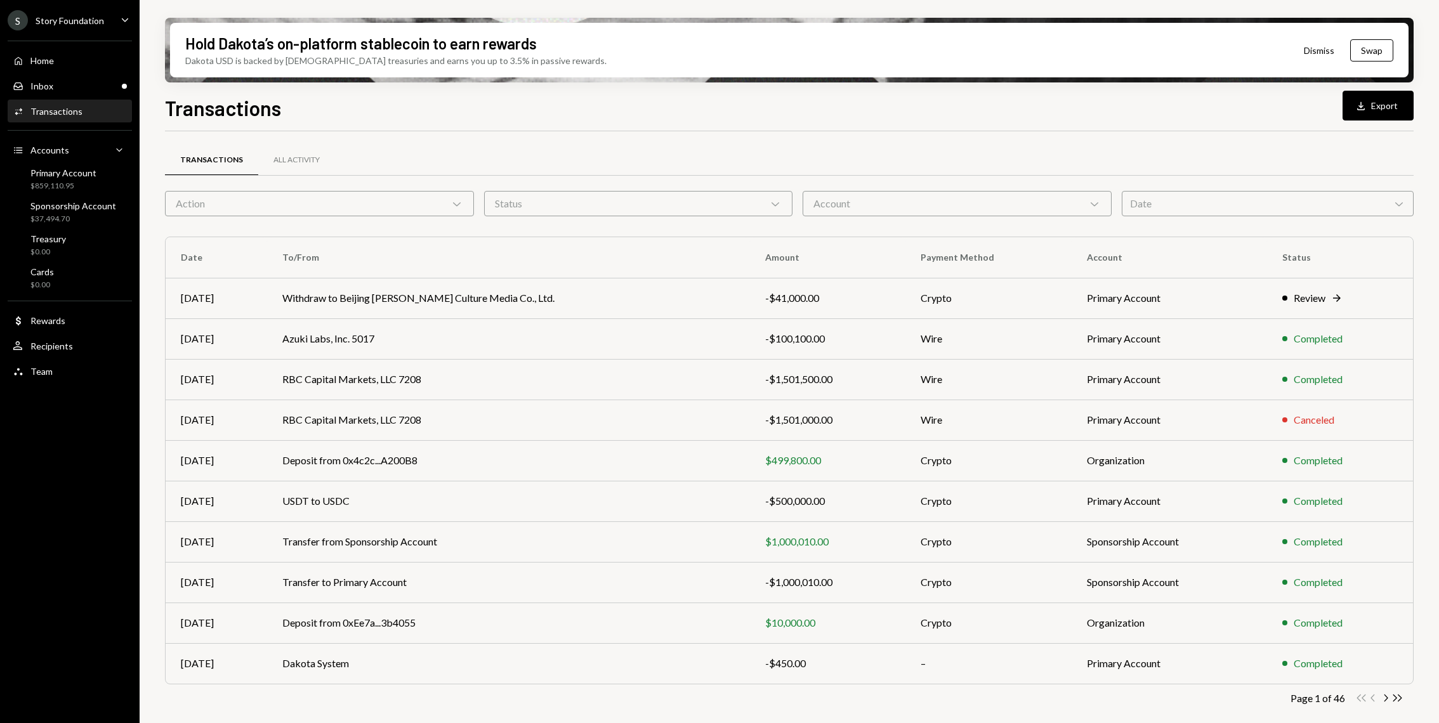
click at [283, 211] on div "Action Chevron Down" at bounding box center [319, 203] width 309 height 25
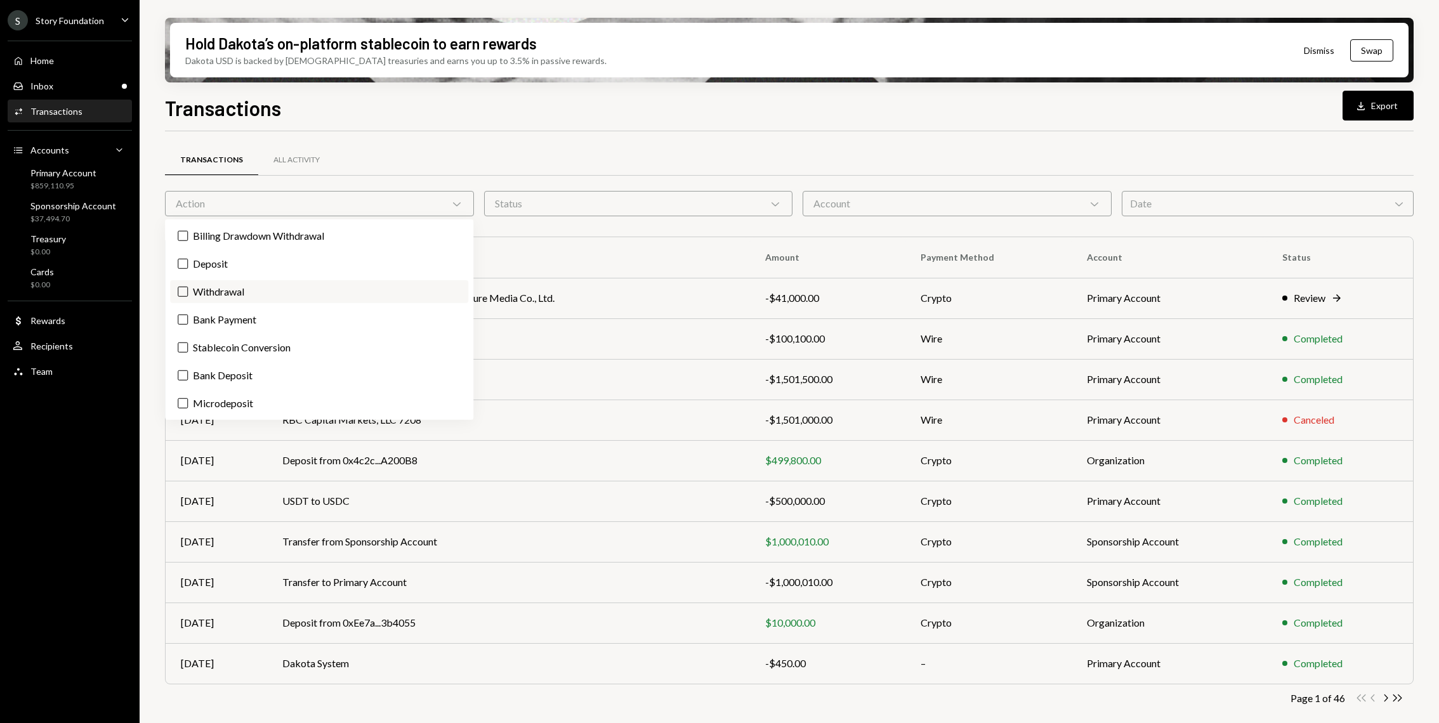
click at [218, 287] on label "Withdrawal" at bounding box center [319, 291] width 298 height 23
click at [188, 287] on button "Withdrawal" at bounding box center [183, 292] width 10 height 10
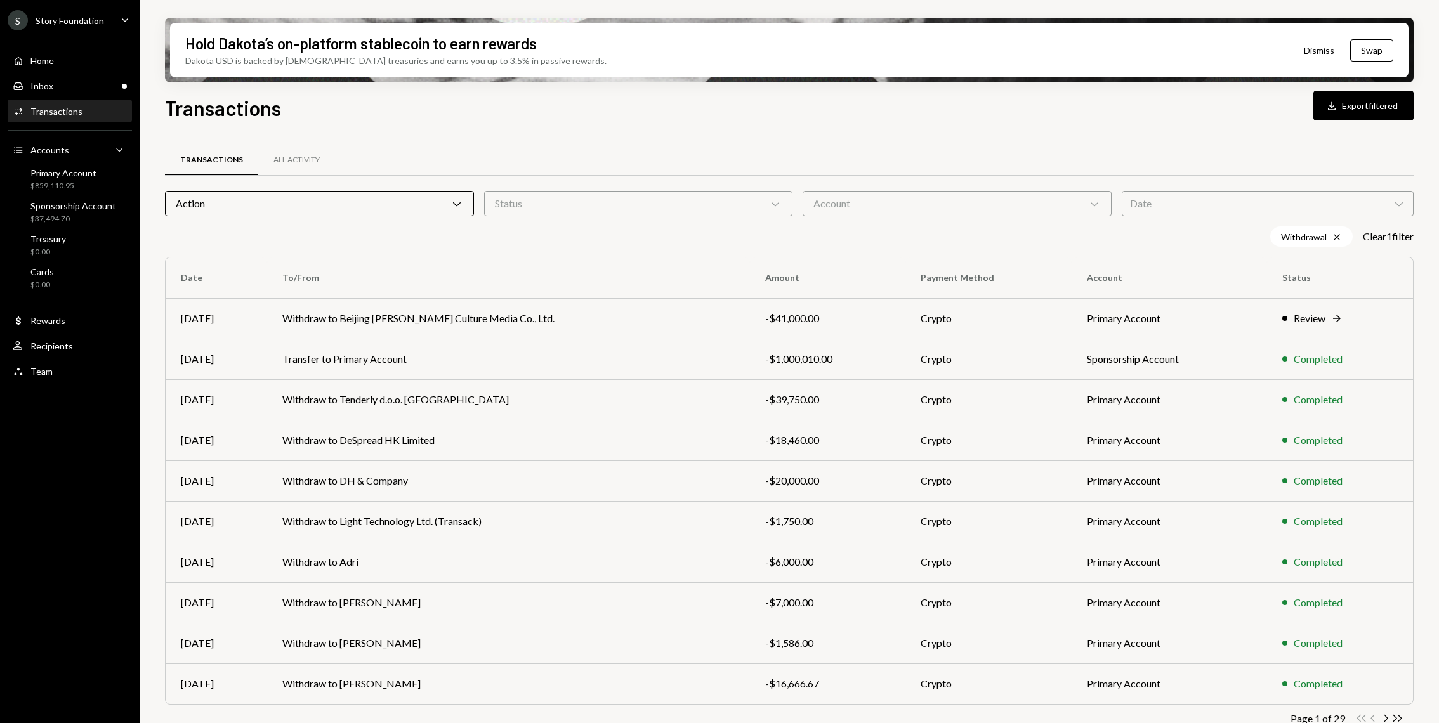
click at [603, 242] on div "Withdrawal Cross Clear 1 filter" at bounding box center [789, 236] width 1248 height 20
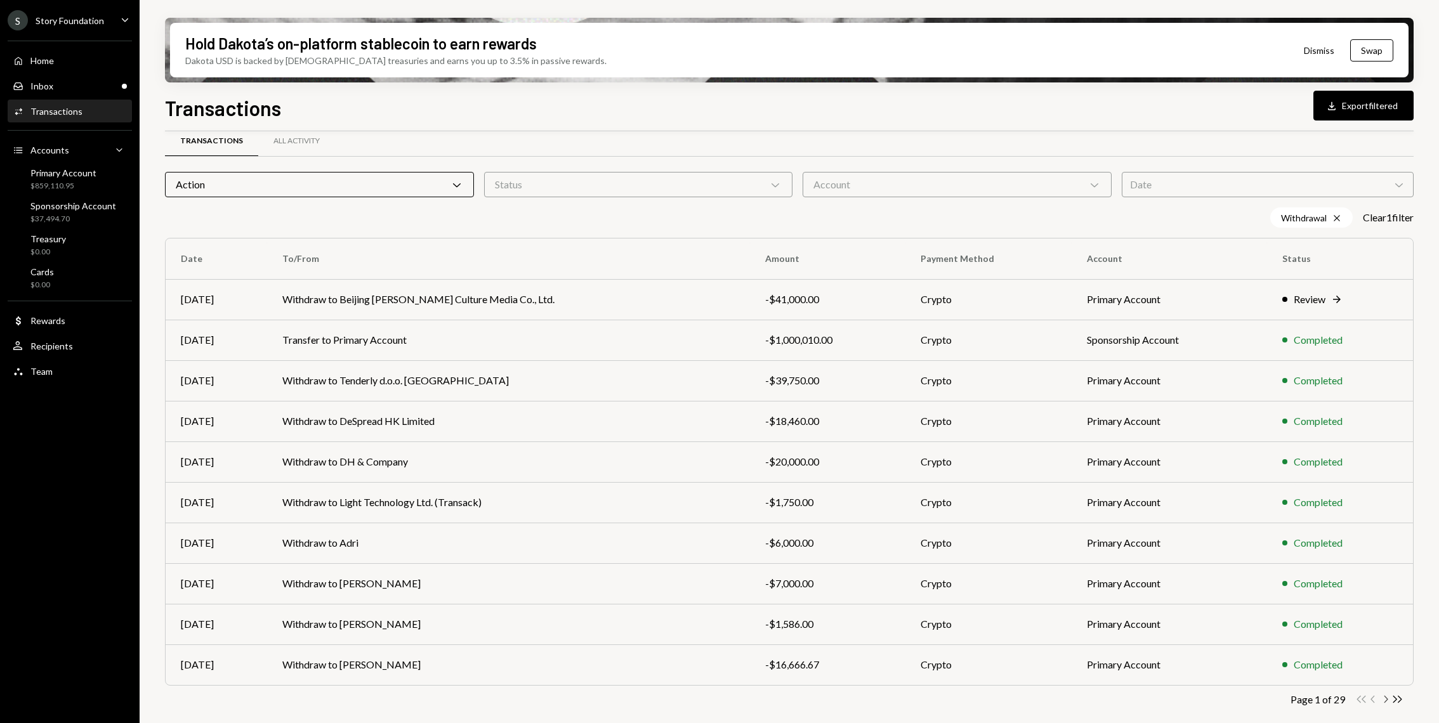
click at [1383, 702] on icon "Chevron Right" at bounding box center [1385, 699] width 12 height 12
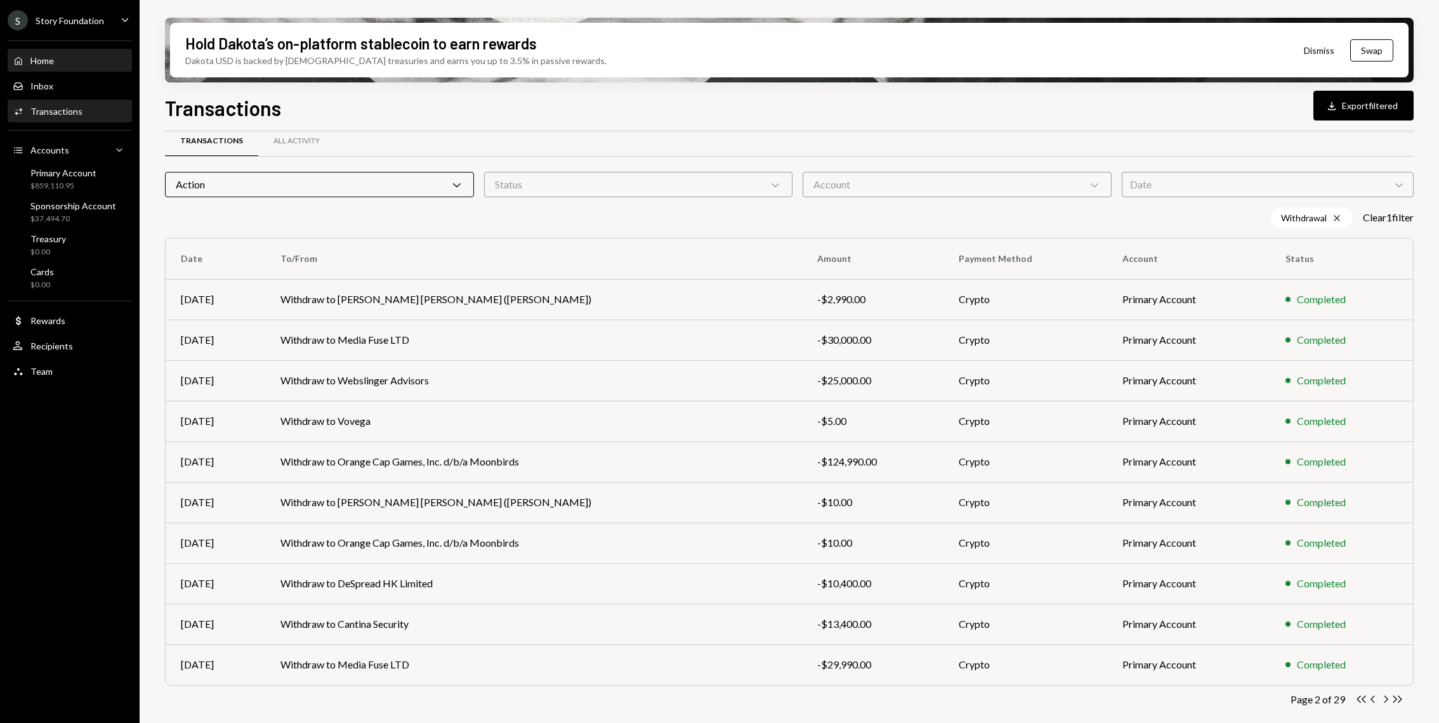
click at [60, 64] on div "Home Home" at bounding box center [70, 60] width 114 height 11
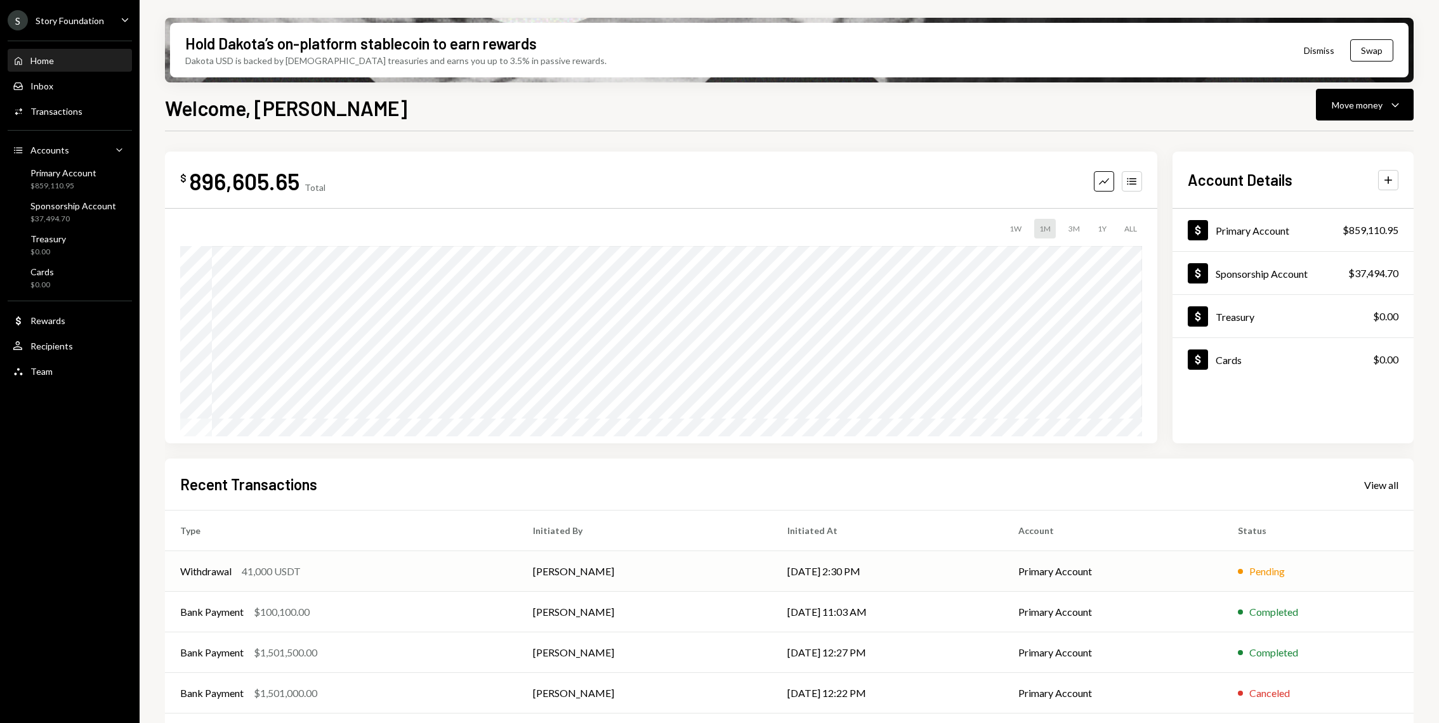
click at [479, 564] on div "Withdrawal 41,000 USDT" at bounding box center [341, 571] width 322 height 15
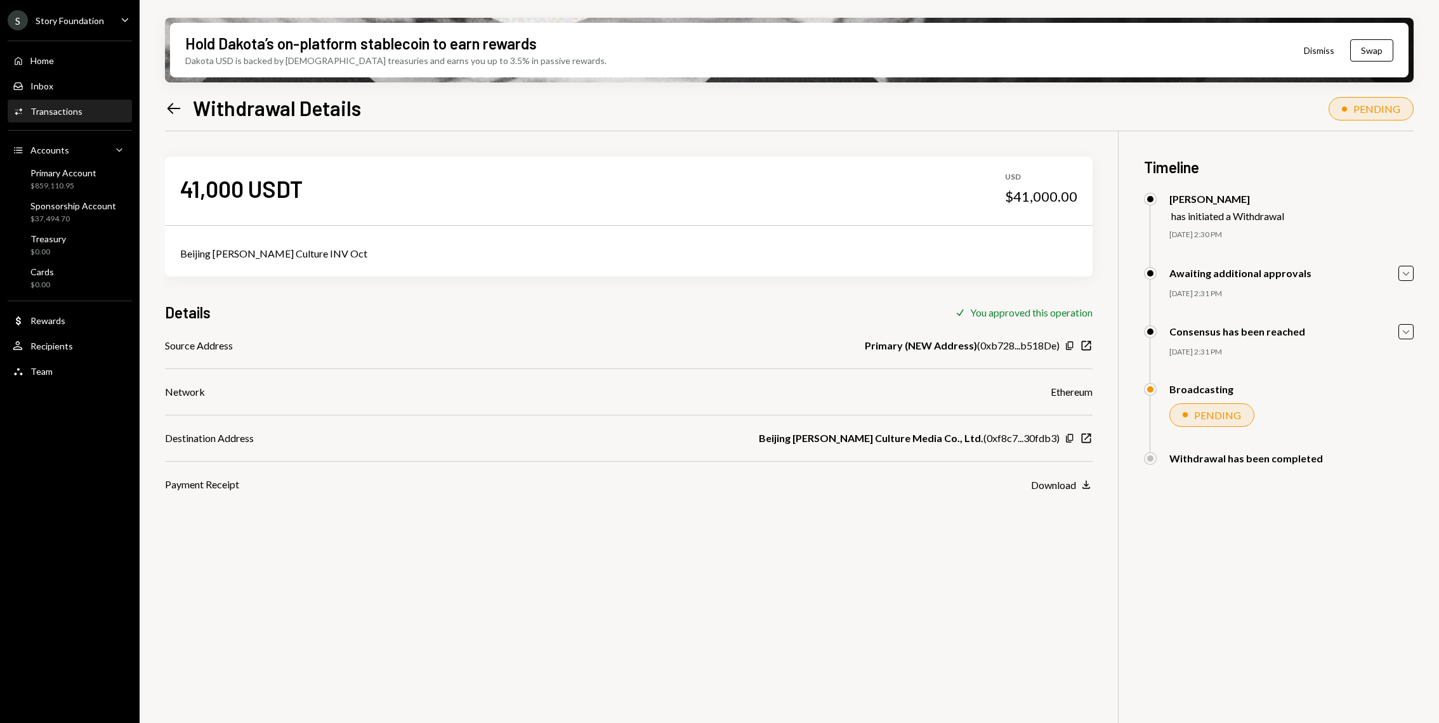
click at [65, 119] on div "Activities Transactions" at bounding box center [70, 112] width 114 height 22
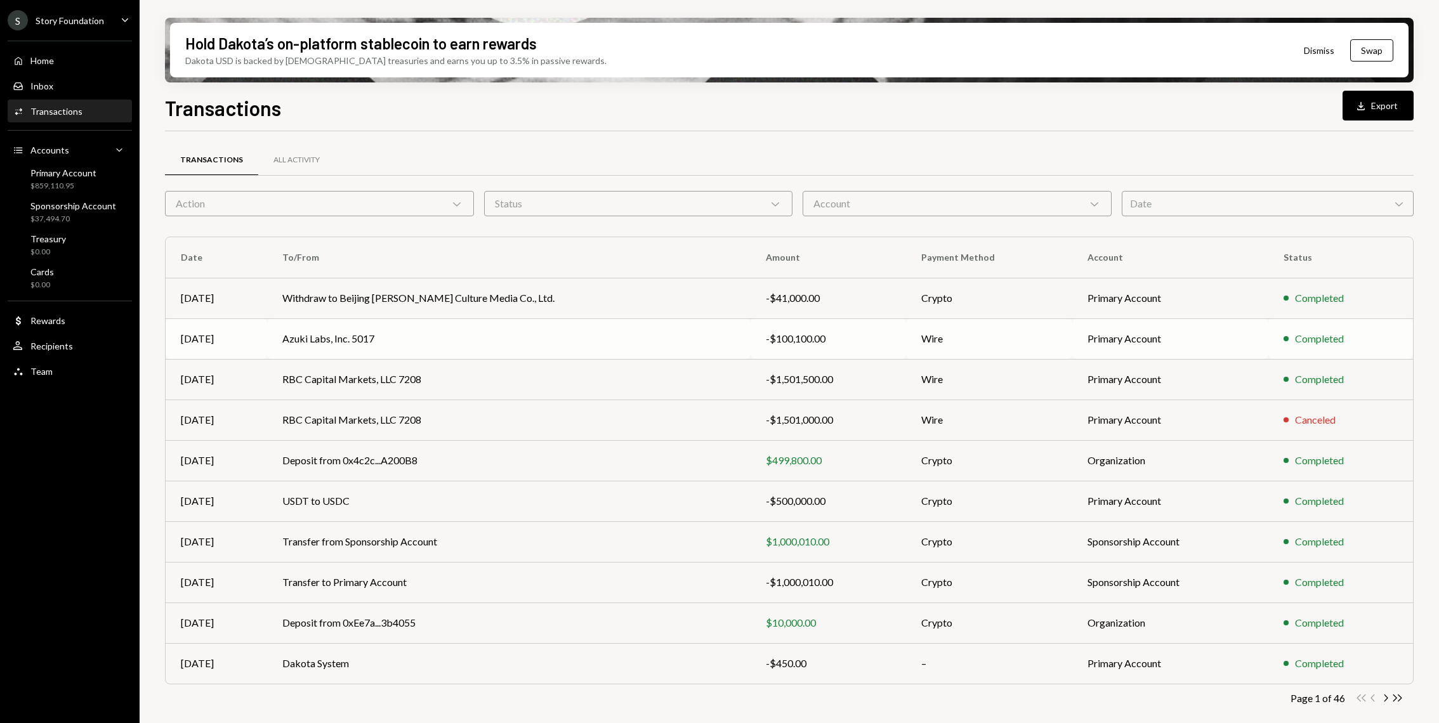
click at [440, 336] on td "Azuki Labs, Inc. 5017" at bounding box center [508, 338] width 483 height 41
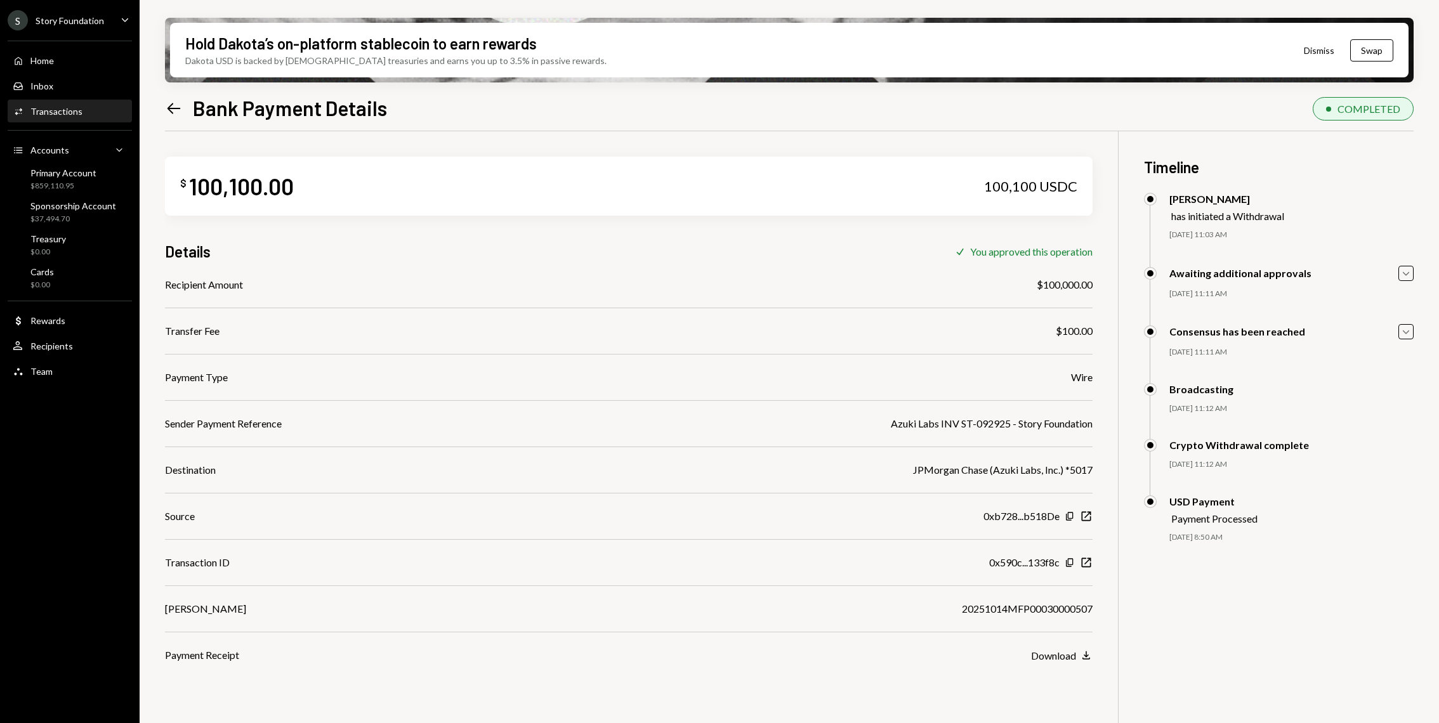
scroll to position [101, 0]
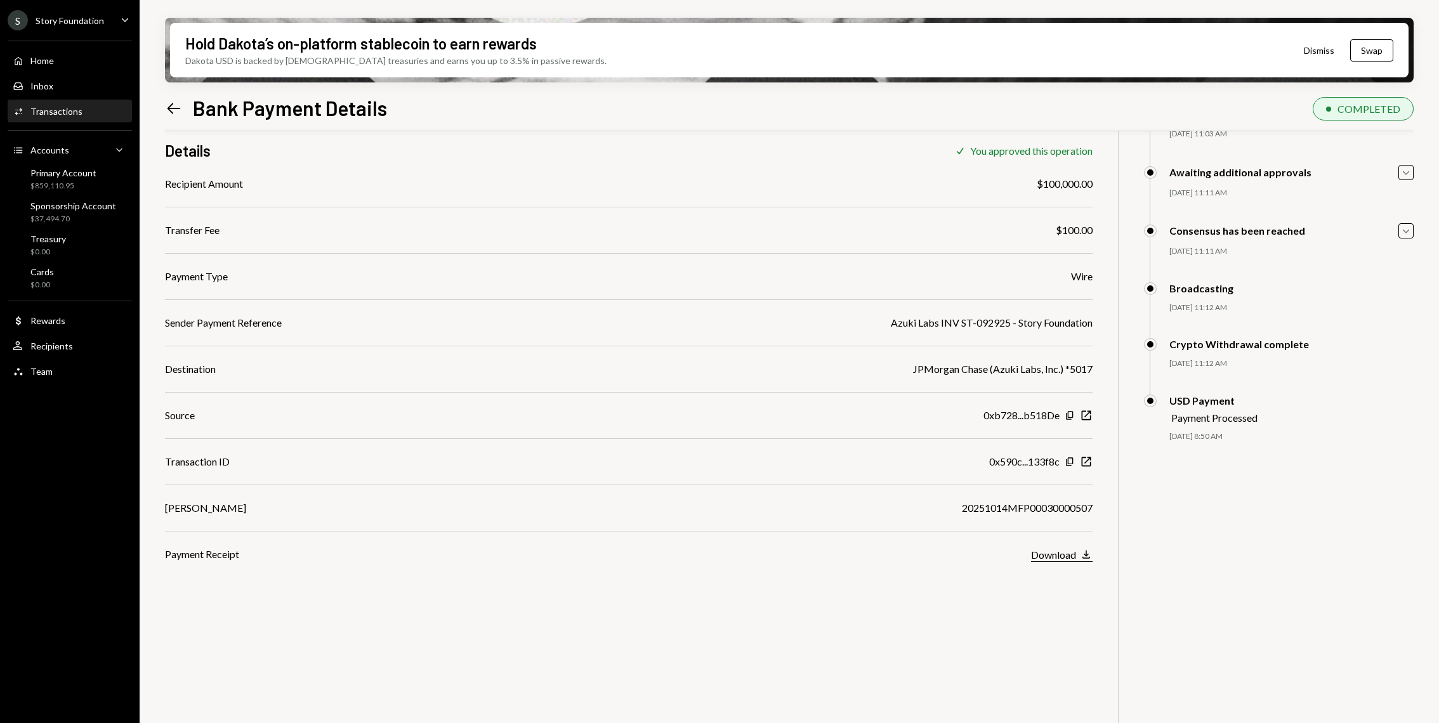
click at [1045, 558] on div "Download" at bounding box center [1053, 555] width 45 height 12
